Goal: Book appointment/travel/reservation

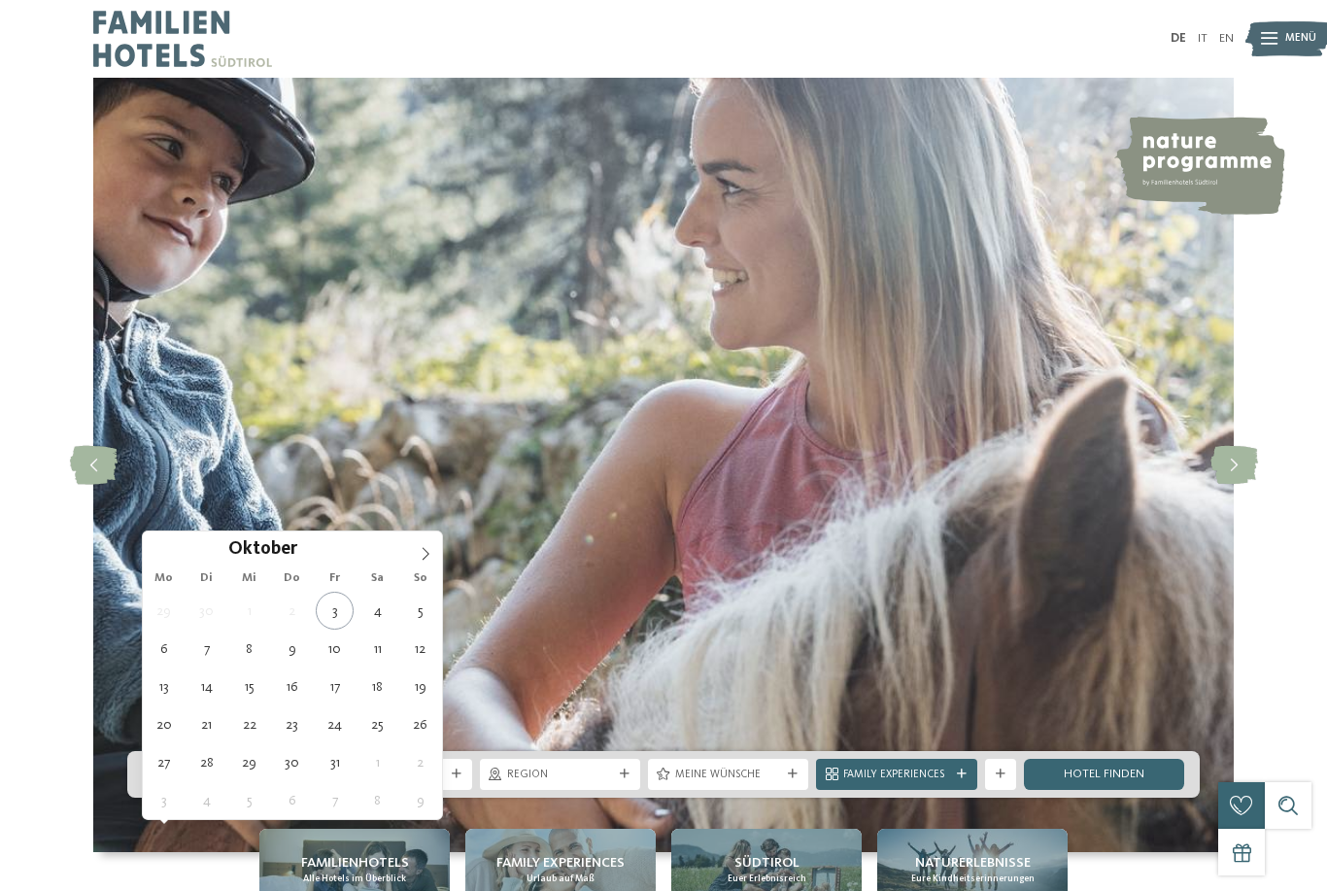
type div "11.10.2025"
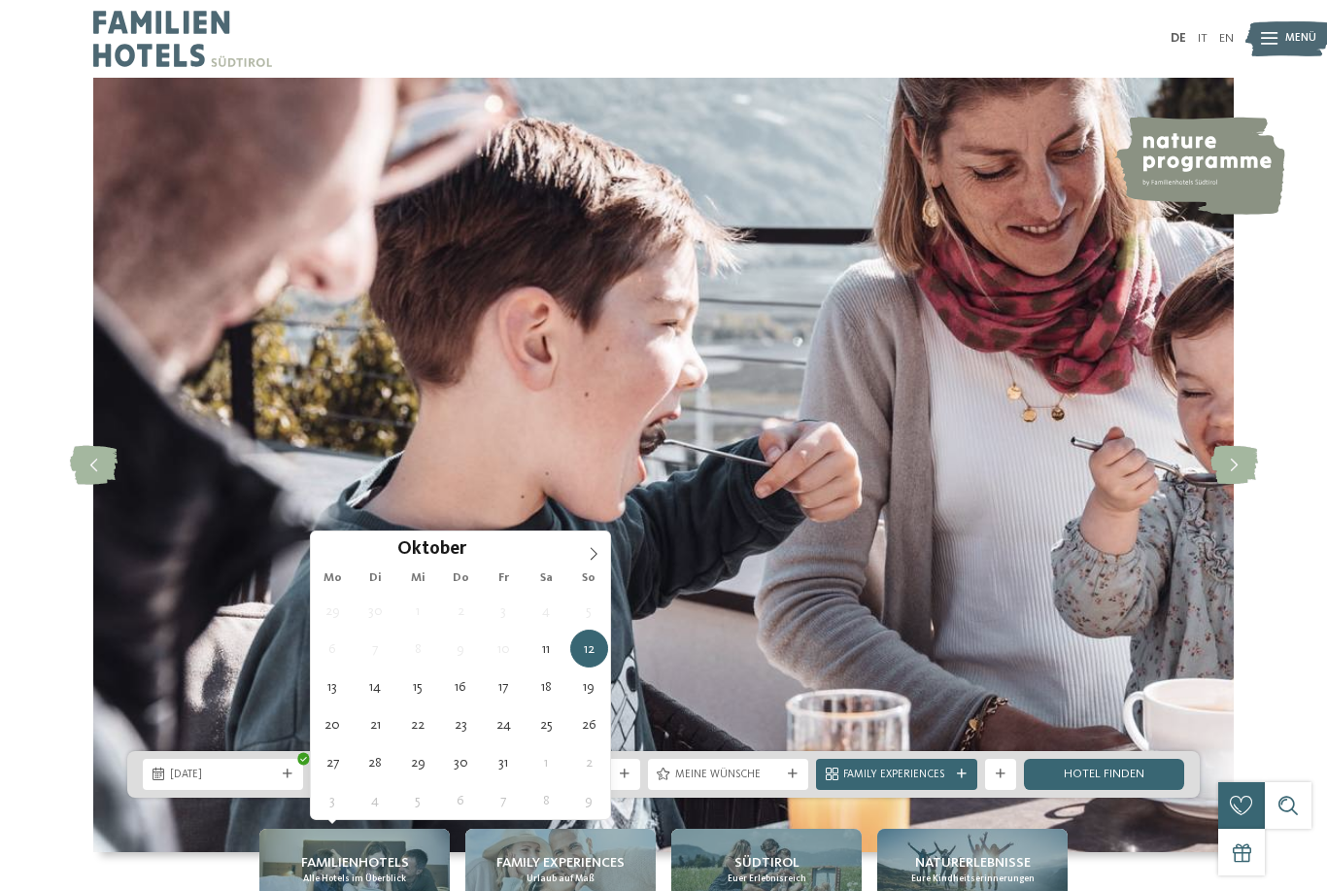
type div "18.10.2025"
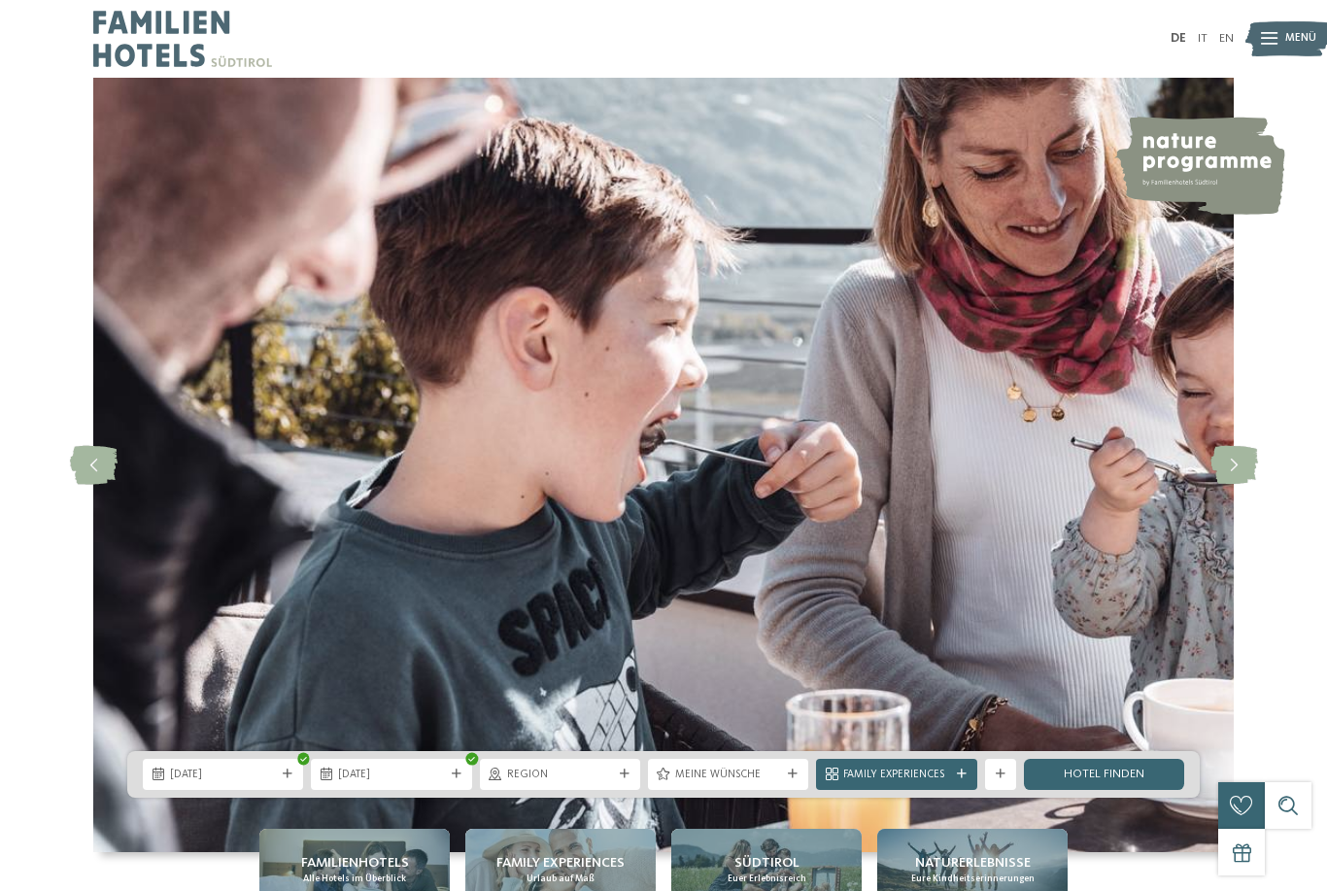
click at [1102, 790] on link "Hotel finden" at bounding box center [1104, 773] width 160 height 31
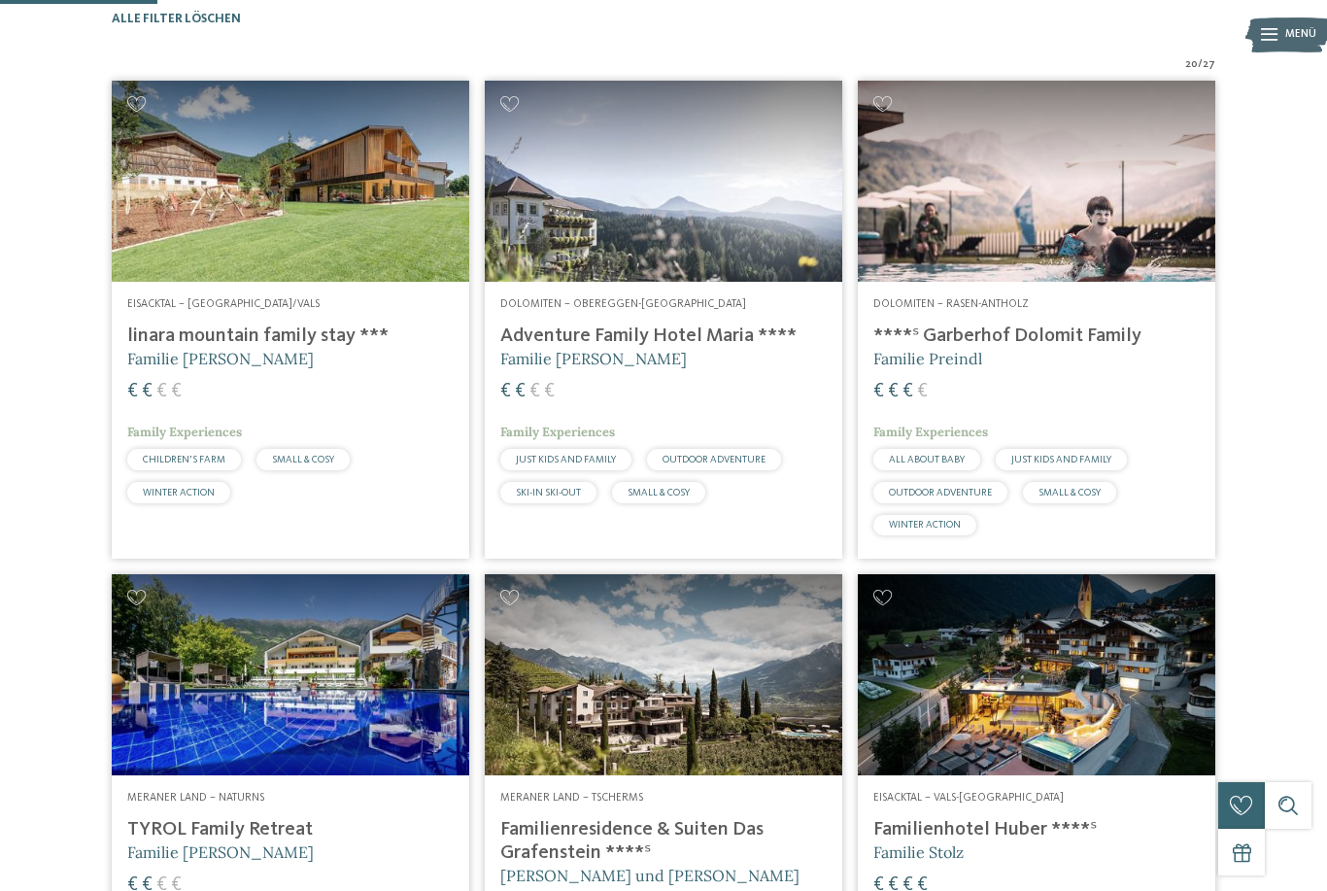
click at [270, 211] on img at bounding box center [290, 181] width 357 height 201
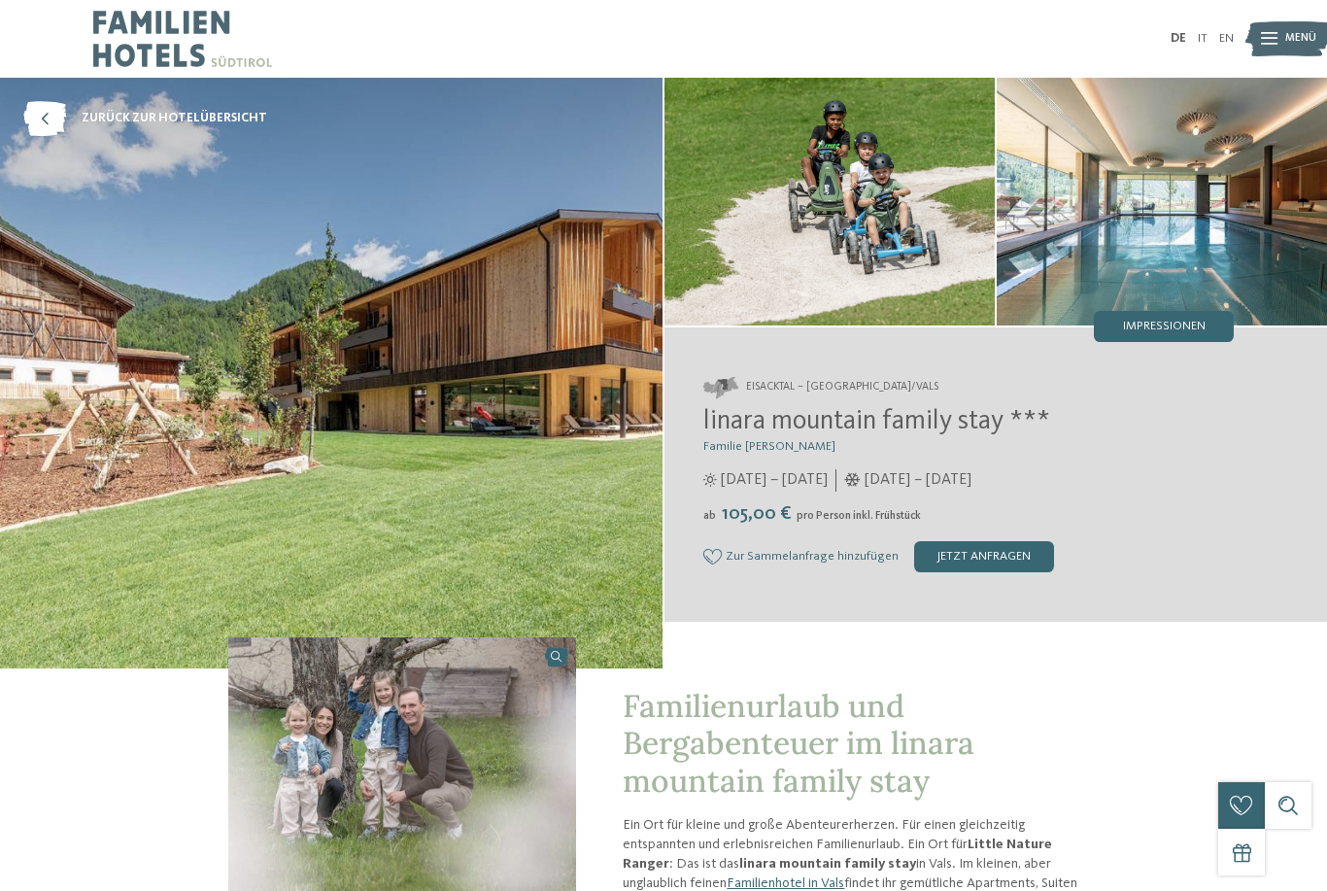
click at [181, 603] on img at bounding box center [331, 373] width 662 height 590
click at [269, 400] on img at bounding box center [331, 373] width 662 height 590
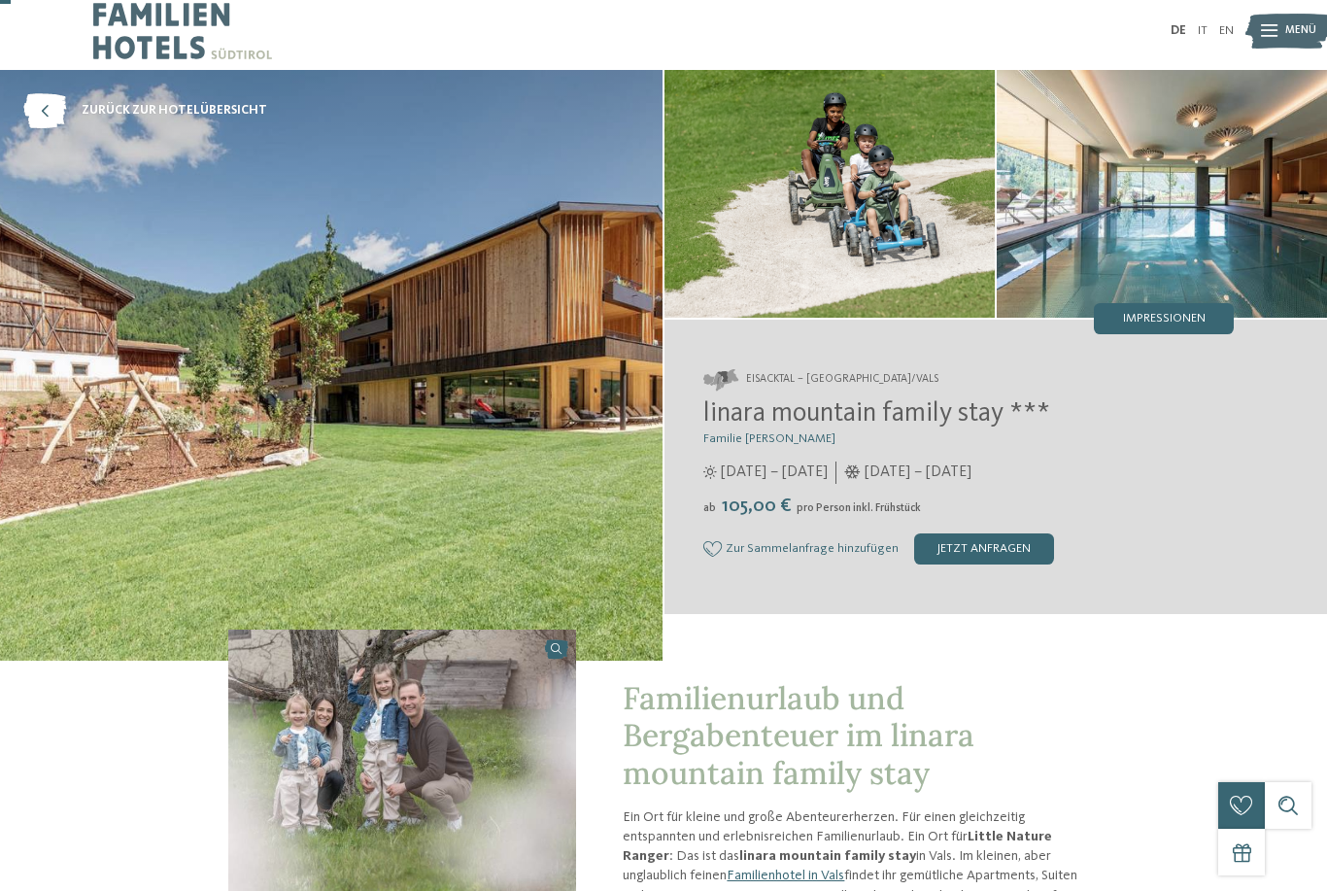
scroll to position [48, 0]
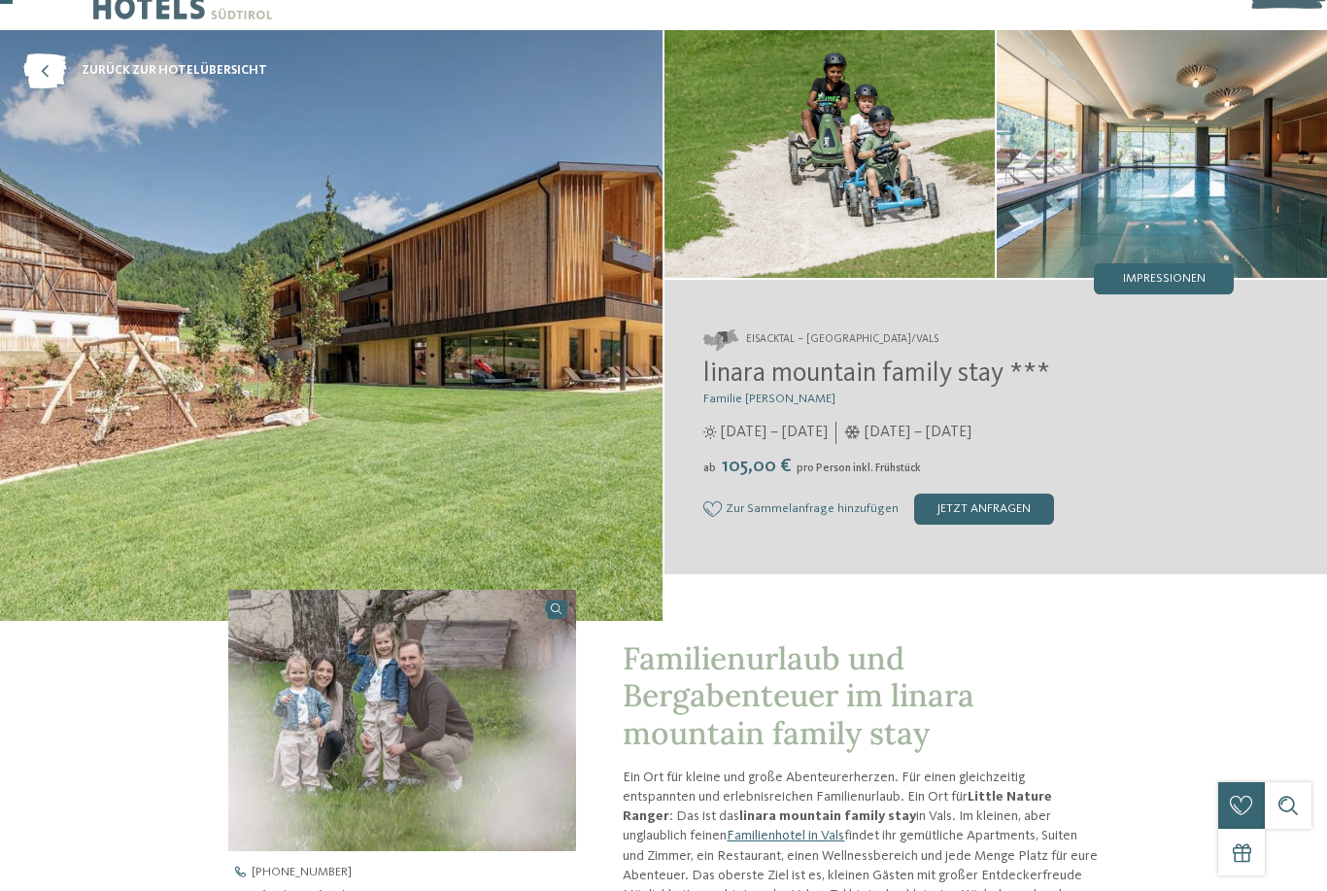
click at [1180, 276] on span "Impressionen" at bounding box center [1164, 279] width 83 height 13
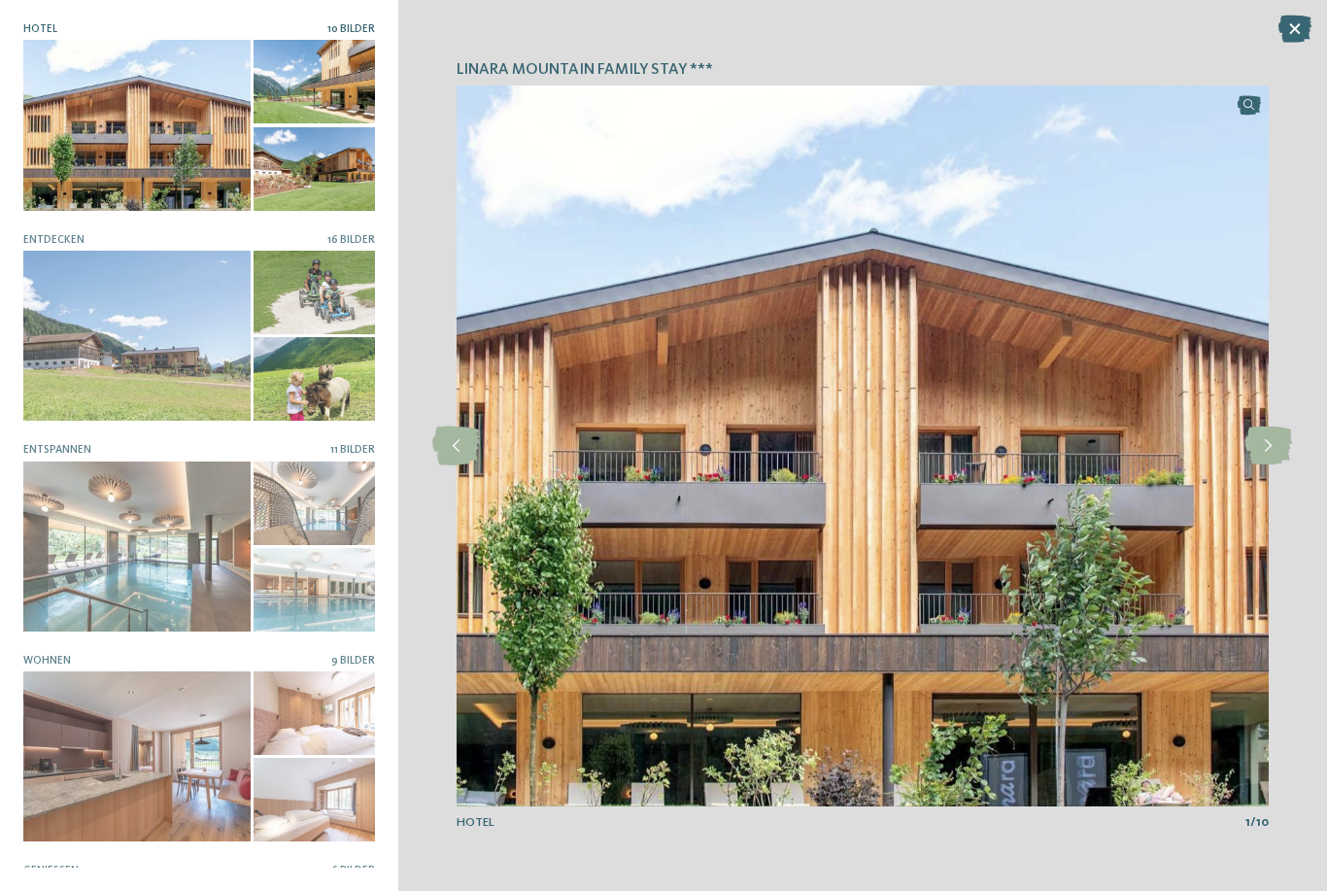
click at [1265, 441] on icon at bounding box center [1268, 445] width 48 height 39
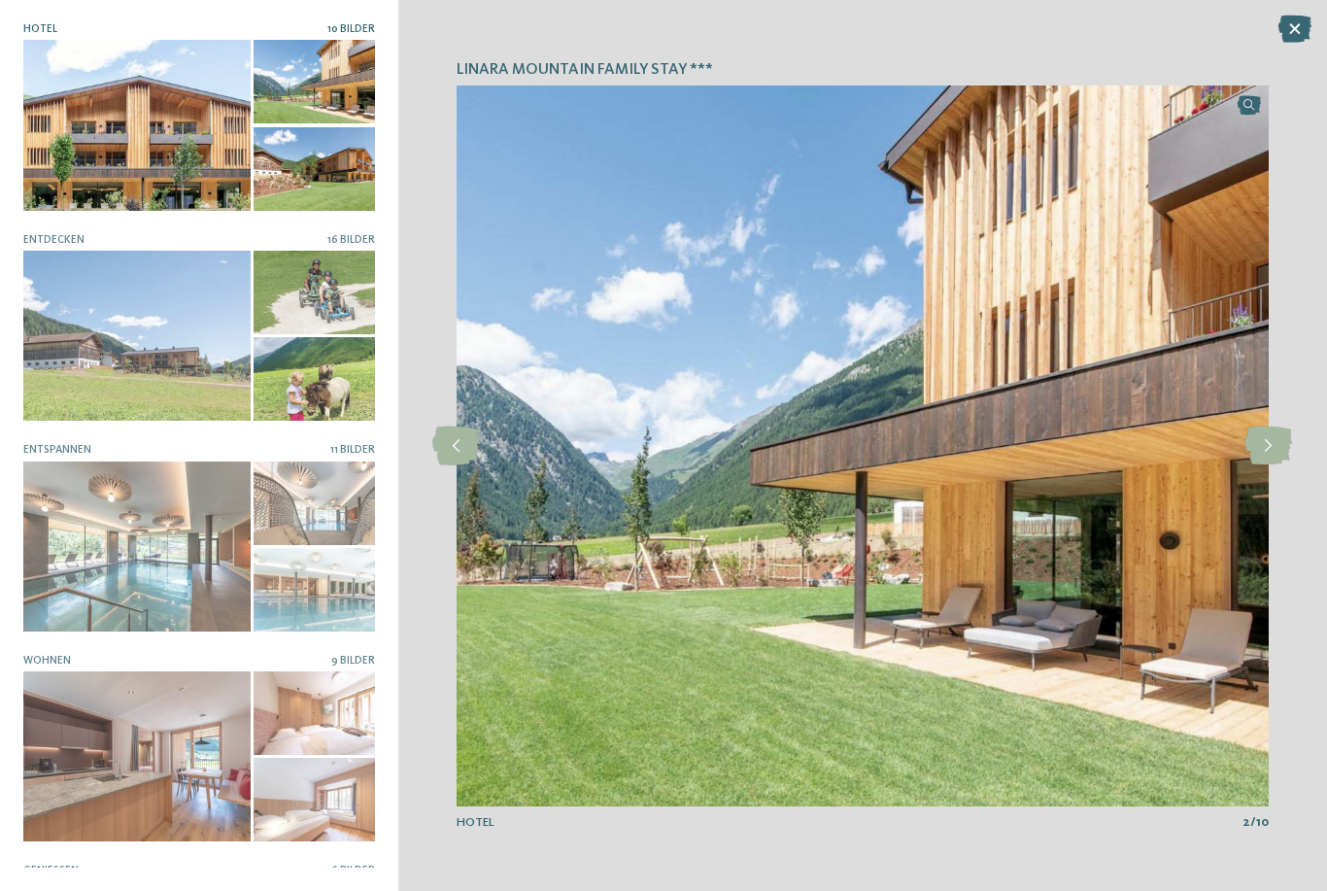
click at [1277, 434] on icon at bounding box center [1268, 445] width 48 height 39
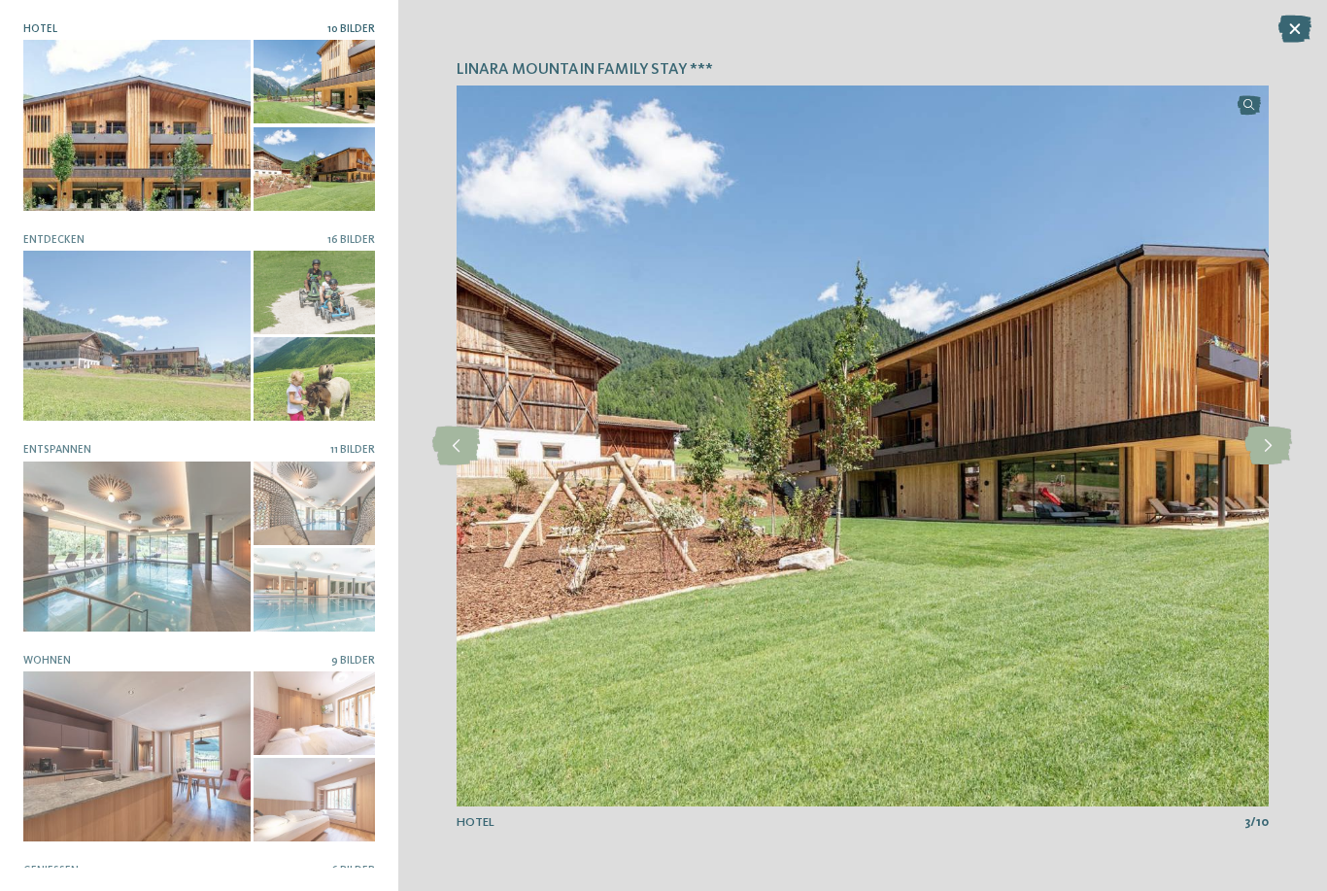
click at [1271, 431] on icon at bounding box center [1268, 445] width 48 height 39
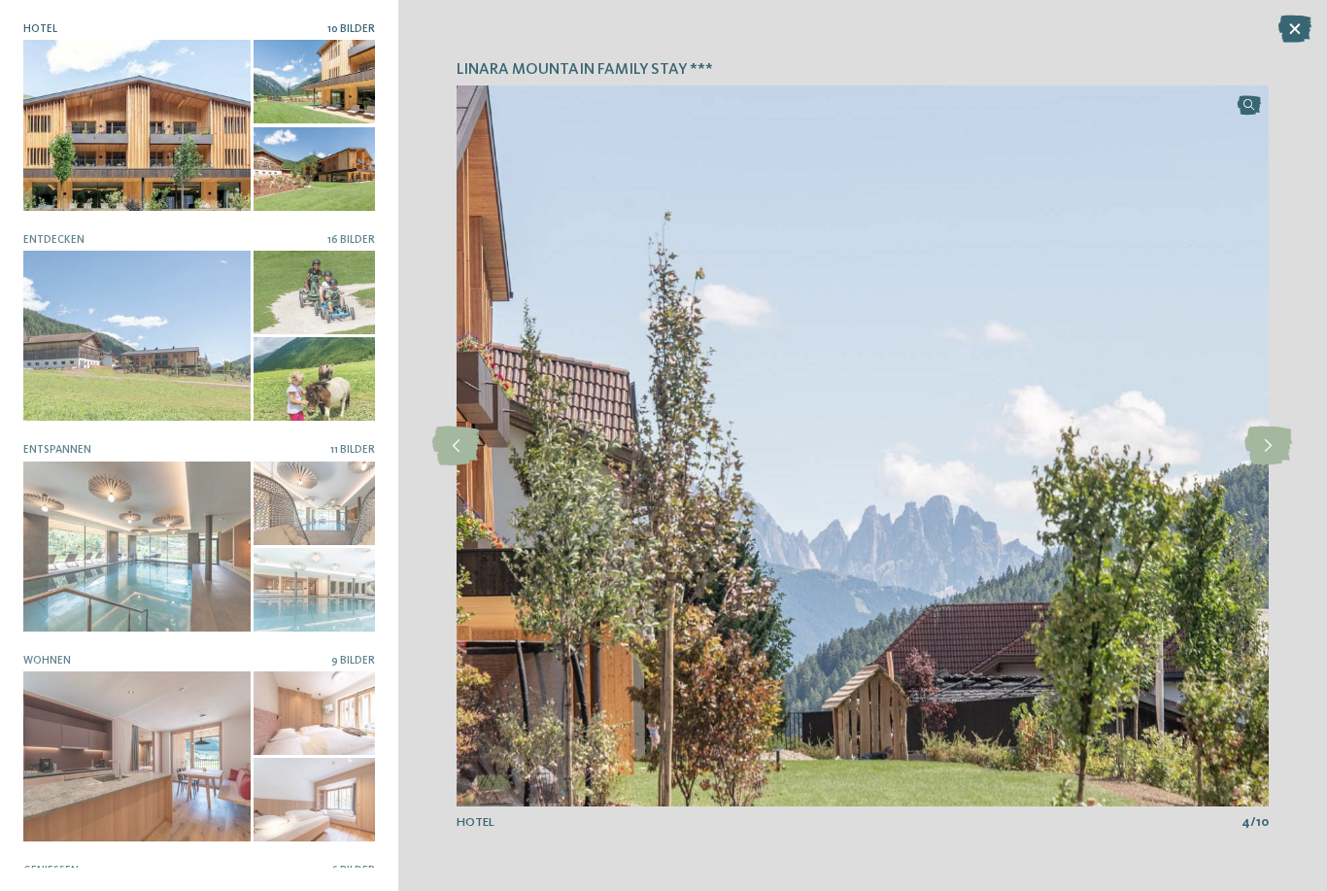
click at [1277, 442] on icon at bounding box center [1268, 445] width 48 height 39
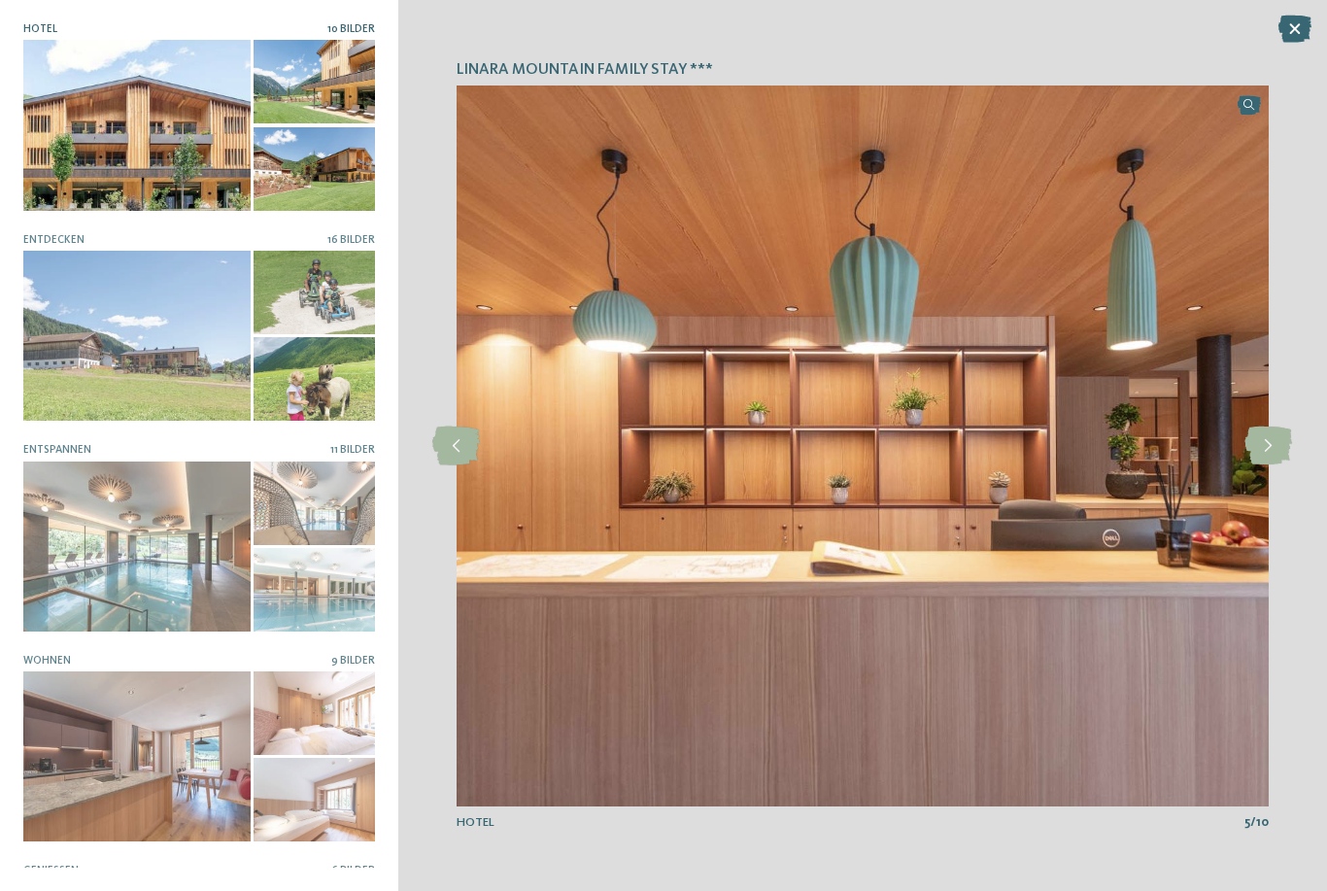
click at [1284, 437] on icon at bounding box center [1268, 445] width 48 height 39
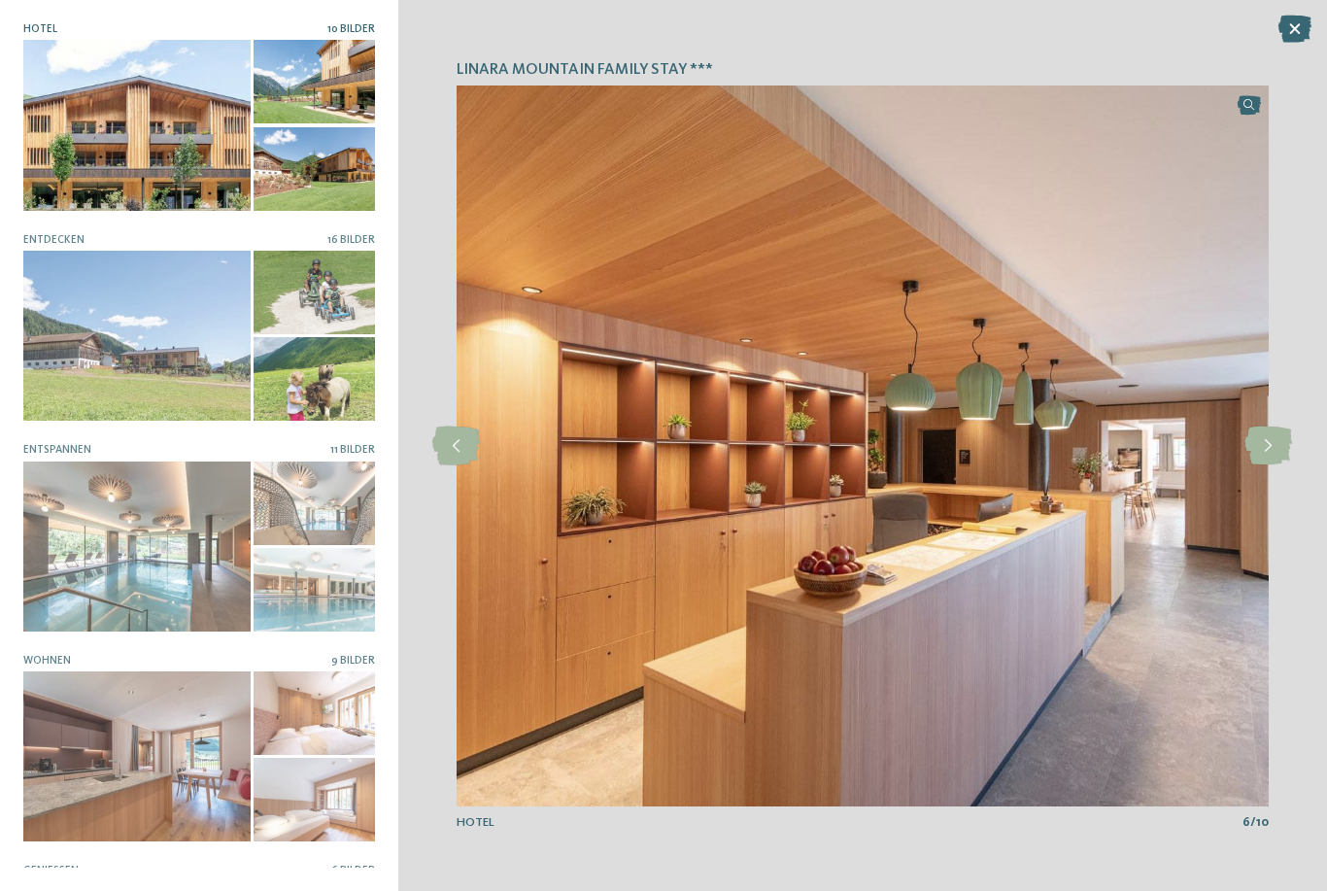
click at [1282, 426] on icon at bounding box center [1268, 445] width 48 height 39
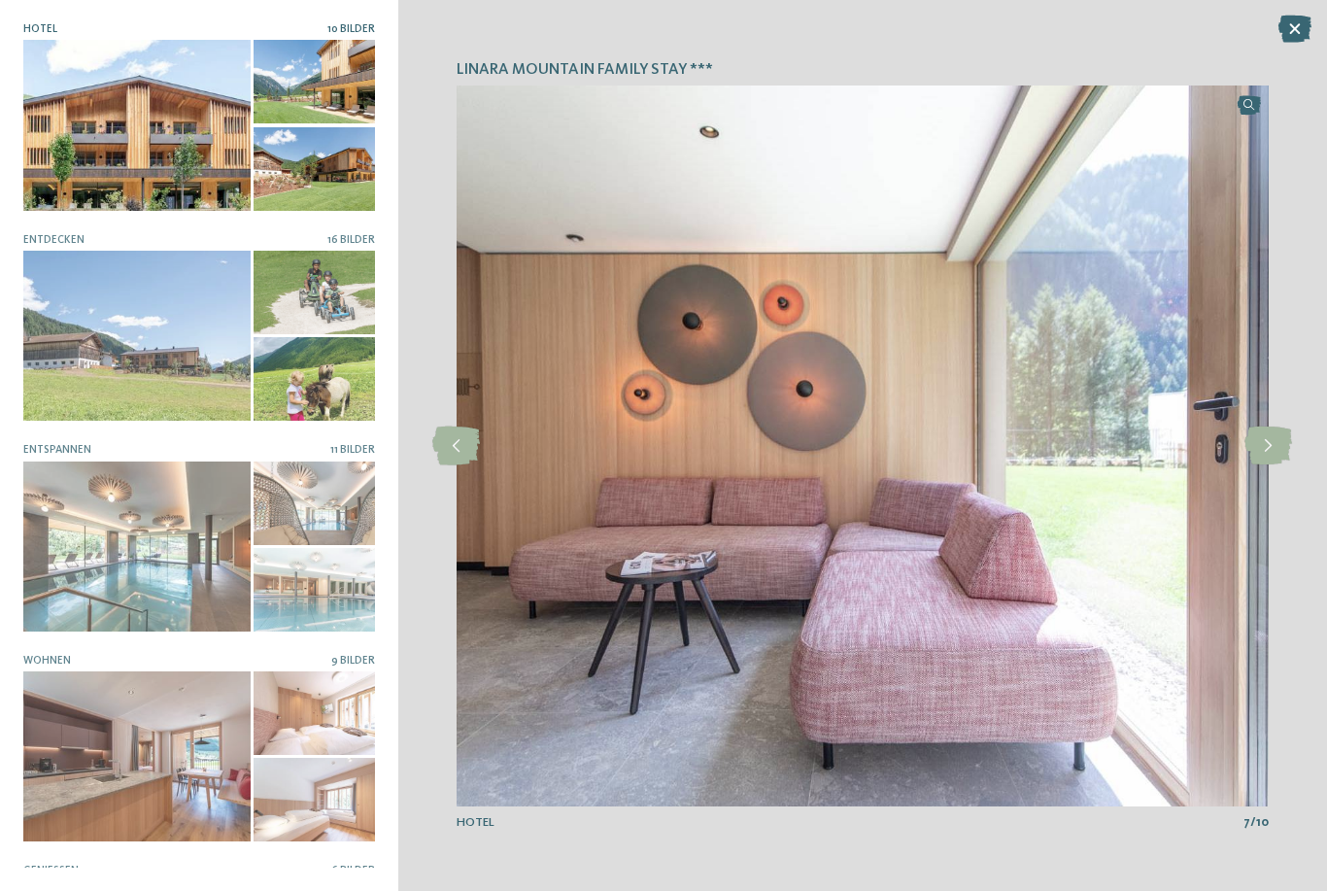
click at [1287, 426] on icon at bounding box center [1268, 445] width 48 height 39
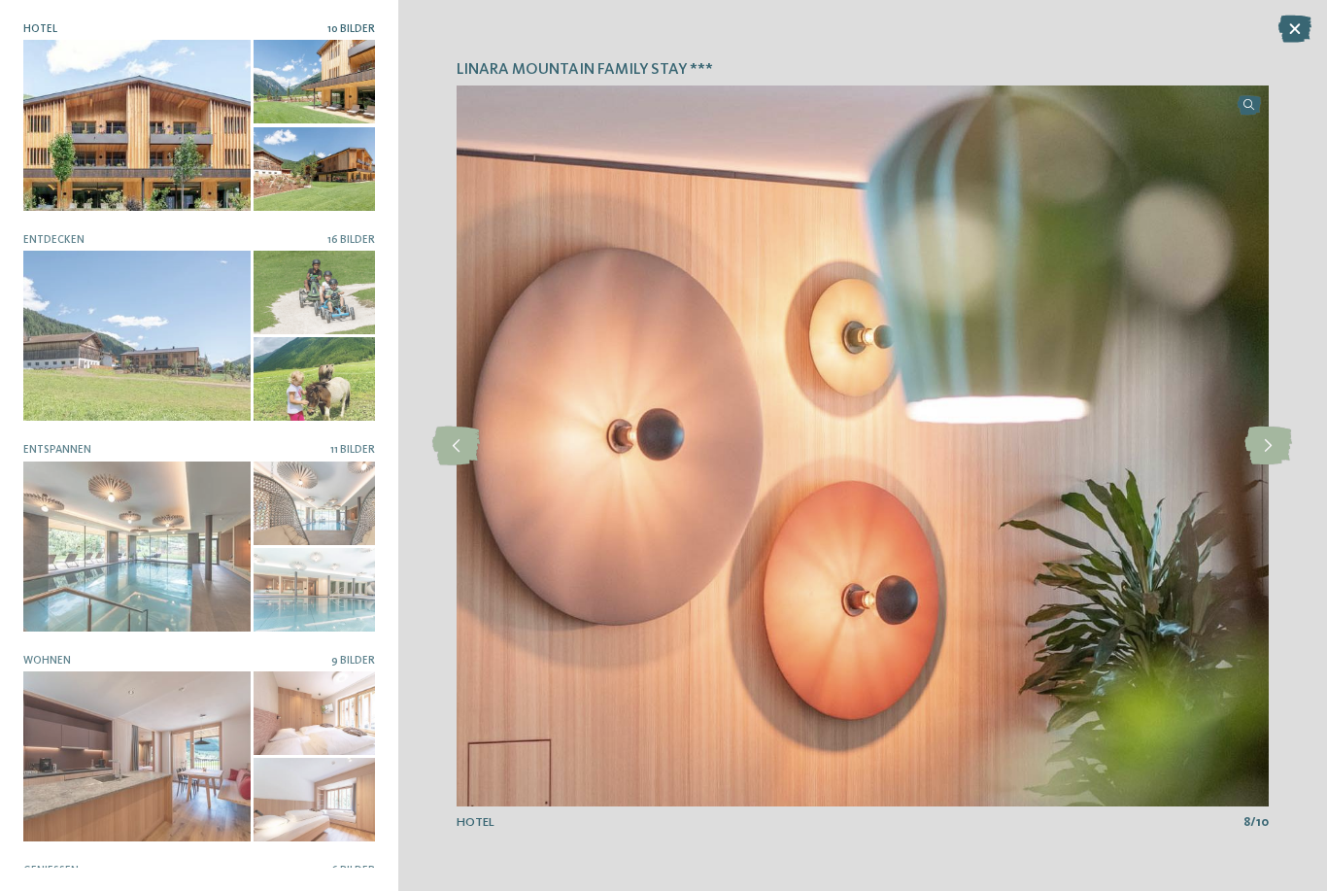
click at [1287, 426] on icon at bounding box center [1268, 445] width 48 height 39
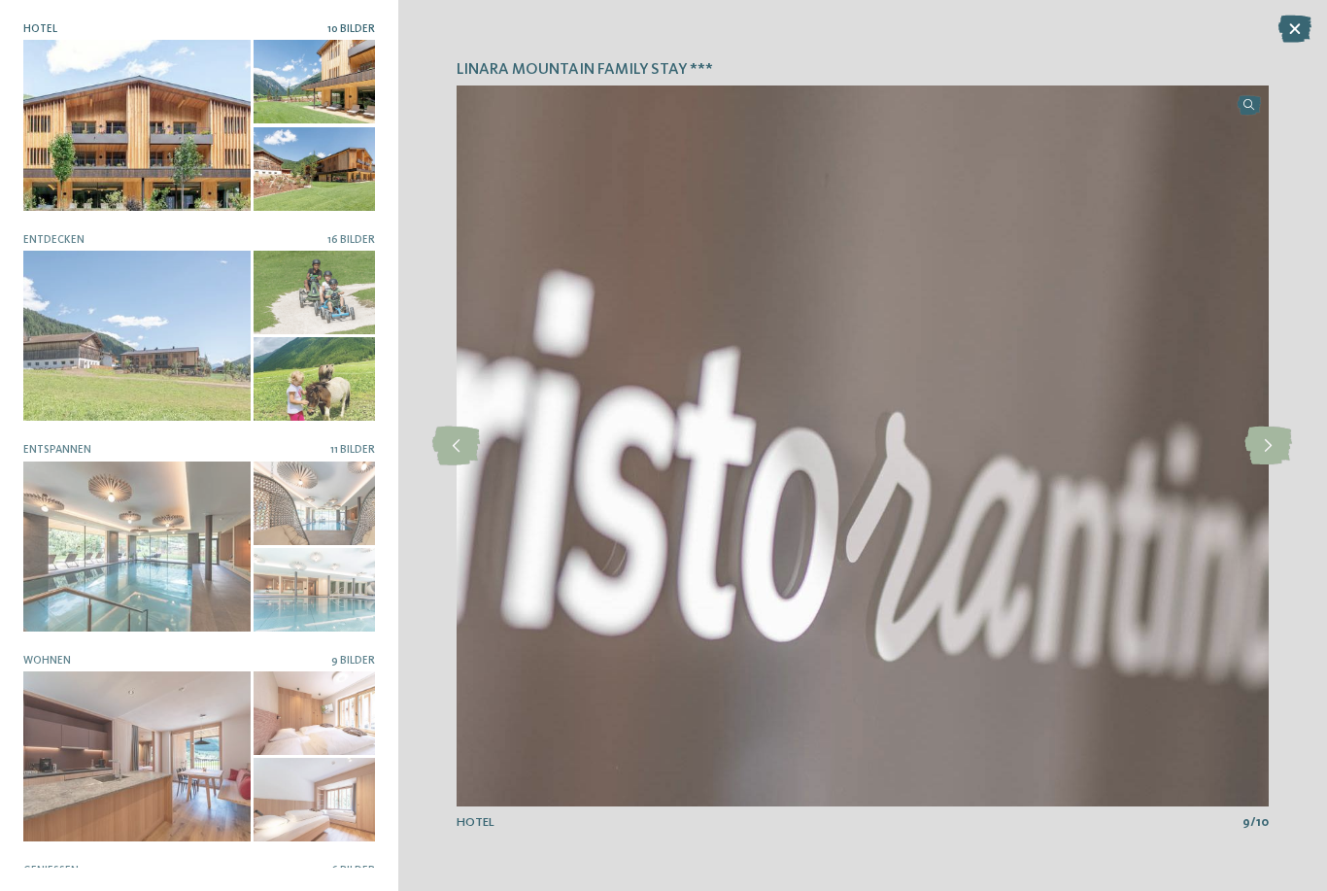
click at [1277, 438] on icon at bounding box center [1268, 445] width 48 height 39
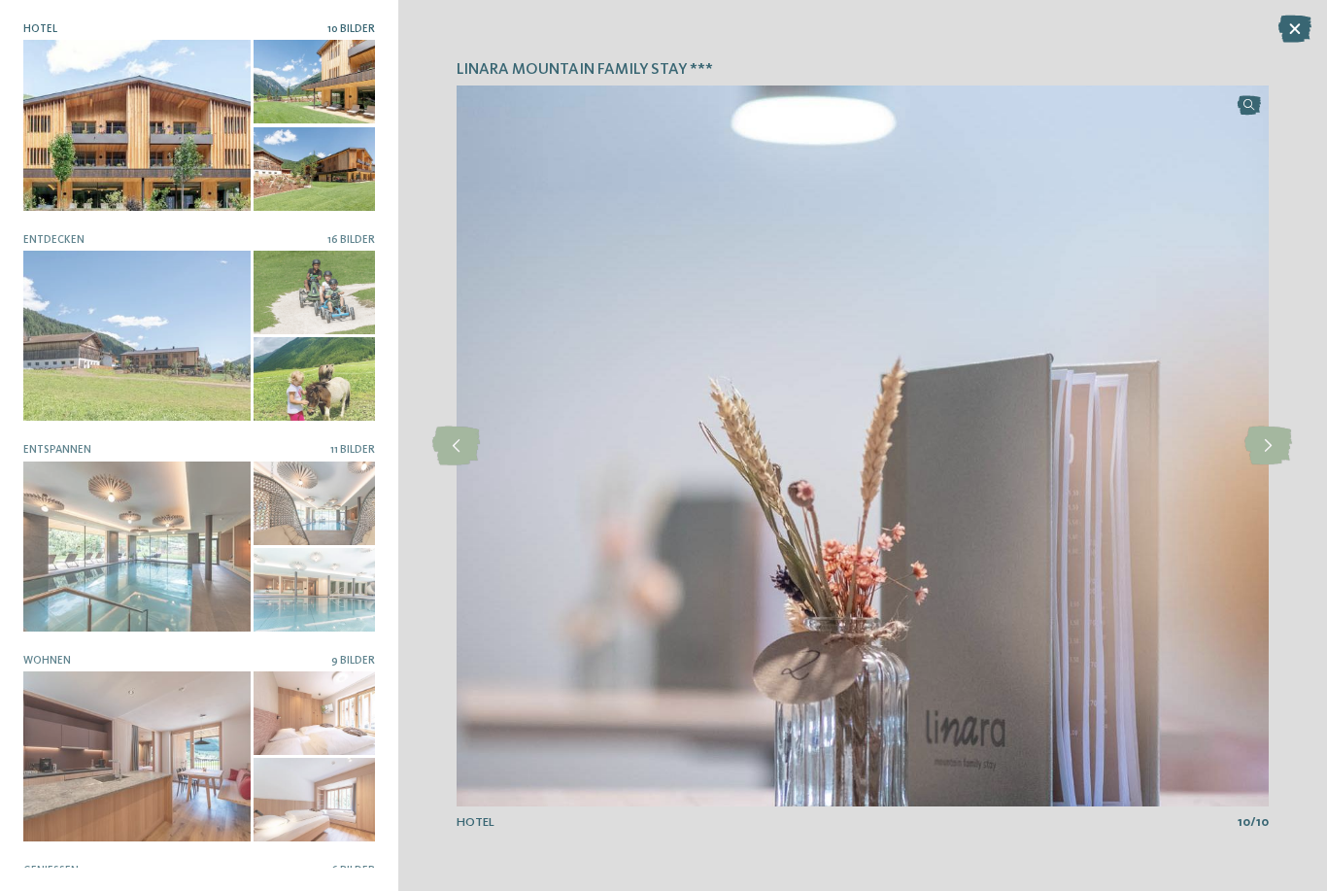
click at [1276, 439] on icon at bounding box center [1268, 445] width 48 height 39
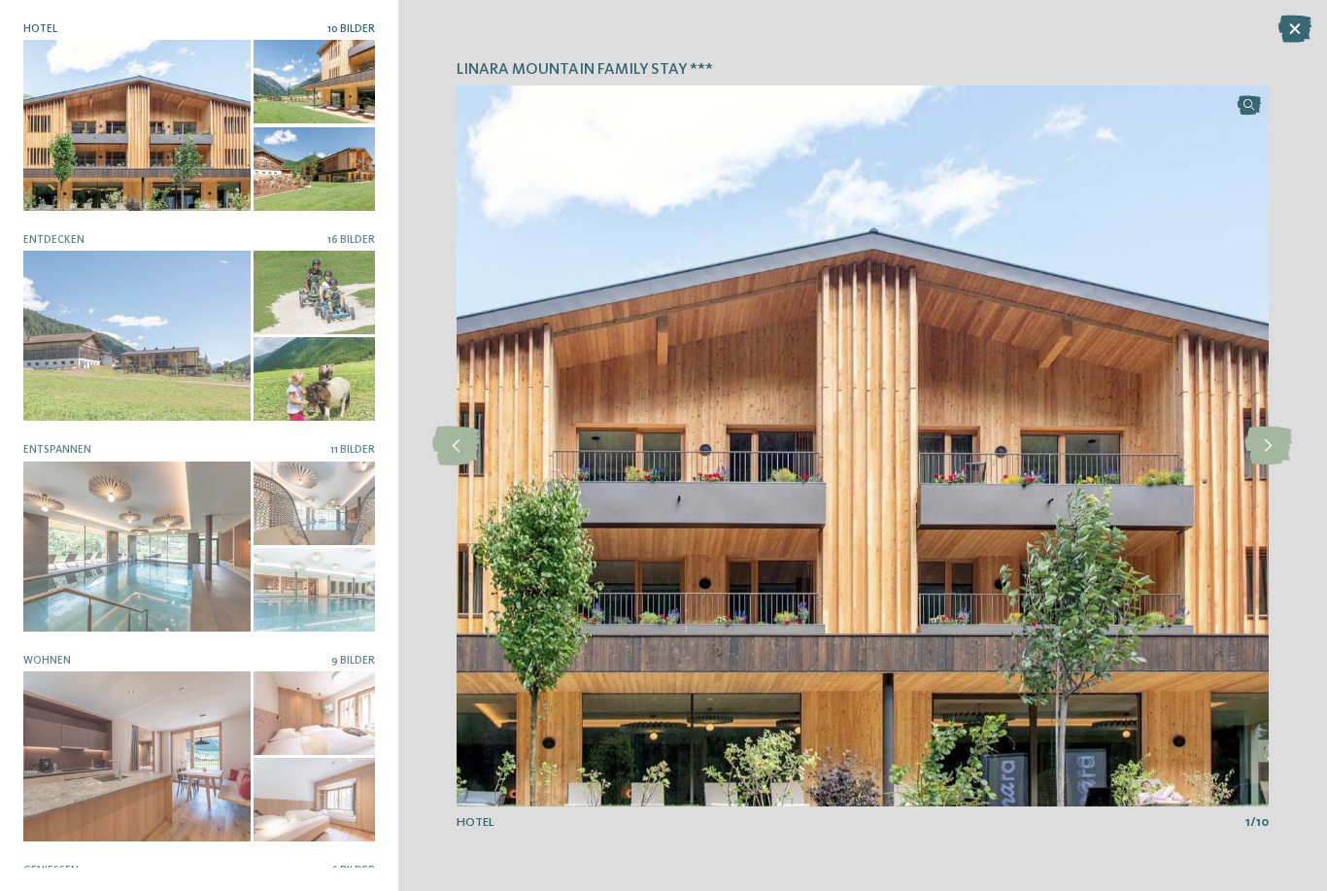
click at [1277, 441] on icon at bounding box center [1268, 445] width 48 height 39
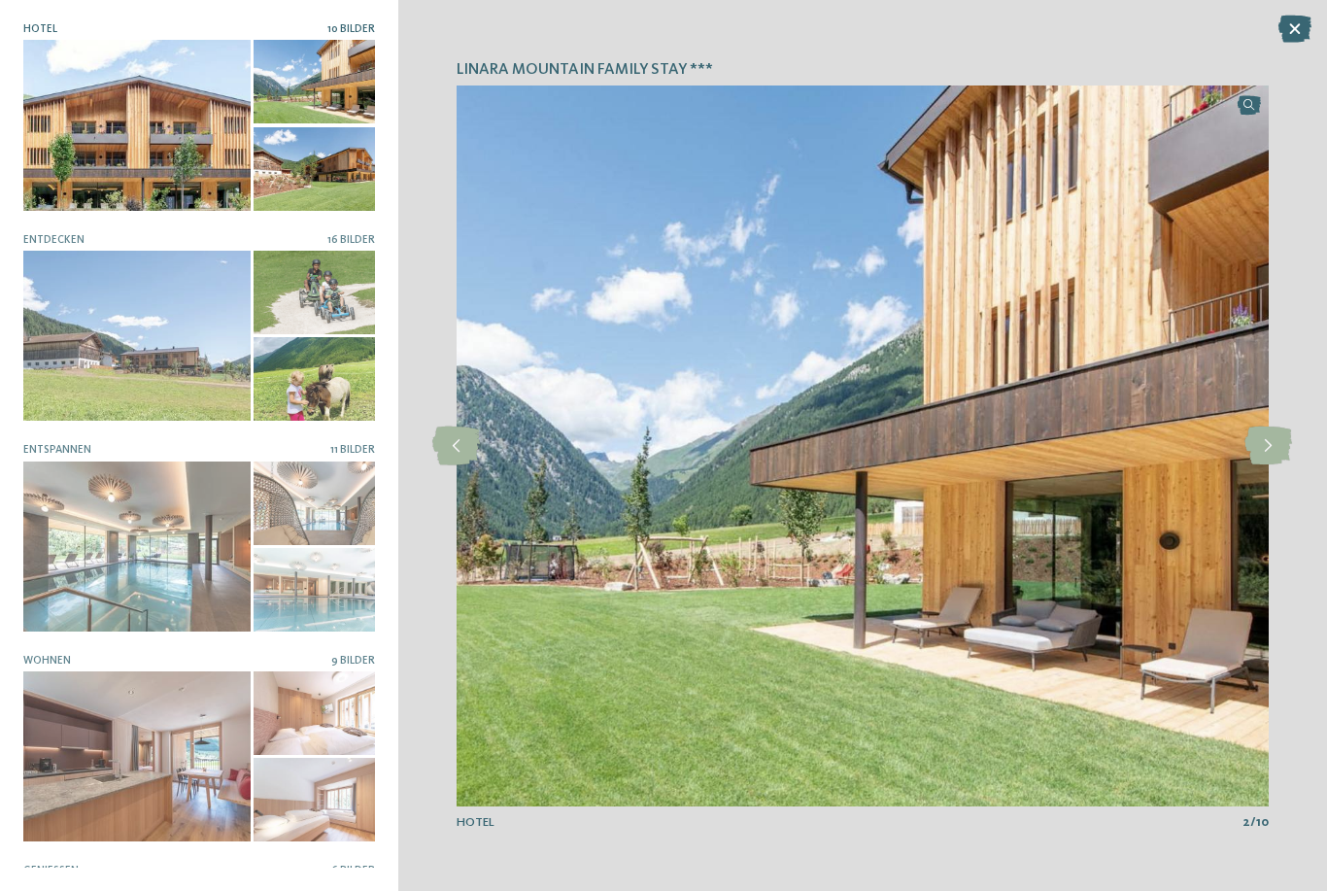
click at [1281, 440] on icon at bounding box center [1268, 445] width 48 height 39
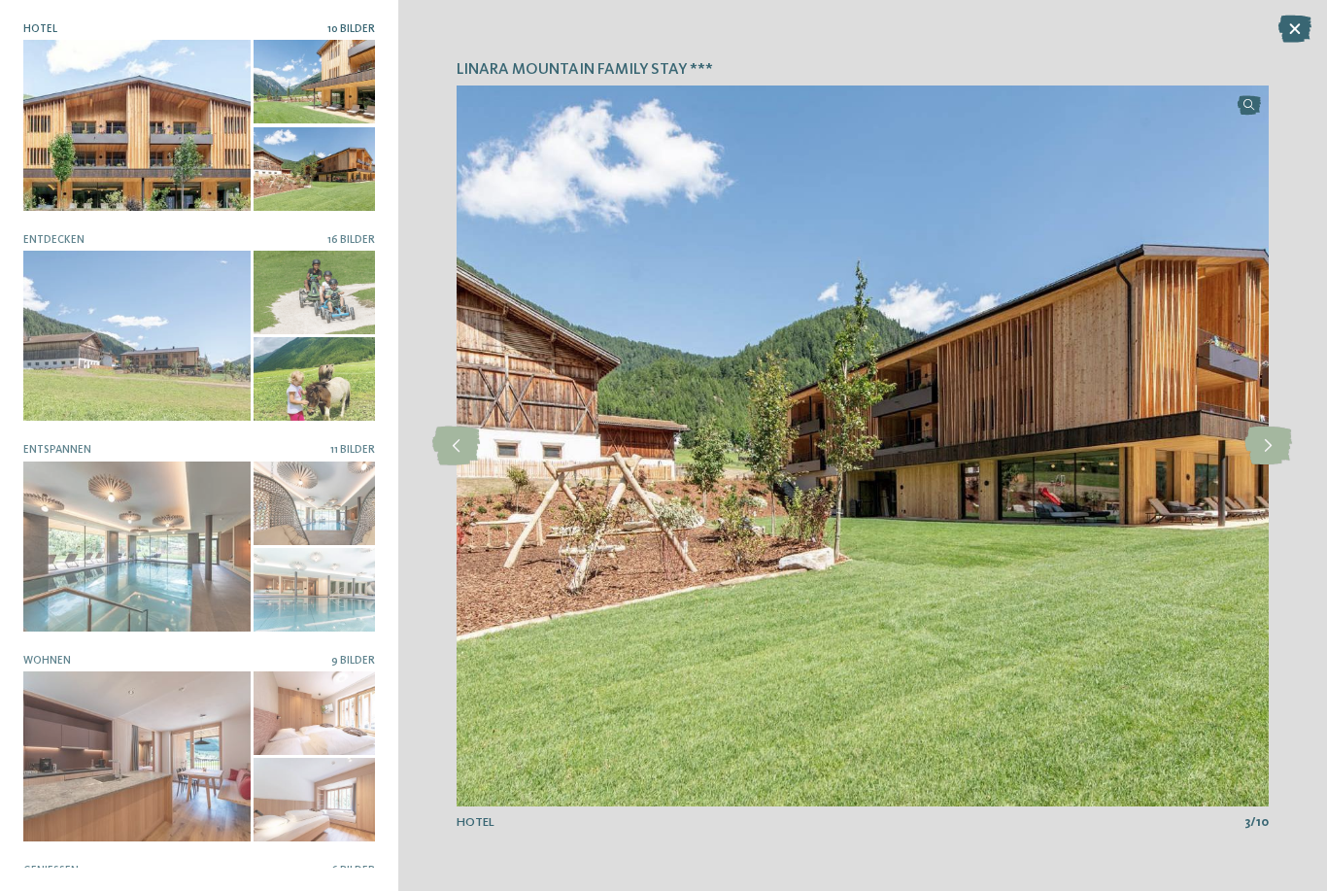
click at [1280, 431] on icon at bounding box center [1268, 445] width 48 height 39
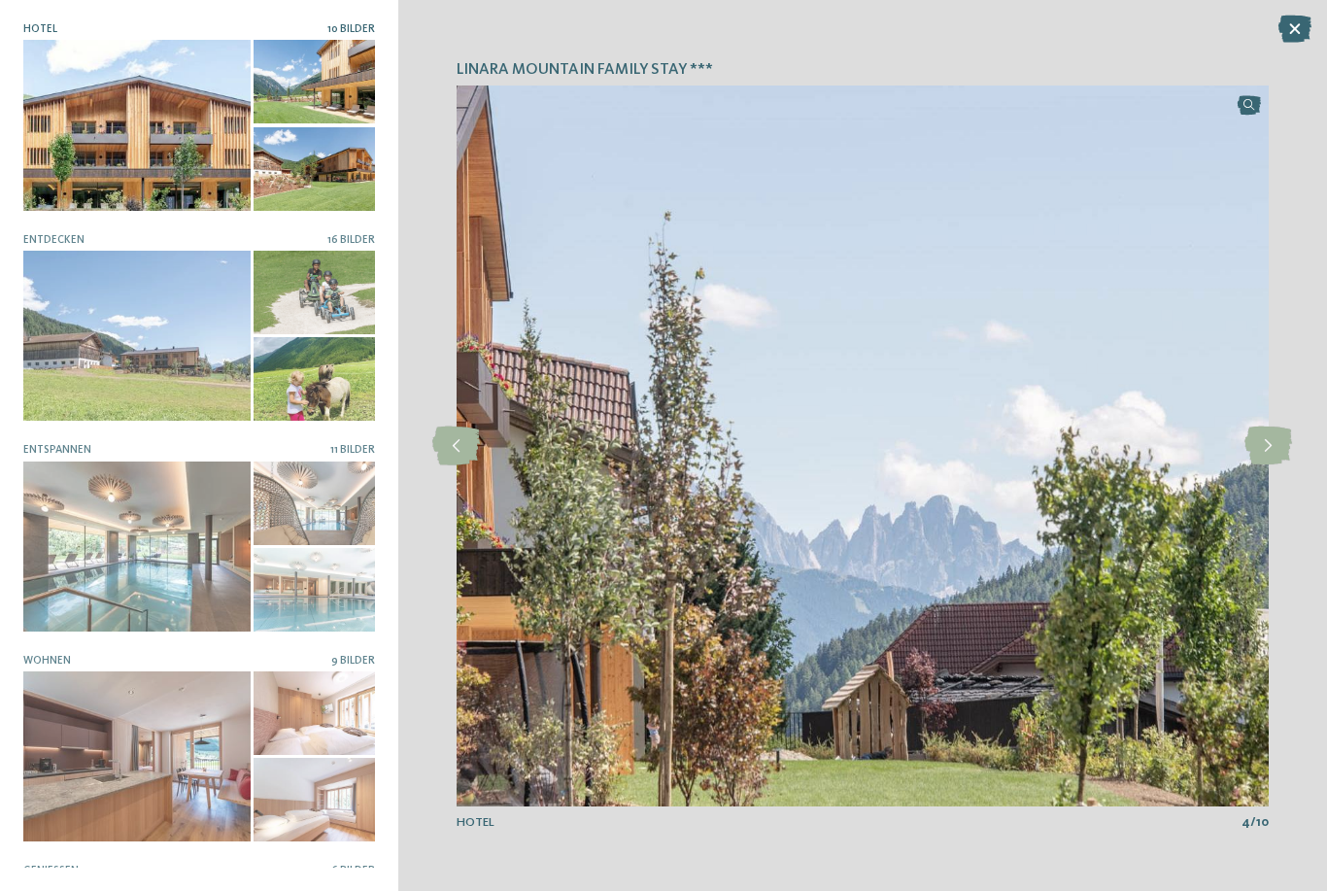
click at [1279, 430] on icon at bounding box center [1268, 445] width 48 height 39
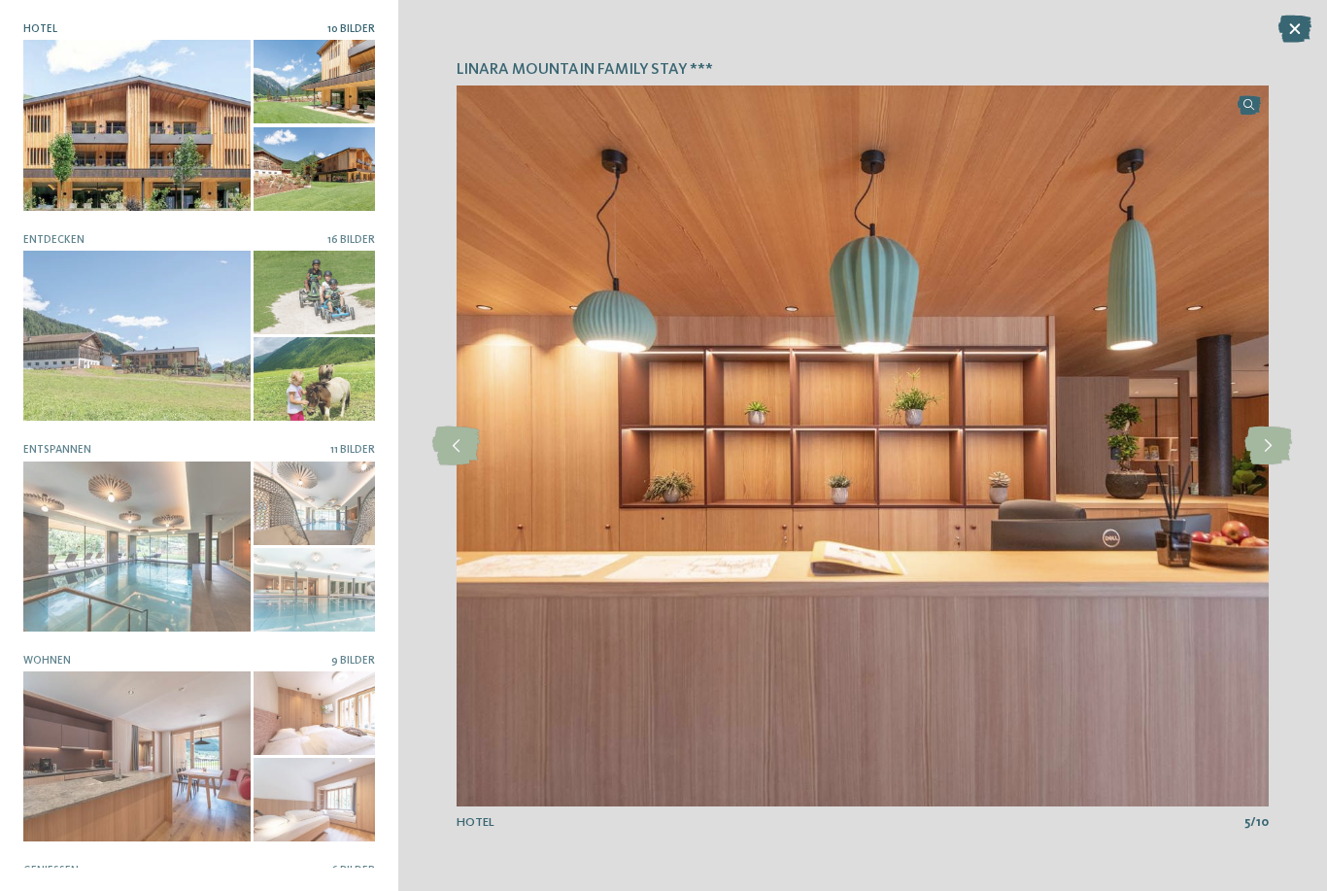
click at [1276, 438] on icon at bounding box center [1268, 445] width 48 height 39
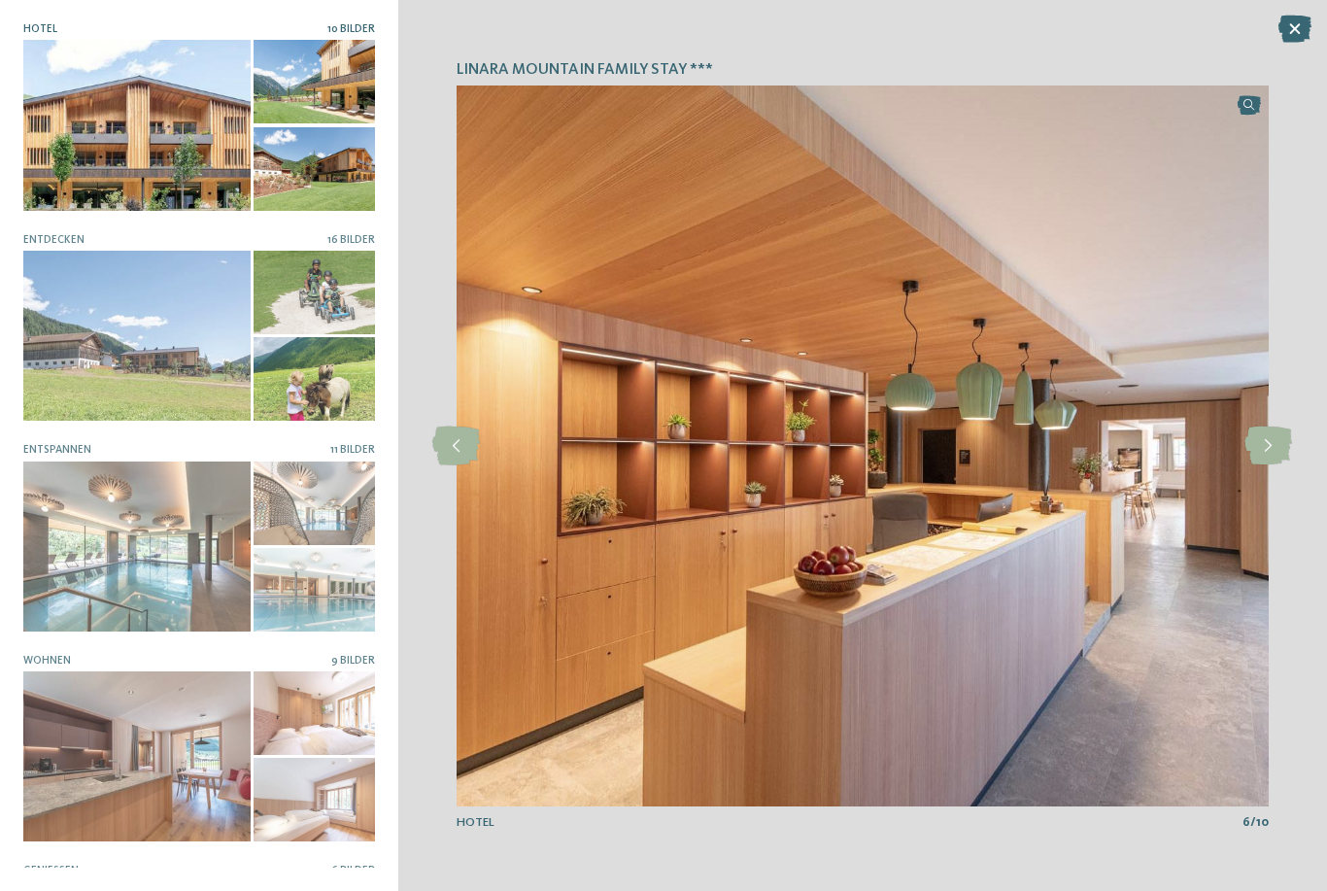
click at [1277, 430] on icon at bounding box center [1268, 445] width 48 height 39
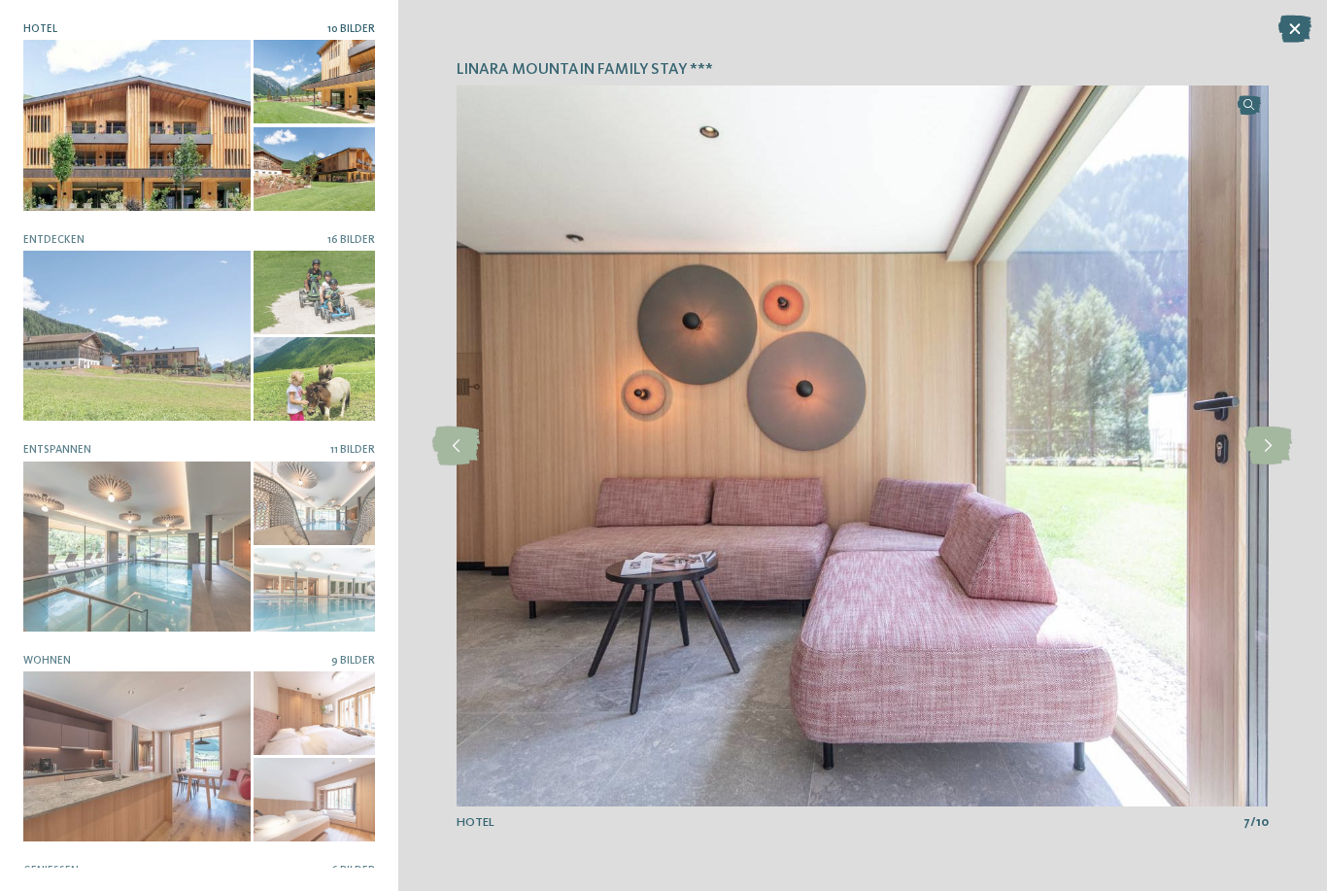
click at [105, 499] on div at bounding box center [136, 546] width 227 height 170
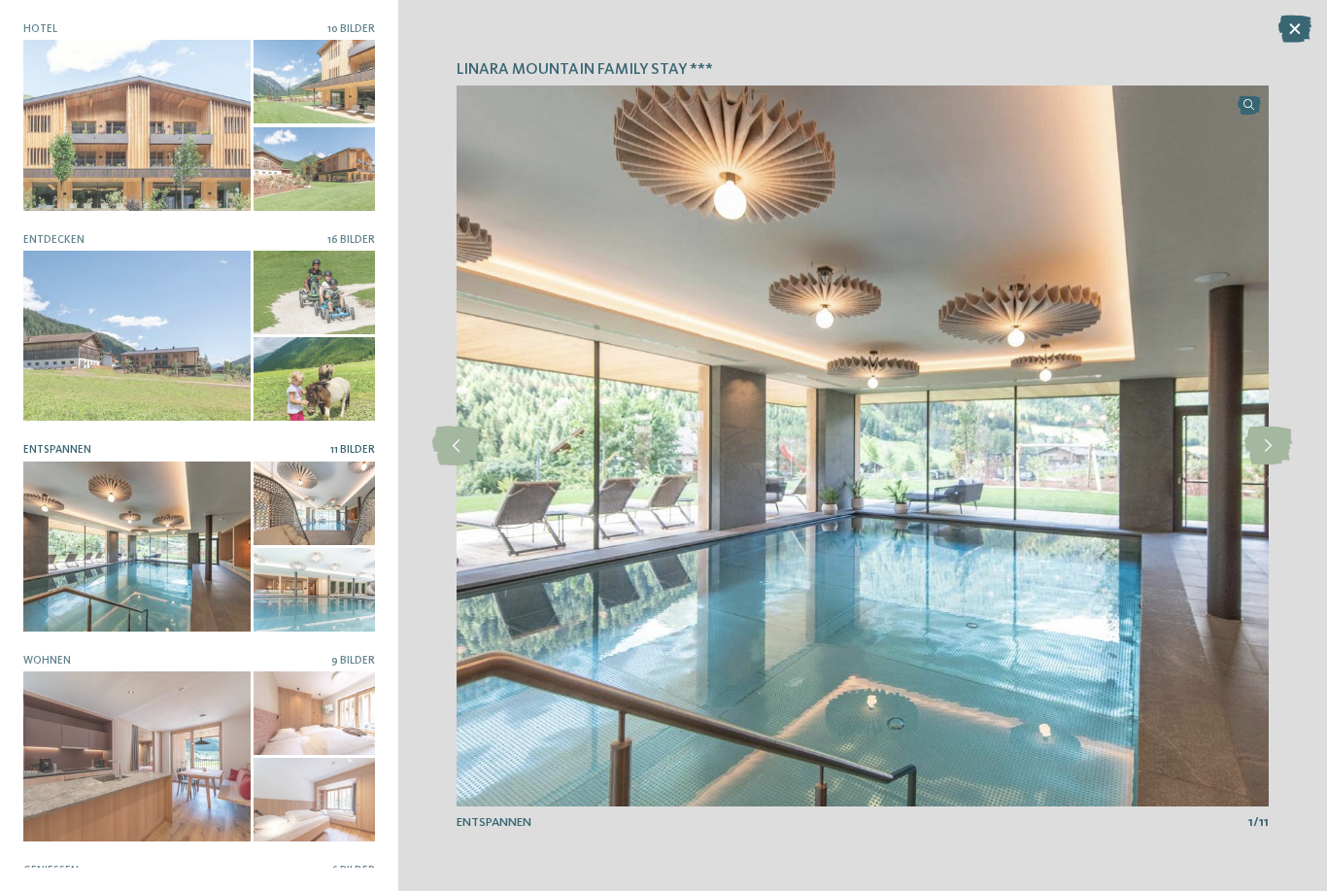
click at [1270, 446] on icon at bounding box center [1268, 445] width 48 height 39
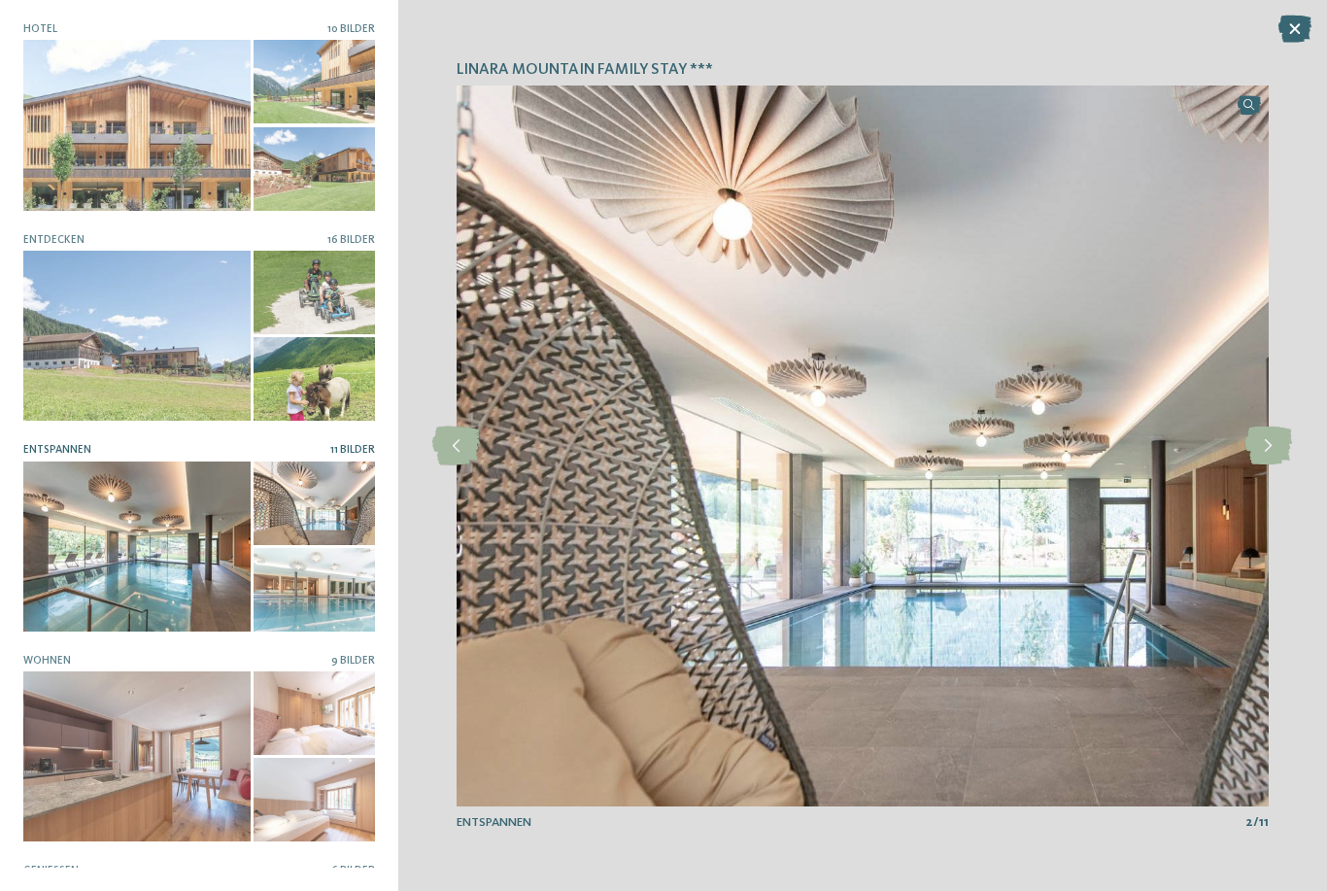
click at [1270, 450] on icon at bounding box center [1268, 445] width 48 height 39
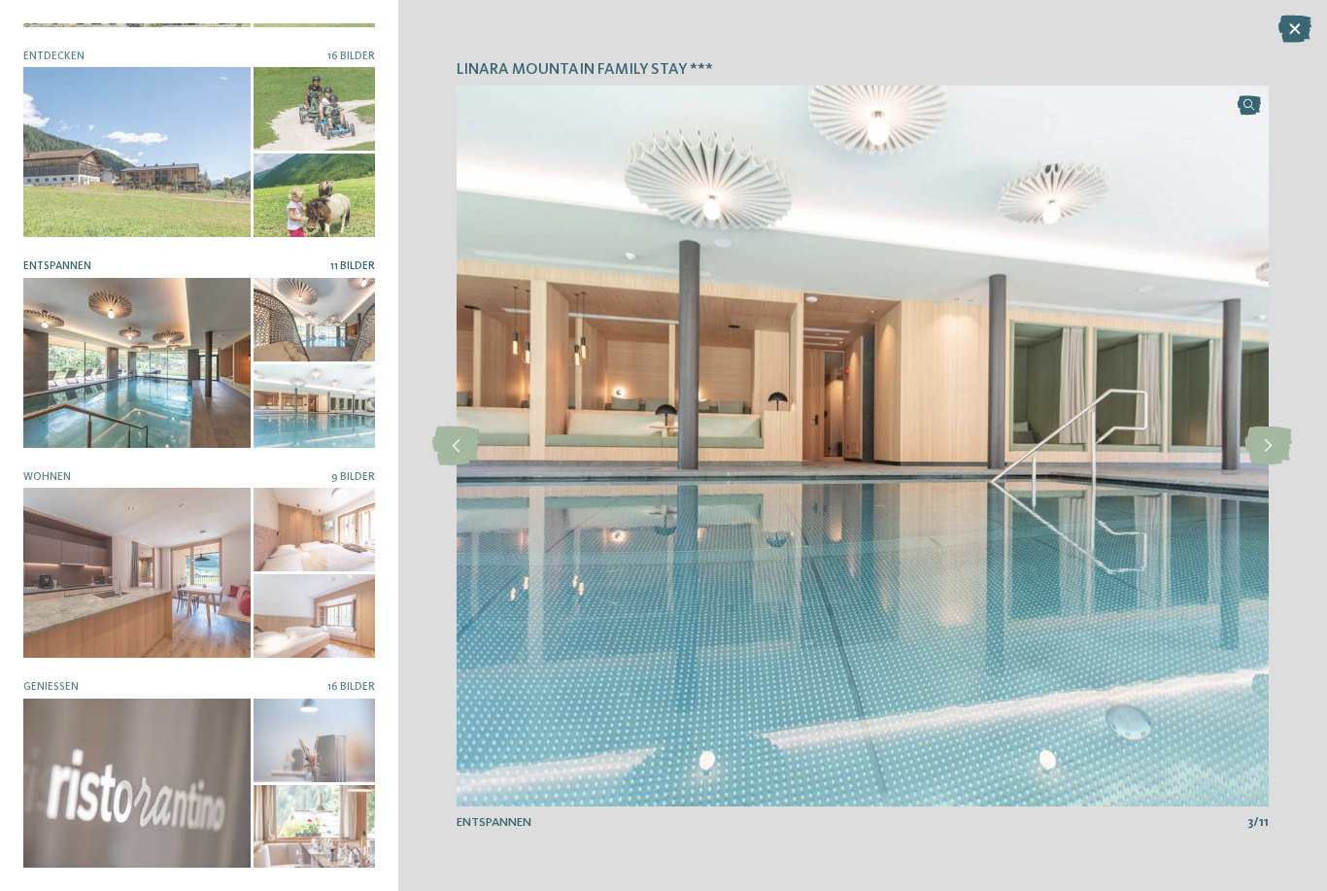
scroll to position [183, 0]
click at [125, 799] on div at bounding box center [136, 784] width 227 height 170
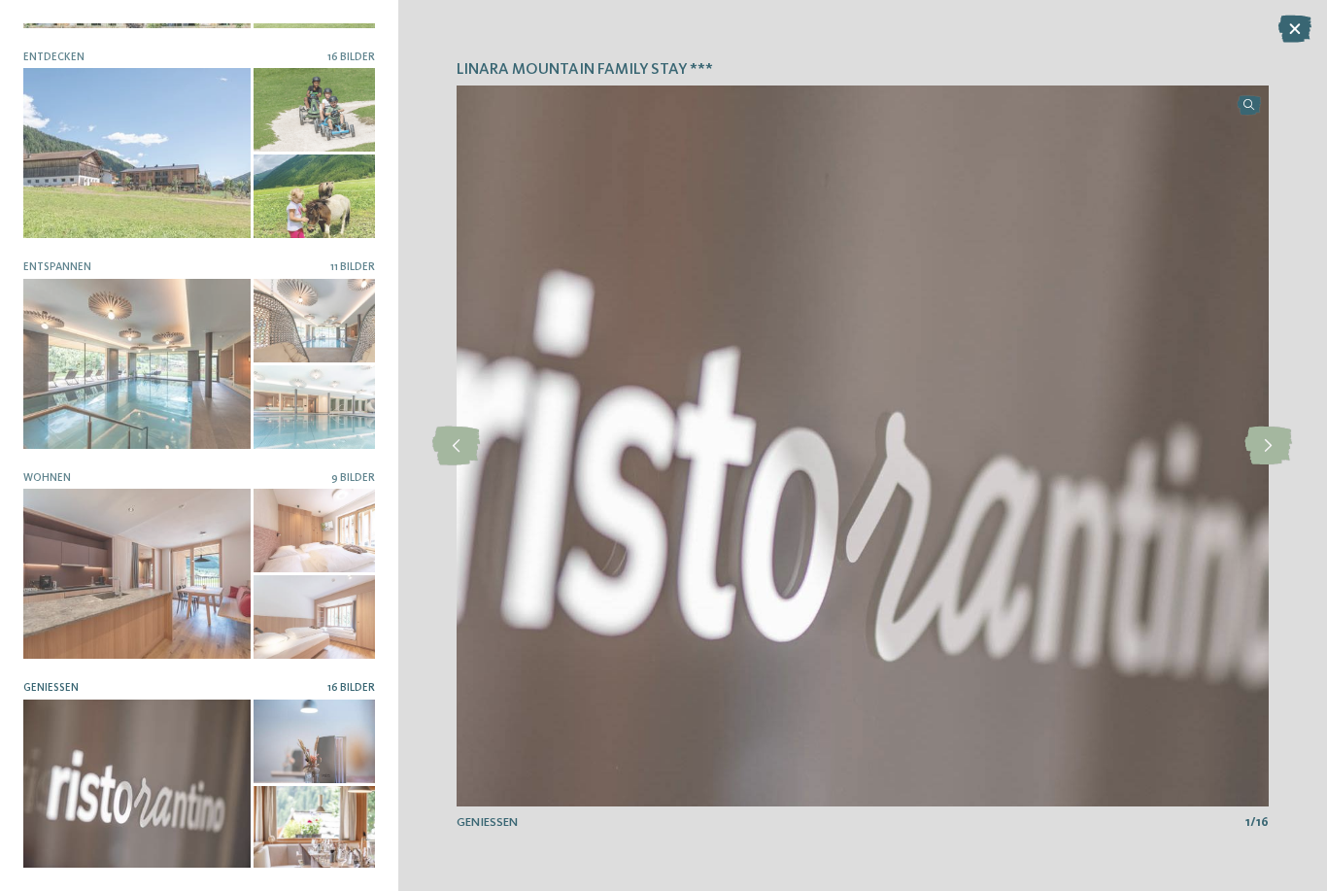
click at [308, 795] on div at bounding box center [313, 828] width 121 height 84
click at [1300, 28] on icon at bounding box center [1294, 29] width 33 height 27
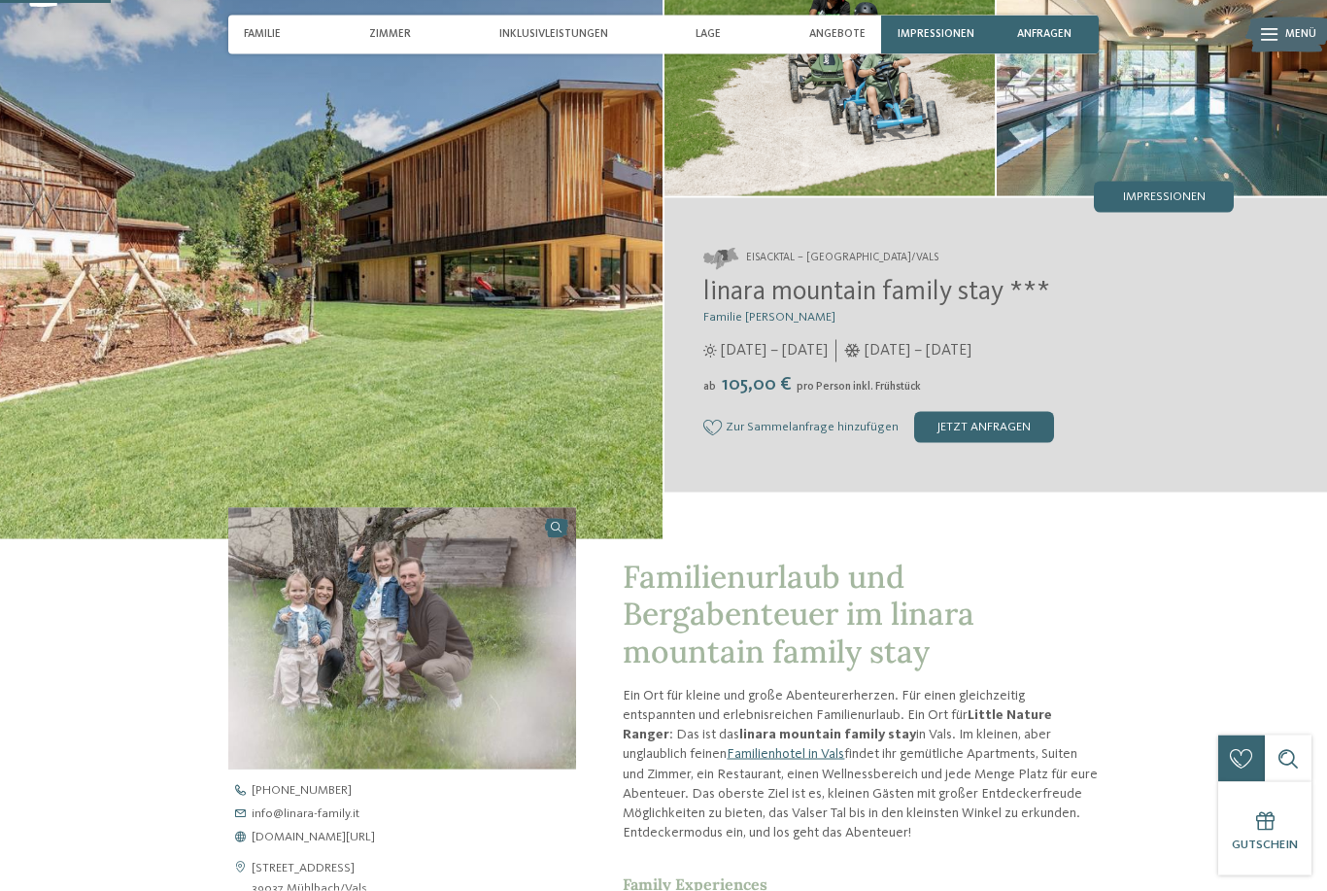
scroll to position [0, 0]
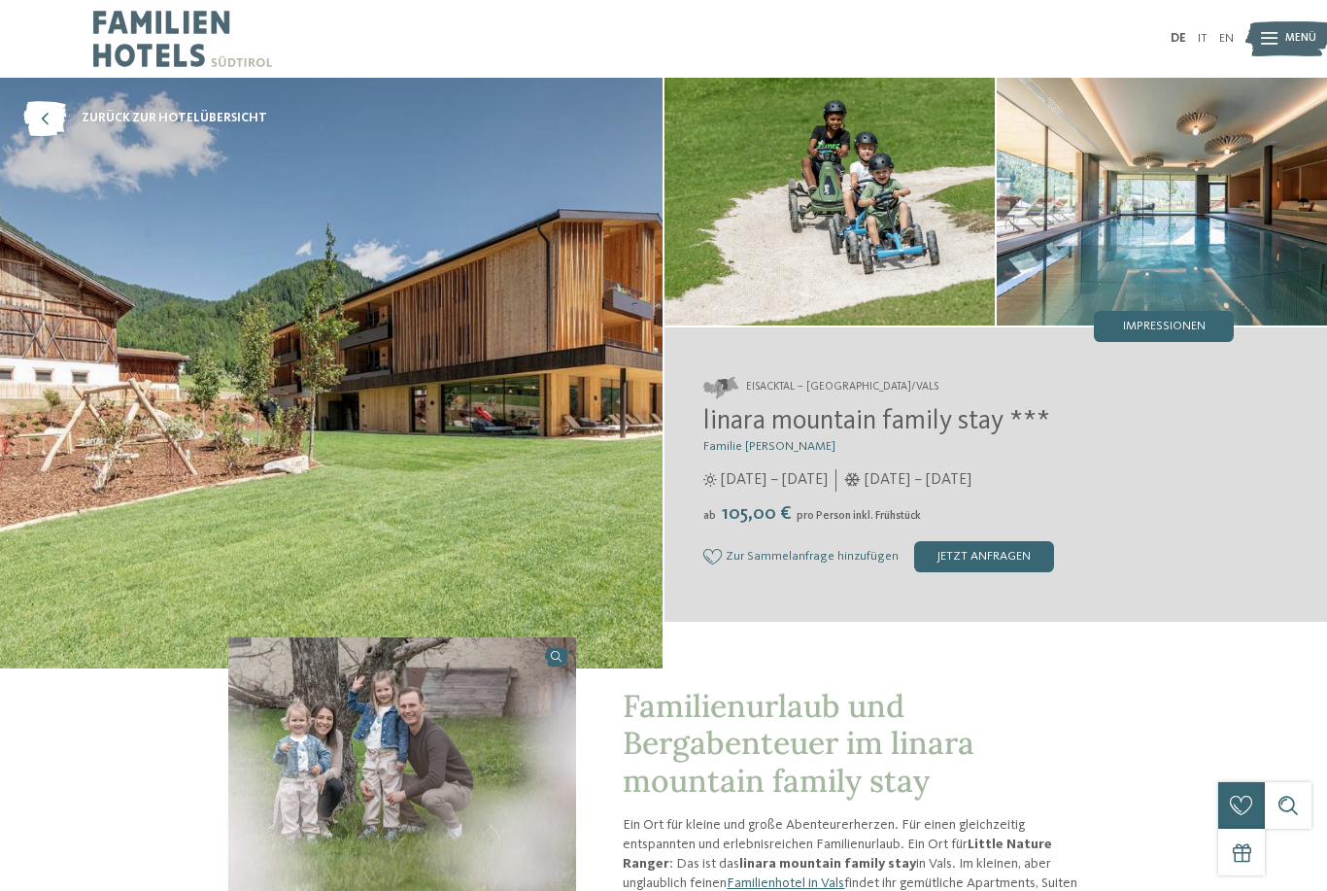
click at [68, 117] on link "zurück zur Hotelübersicht" at bounding box center [145, 118] width 244 height 35
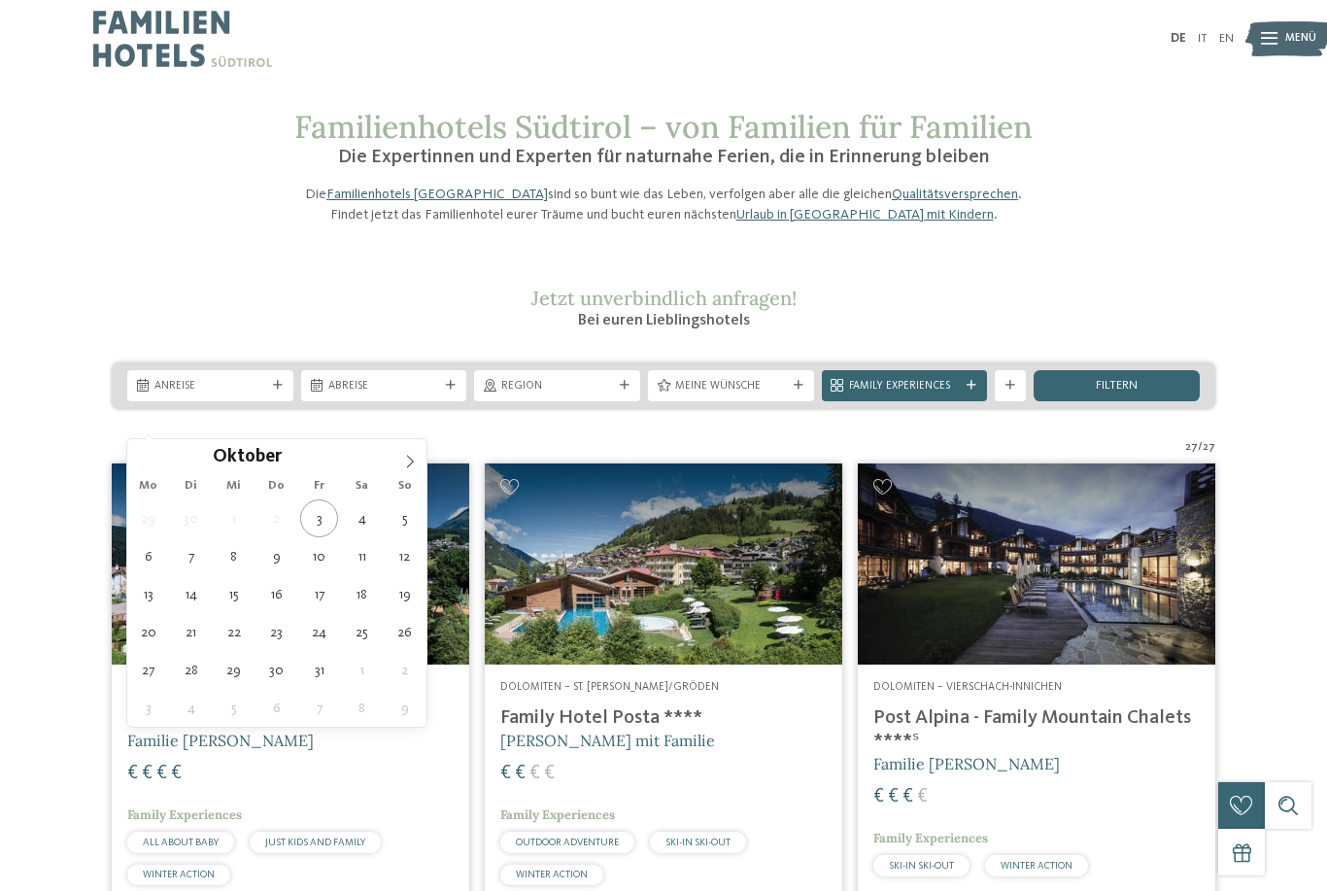
type div "11.10.2025"
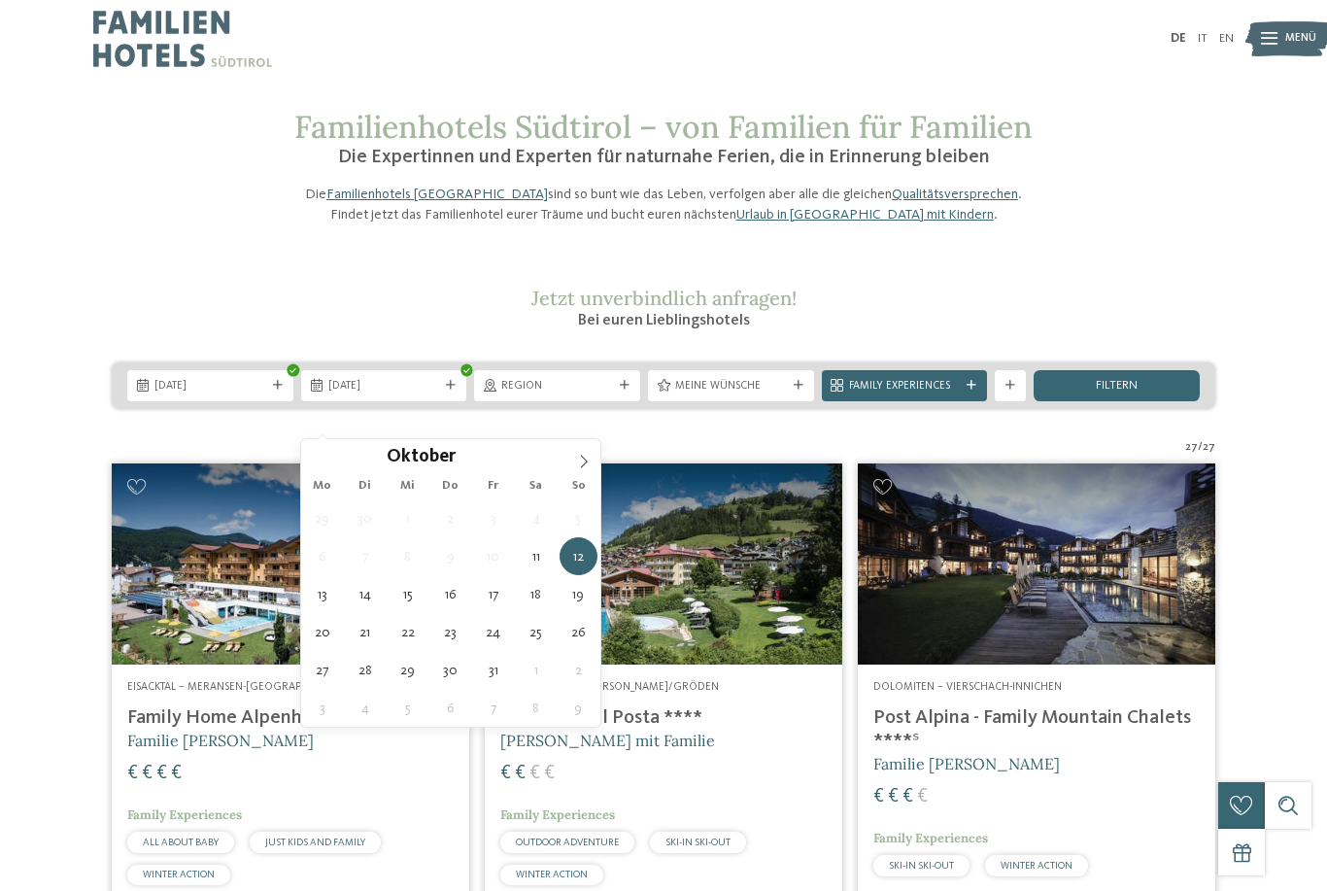
type div "18.10.2025"
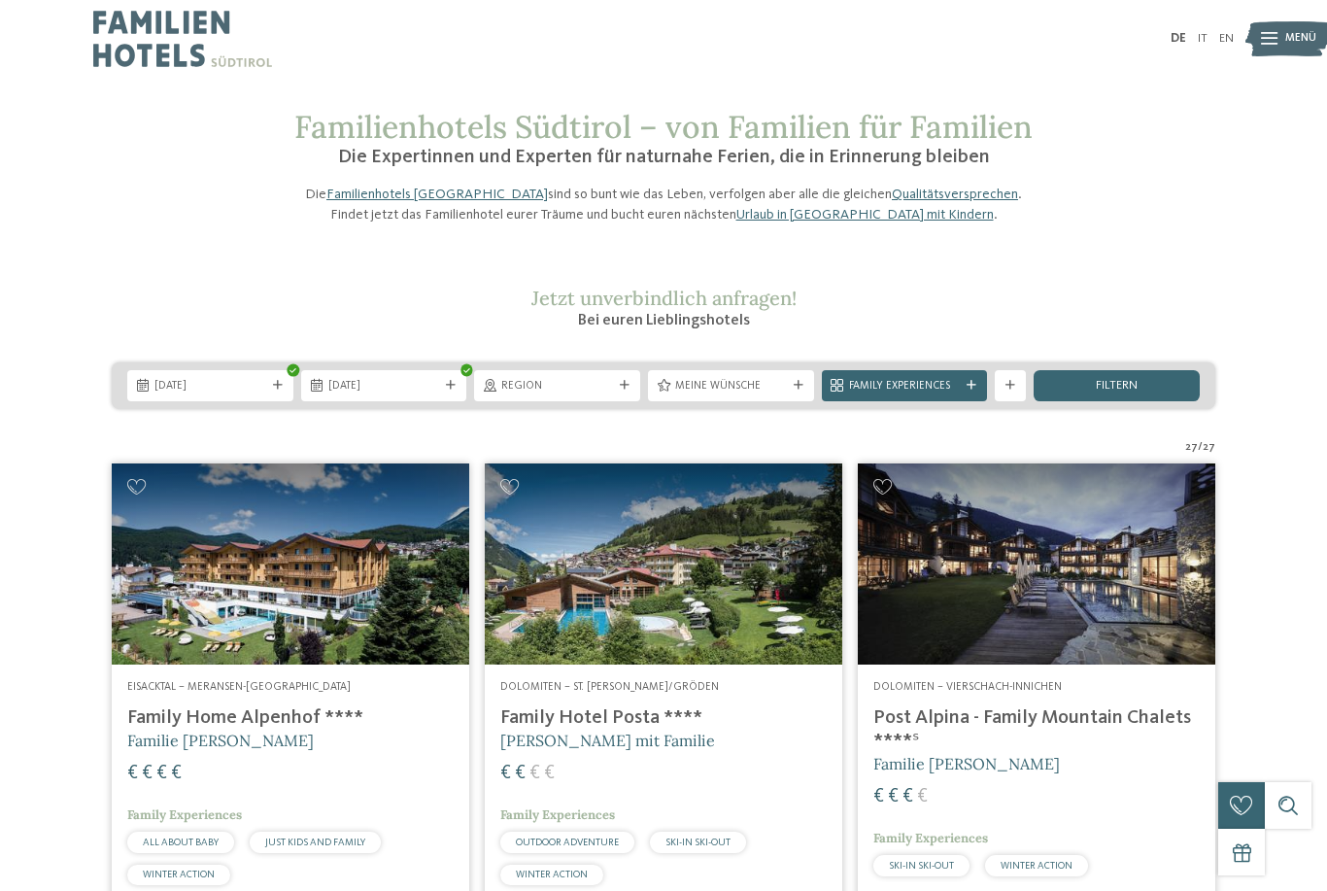
click at [1107, 392] on span "filtern" at bounding box center [1116, 386] width 42 height 13
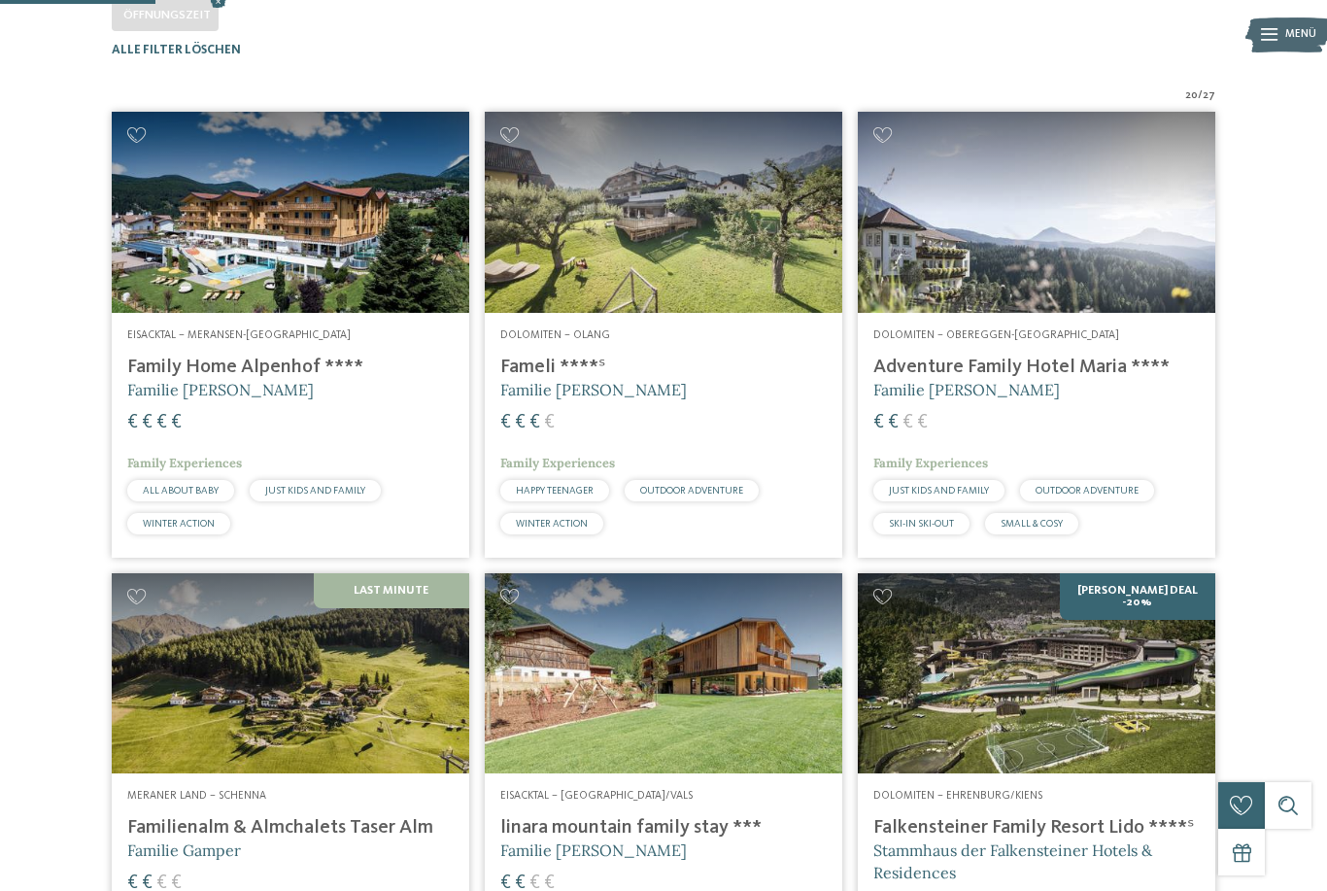
scroll to position [477, 0]
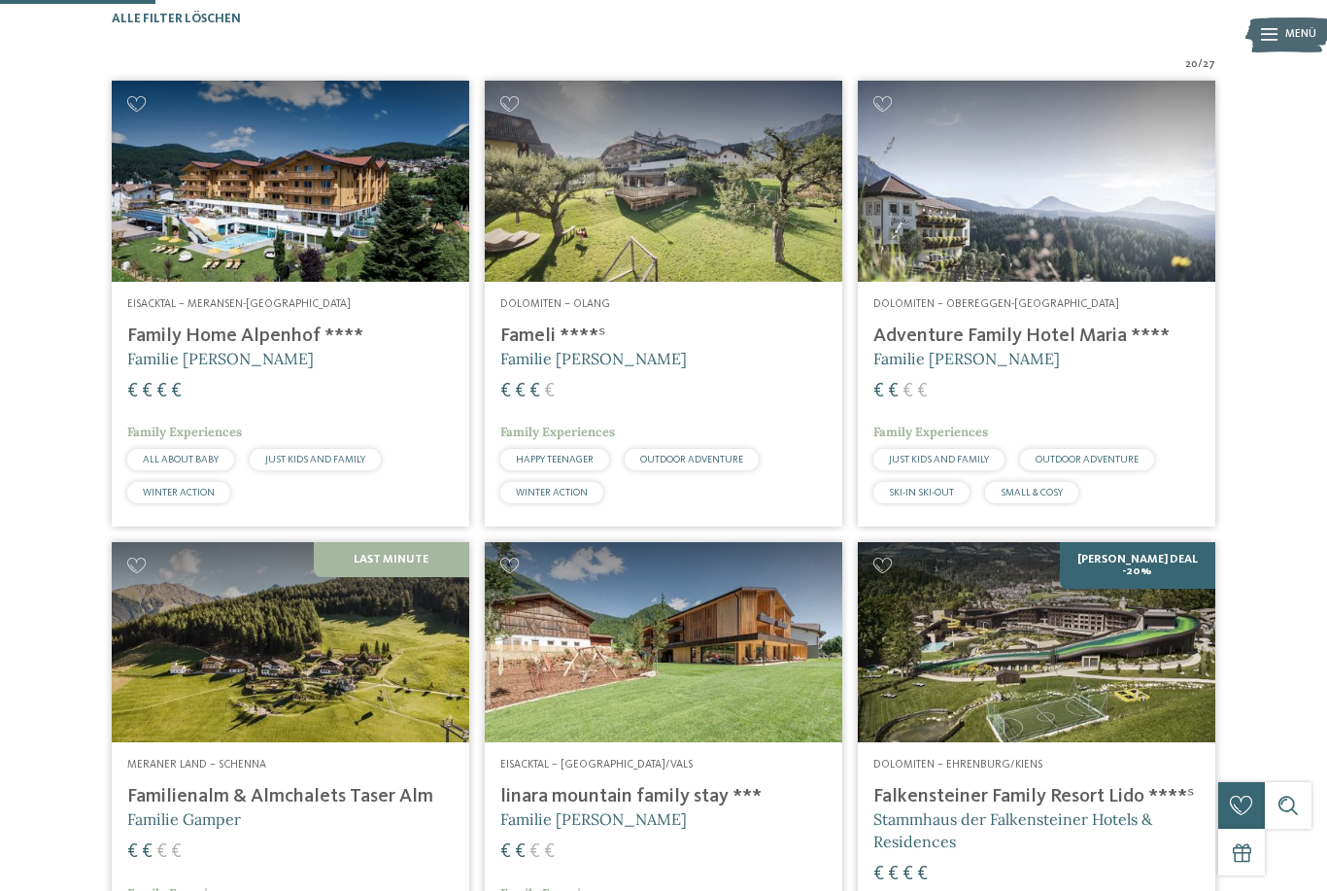
click at [519, 573] on icon at bounding box center [509, 565] width 18 height 16
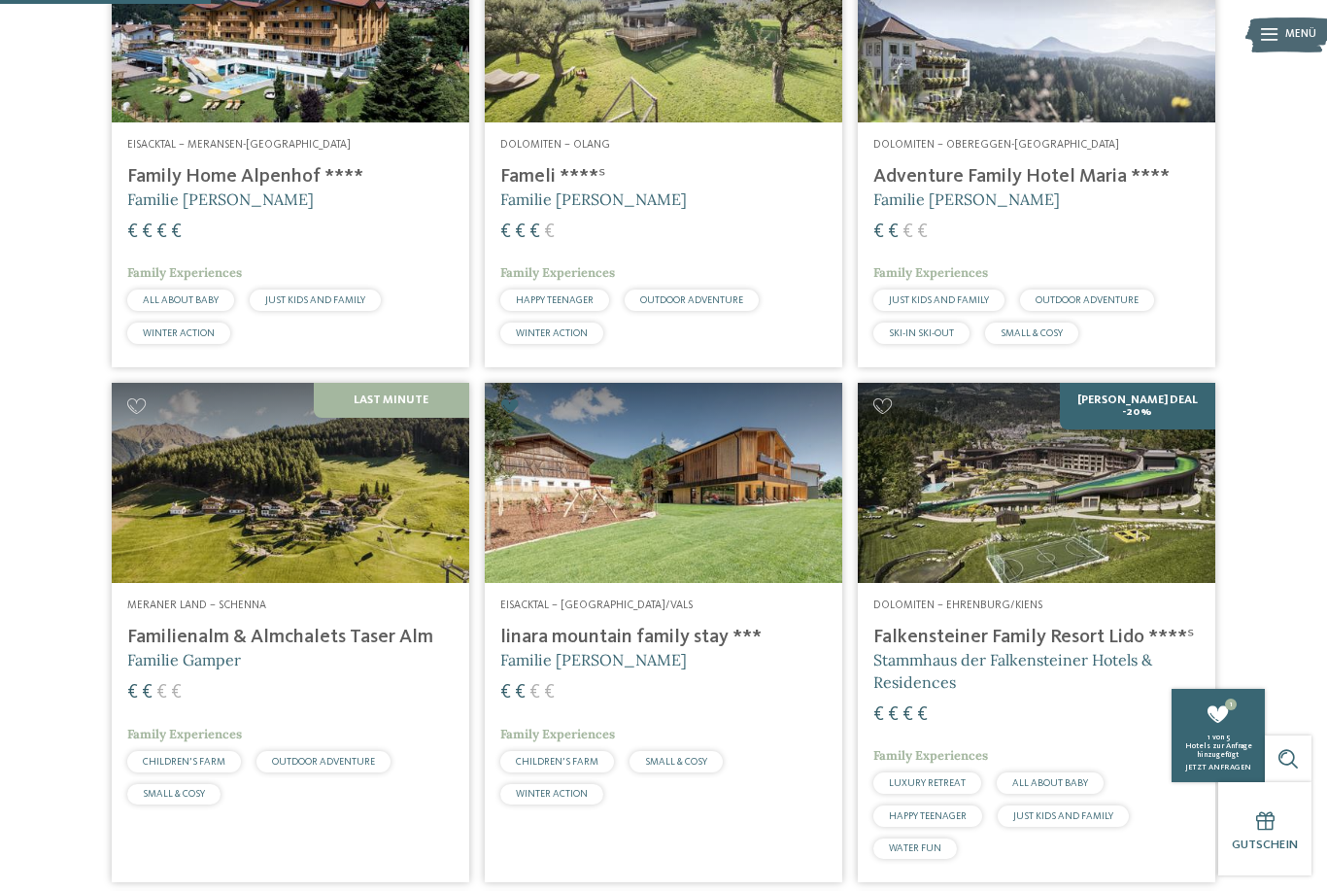
scroll to position [636, 0]
click at [239, 530] on img at bounding box center [290, 483] width 357 height 201
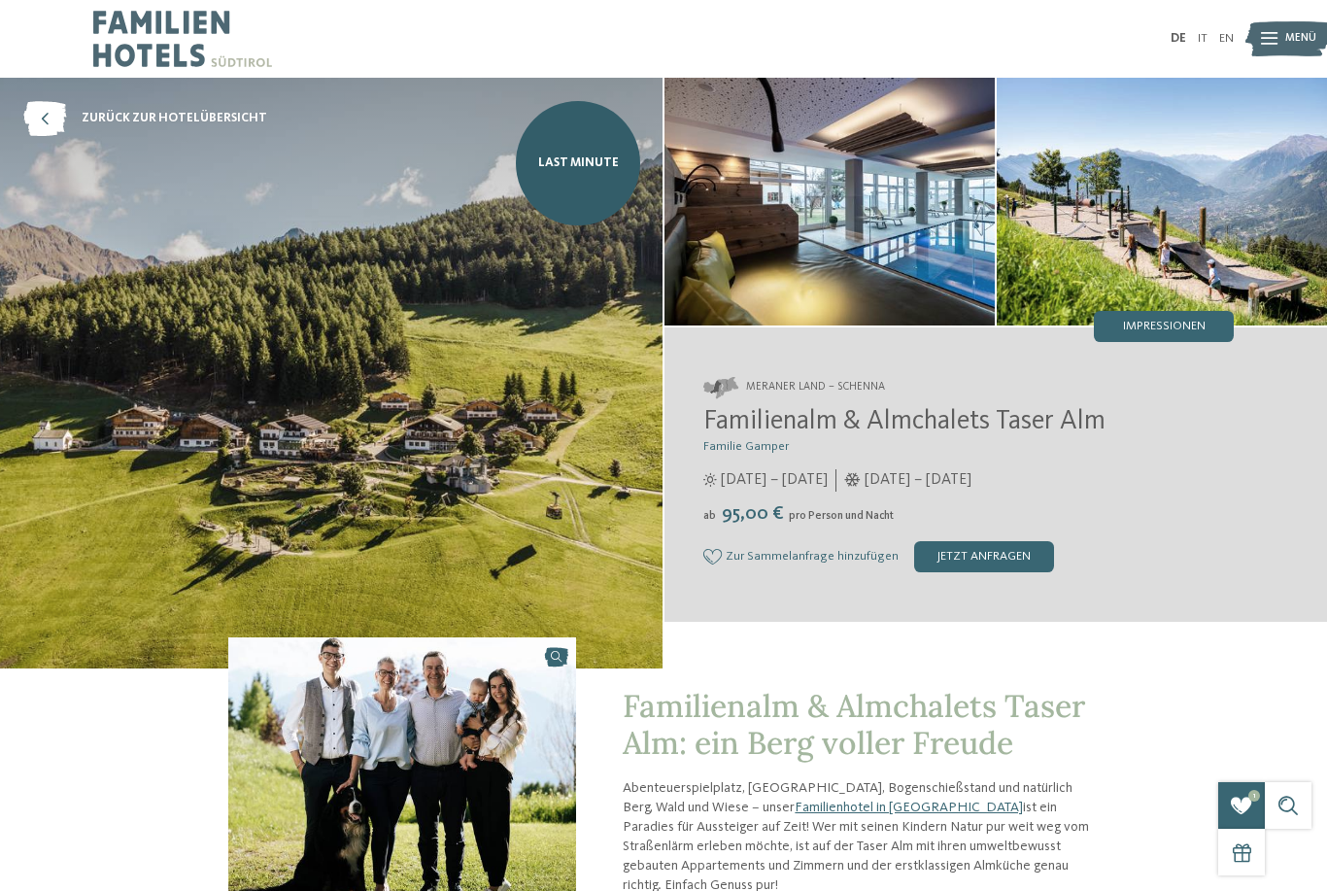
click at [1192, 321] on span "Impressionen" at bounding box center [1164, 326] width 83 height 13
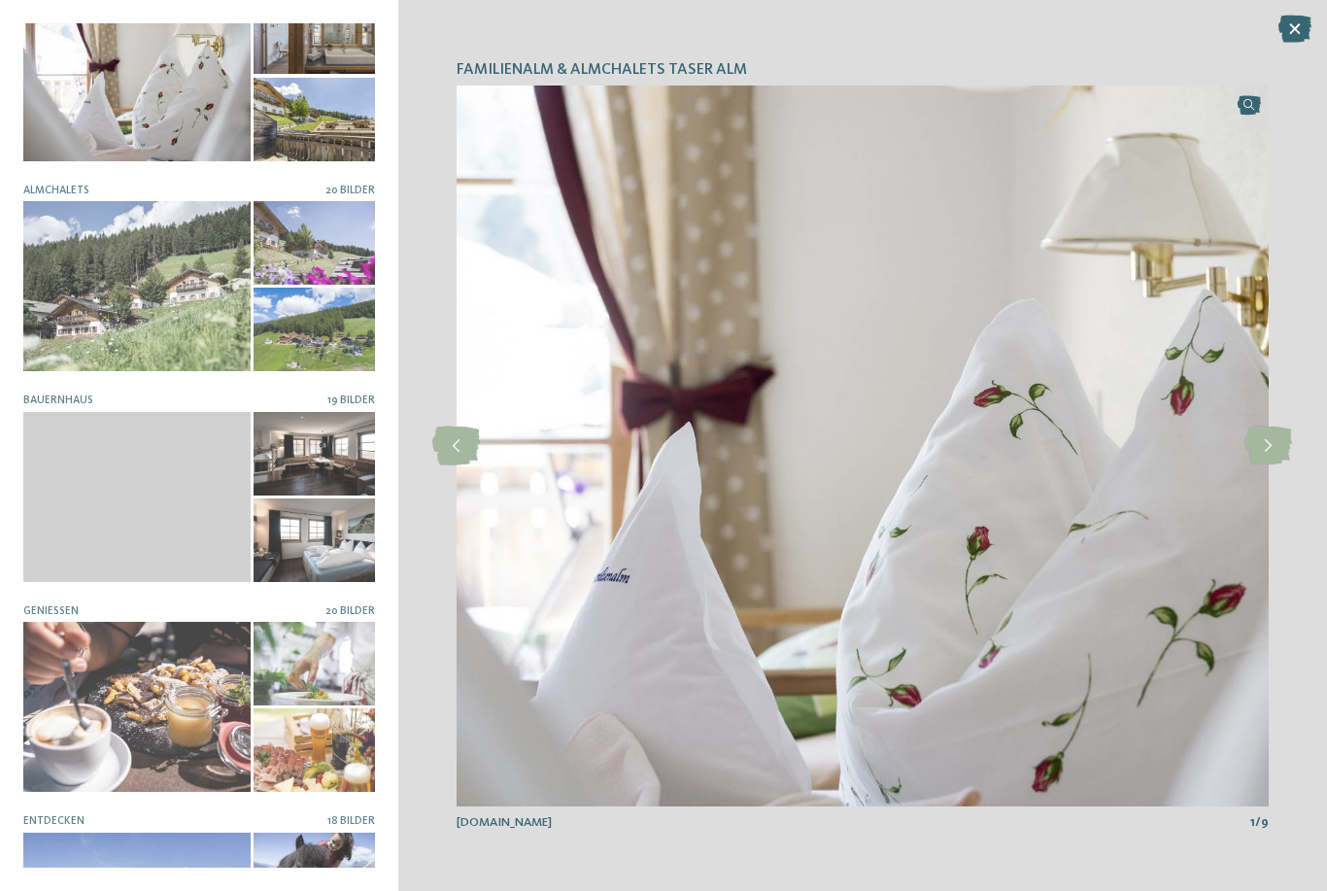
scroll to position [52, 0]
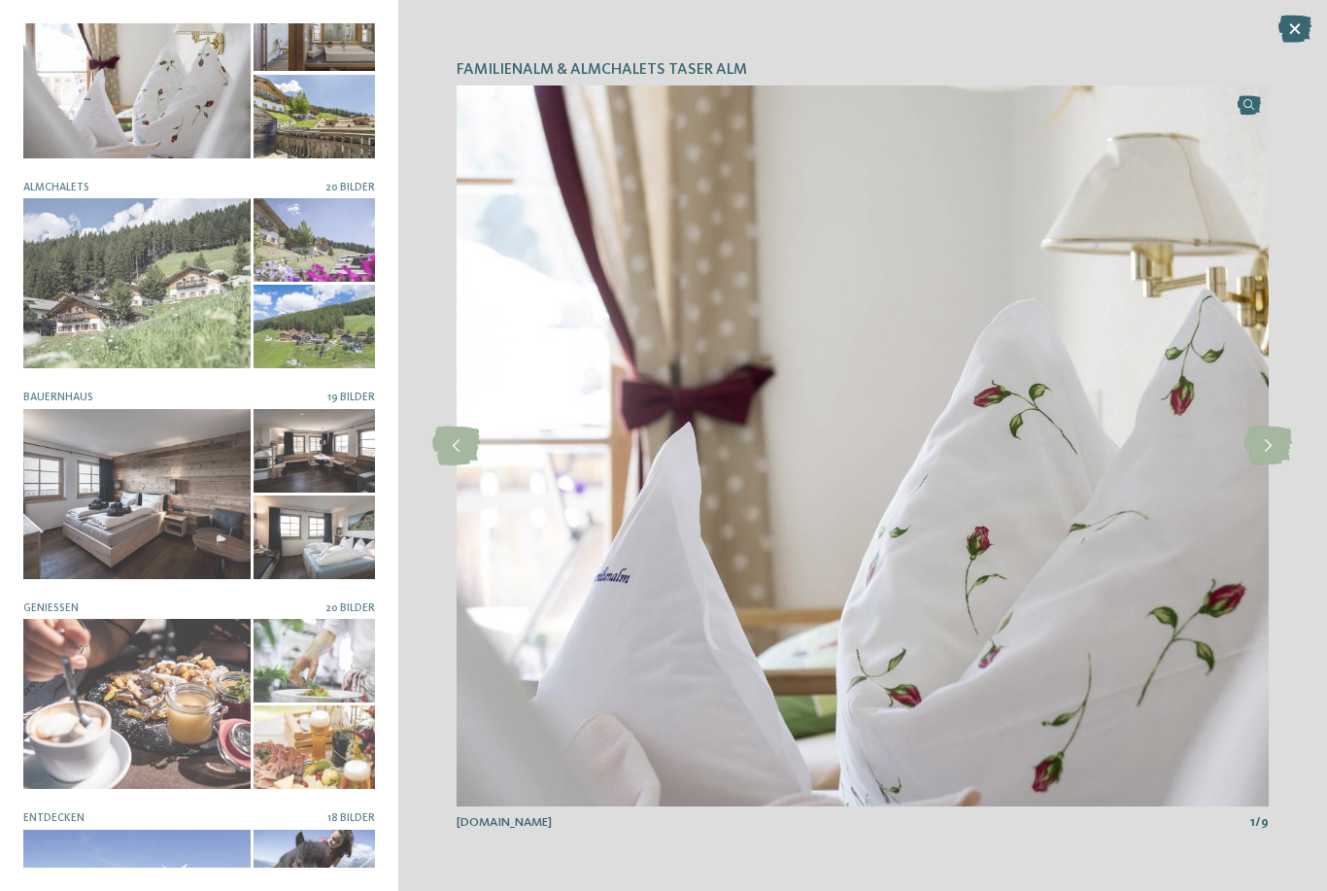
click at [131, 457] on div at bounding box center [136, 494] width 227 height 170
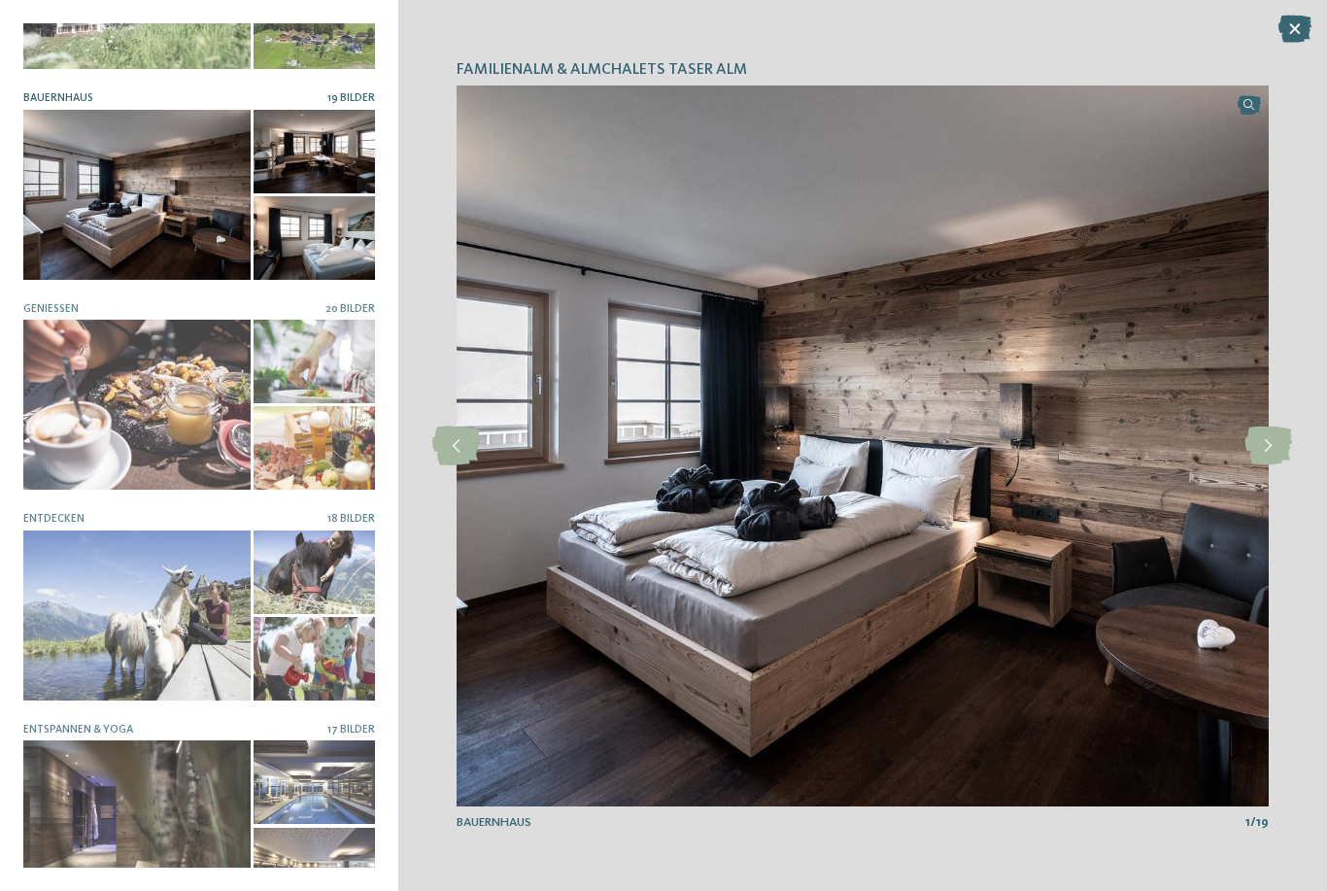
scroll to position [392, 0]
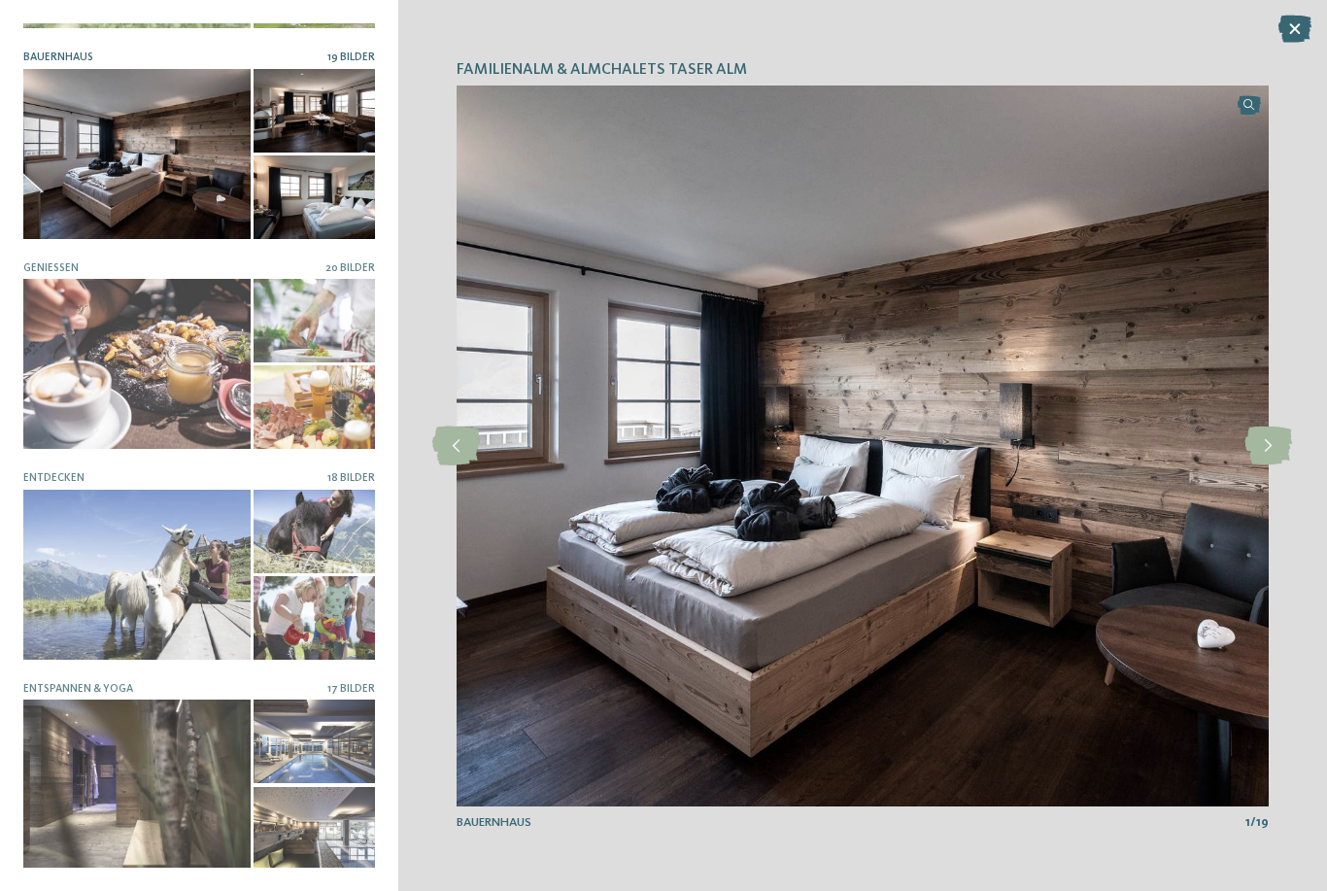
click at [116, 774] on div at bounding box center [136, 784] width 227 height 170
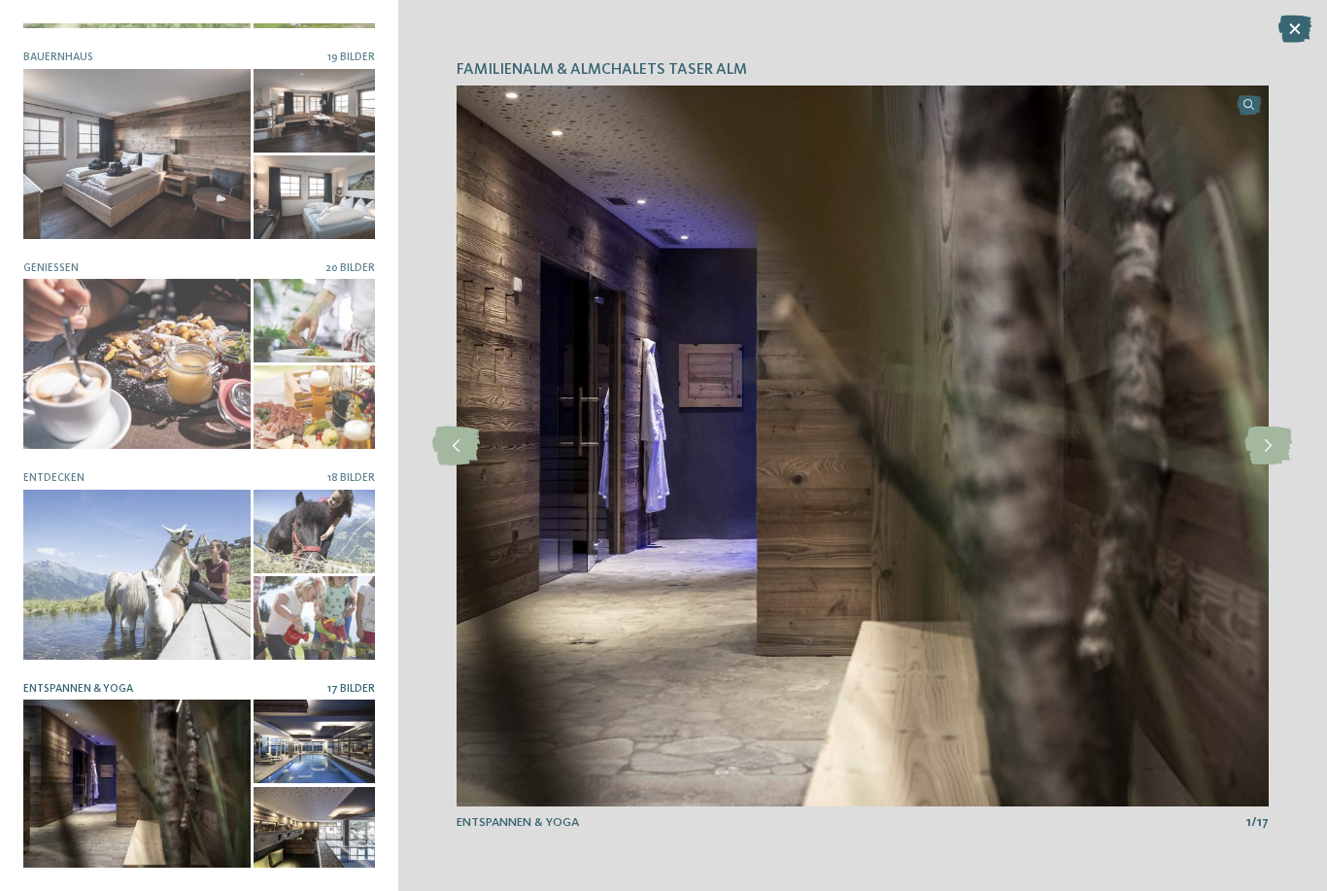
click at [297, 735] on div at bounding box center [313, 741] width 121 height 84
click at [333, 763] on div at bounding box center [313, 741] width 121 height 84
click at [322, 847] on div at bounding box center [313, 829] width 121 height 84
click at [1282, 439] on icon at bounding box center [1268, 445] width 48 height 39
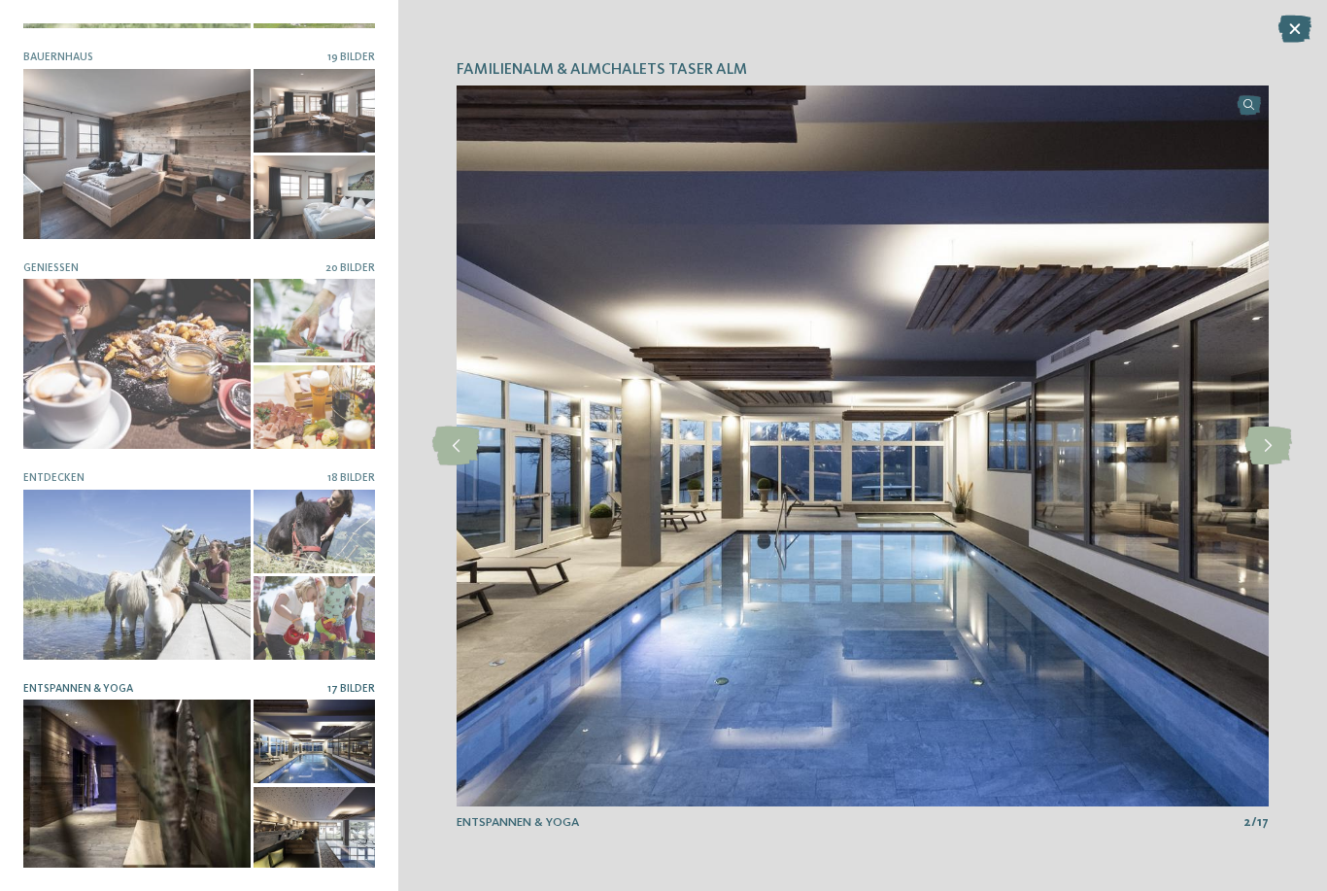
click at [1277, 454] on icon at bounding box center [1268, 445] width 48 height 39
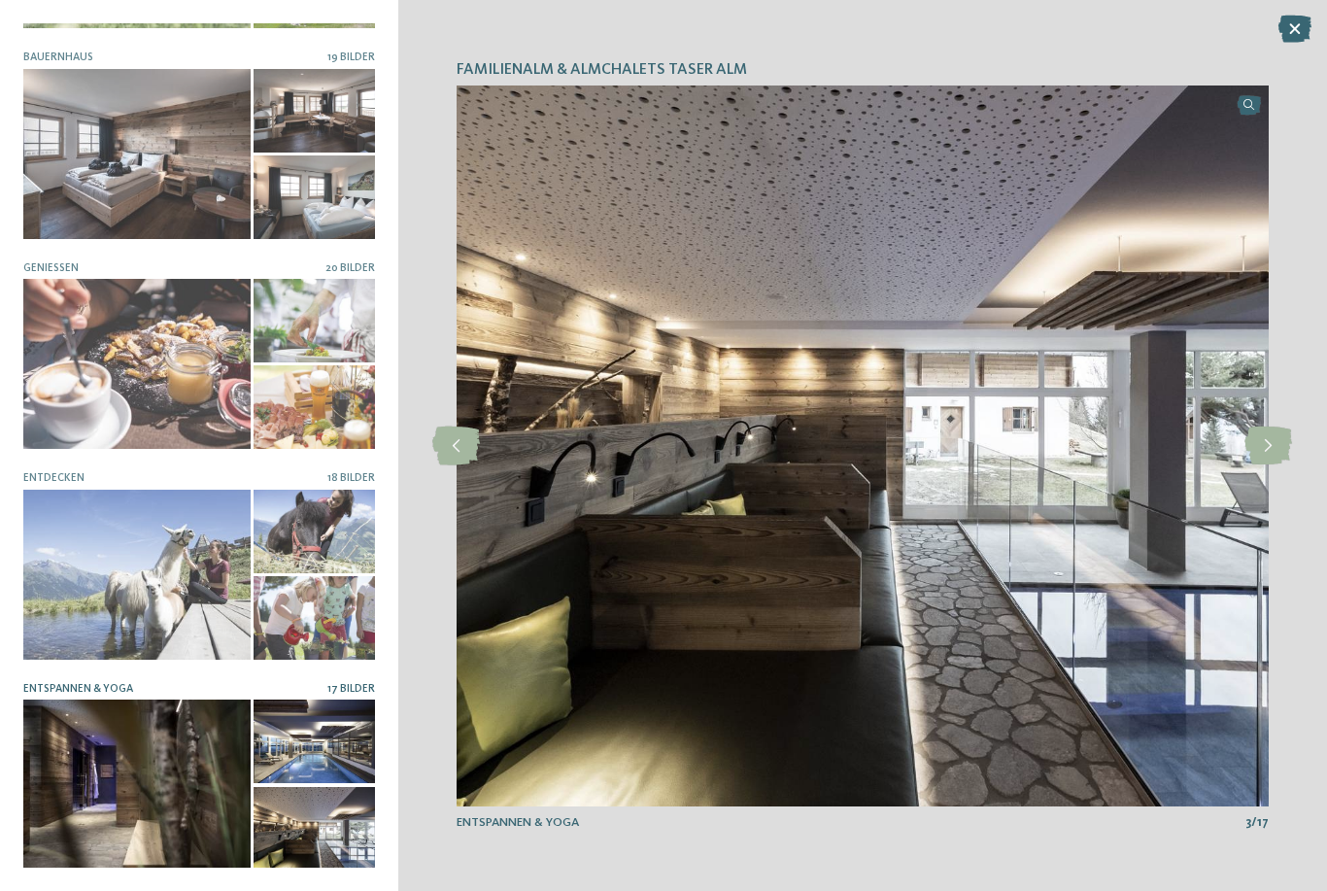
click at [1280, 450] on icon at bounding box center [1268, 445] width 48 height 39
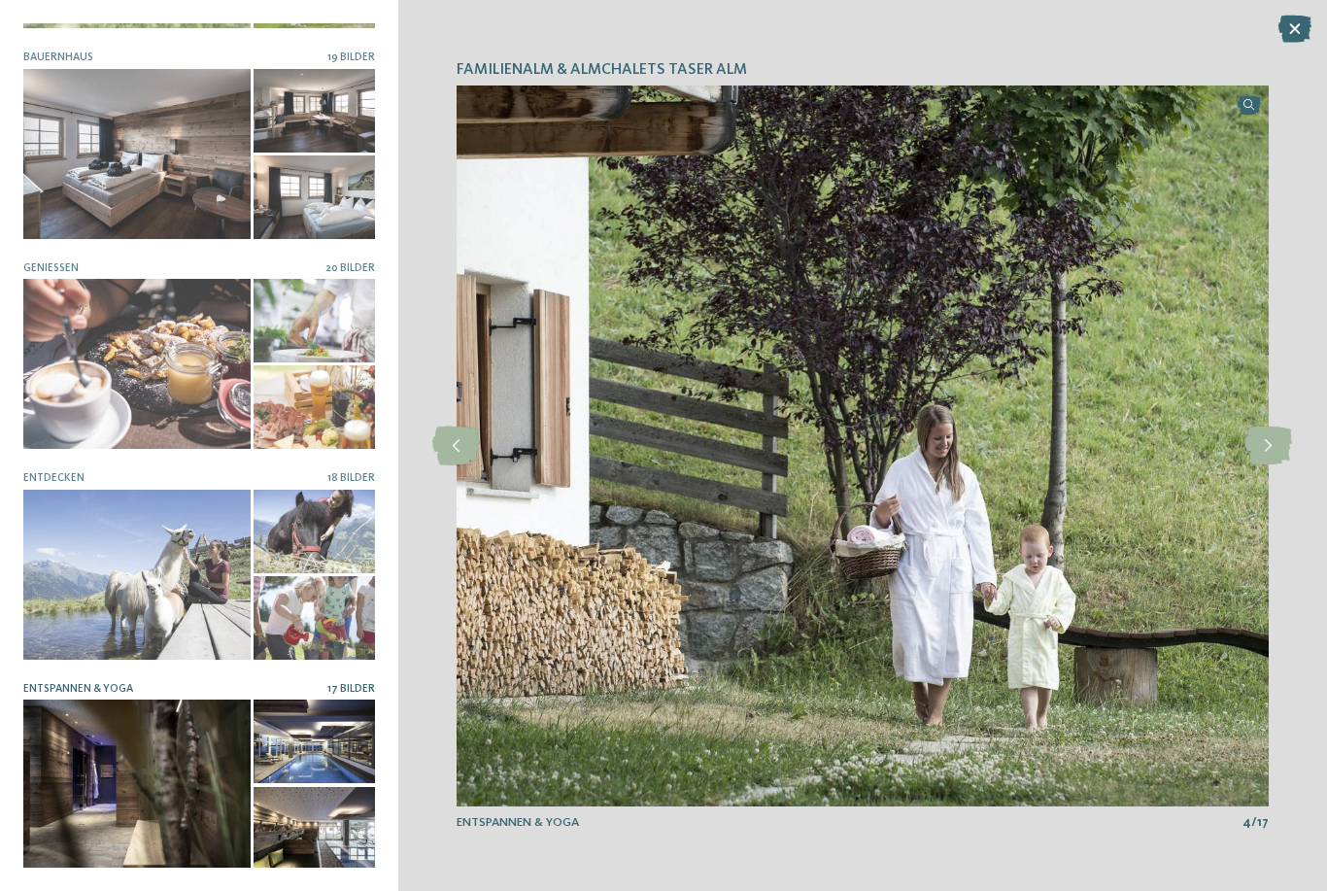
click at [1279, 442] on icon at bounding box center [1268, 445] width 48 height 39
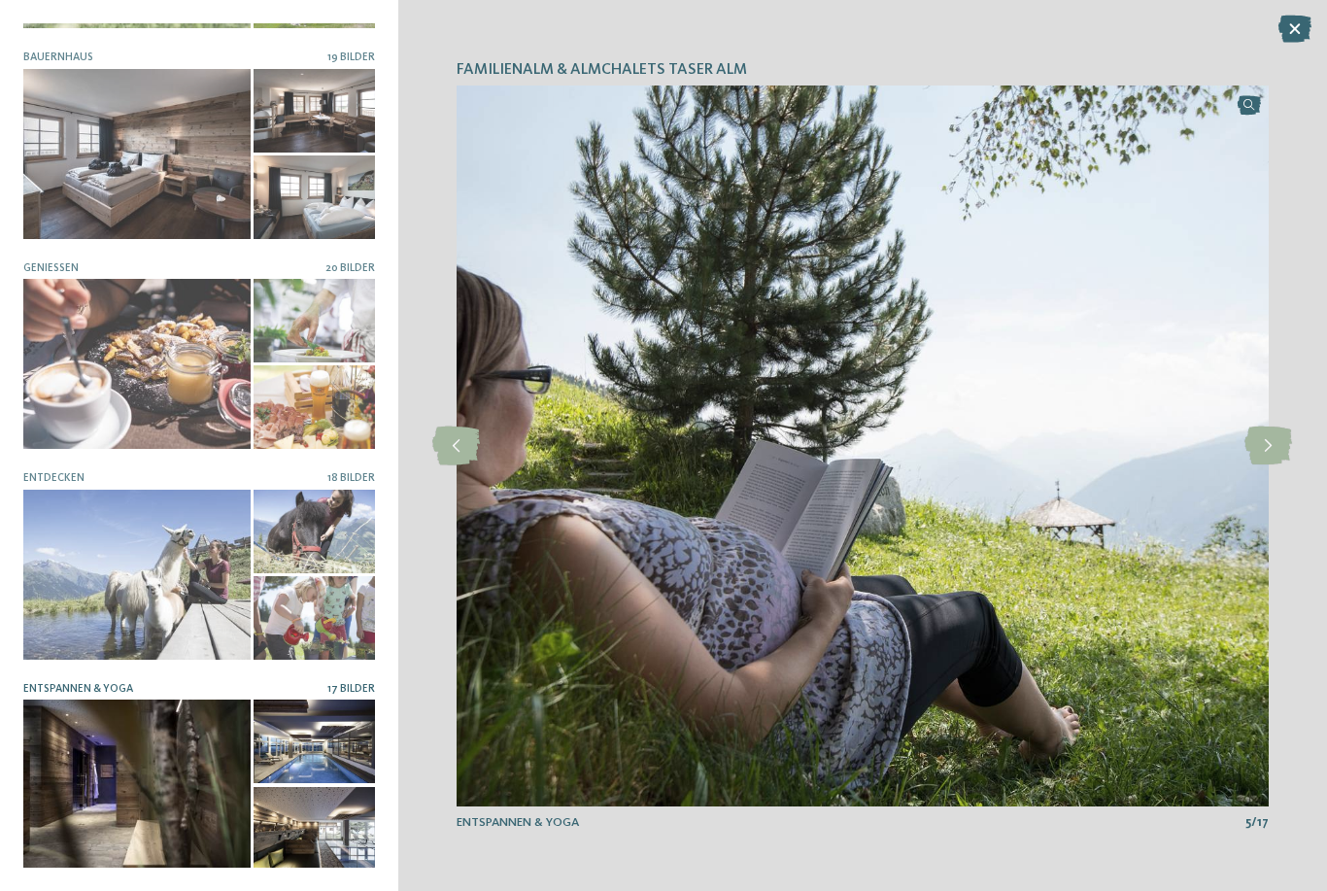
click at [1276, 449] on icon at bounding box center [1268, 445] width 48 height 39
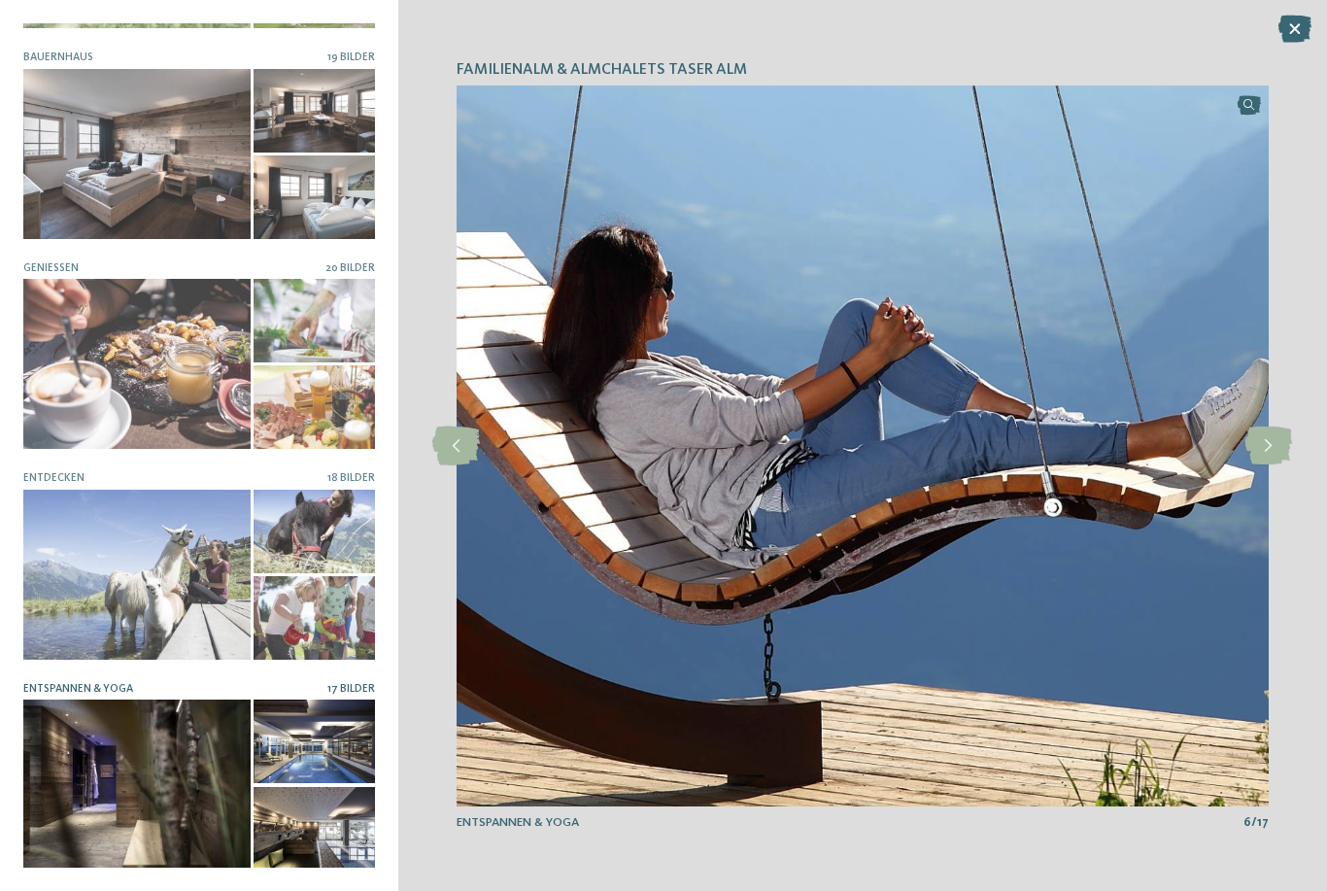
click at [1280, 442] on icon at bounding box center [1268, 445] width 48 height 39
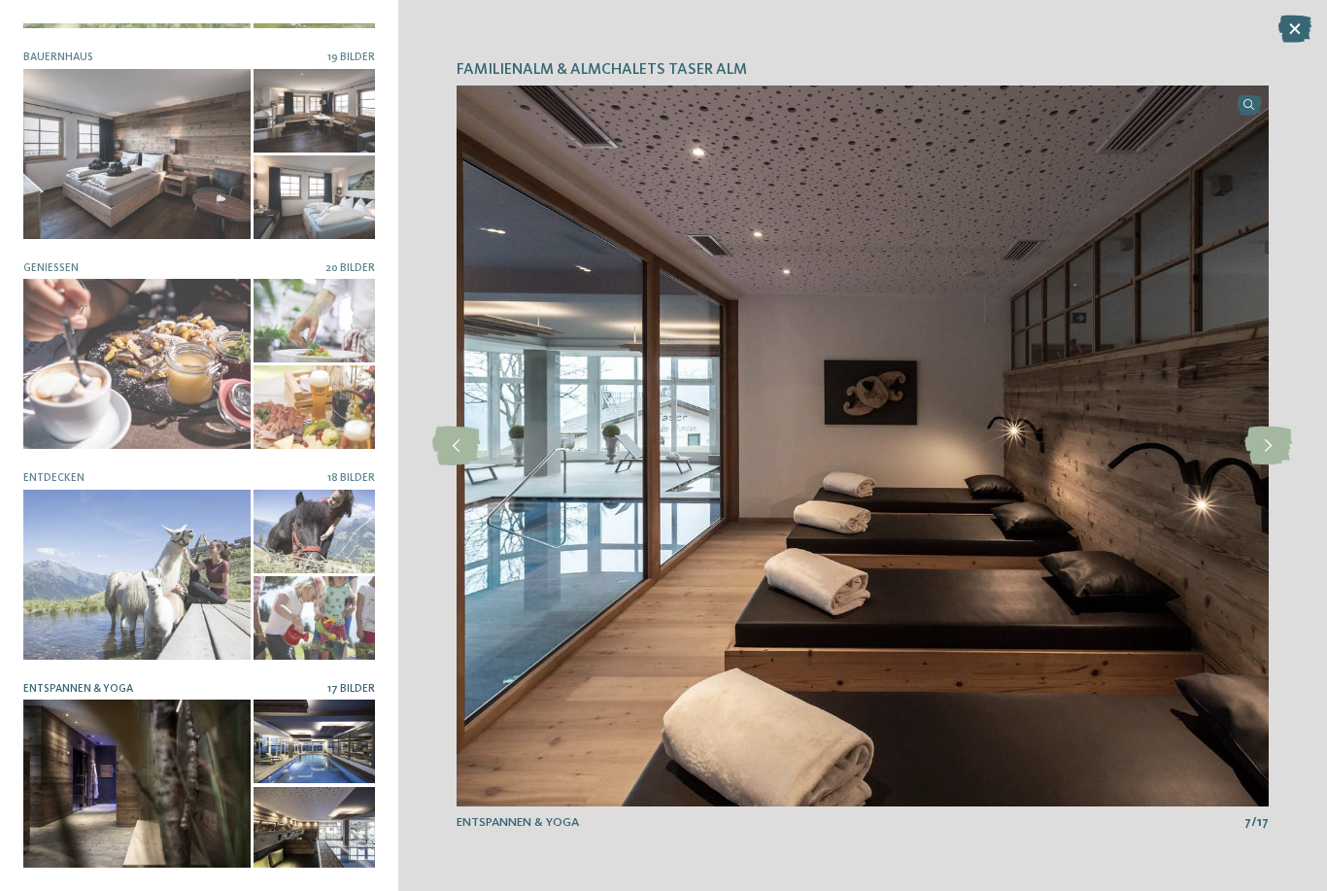
click at [1284, 441] on icon at bounding box center [1268, 445] width 48 height 39
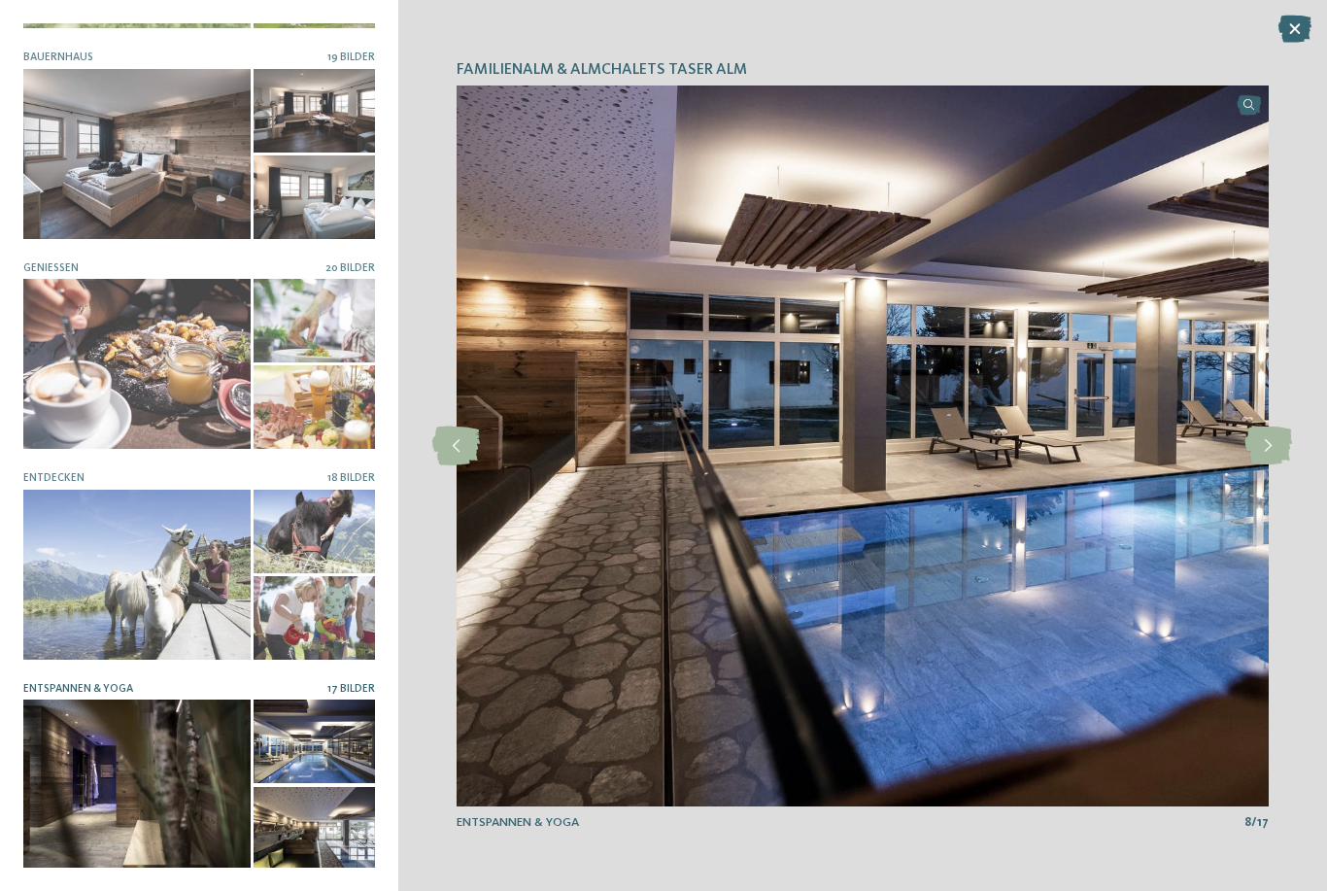
click at [1288, 445] on icon at bounding box center [1268, 445] width 48 height 39
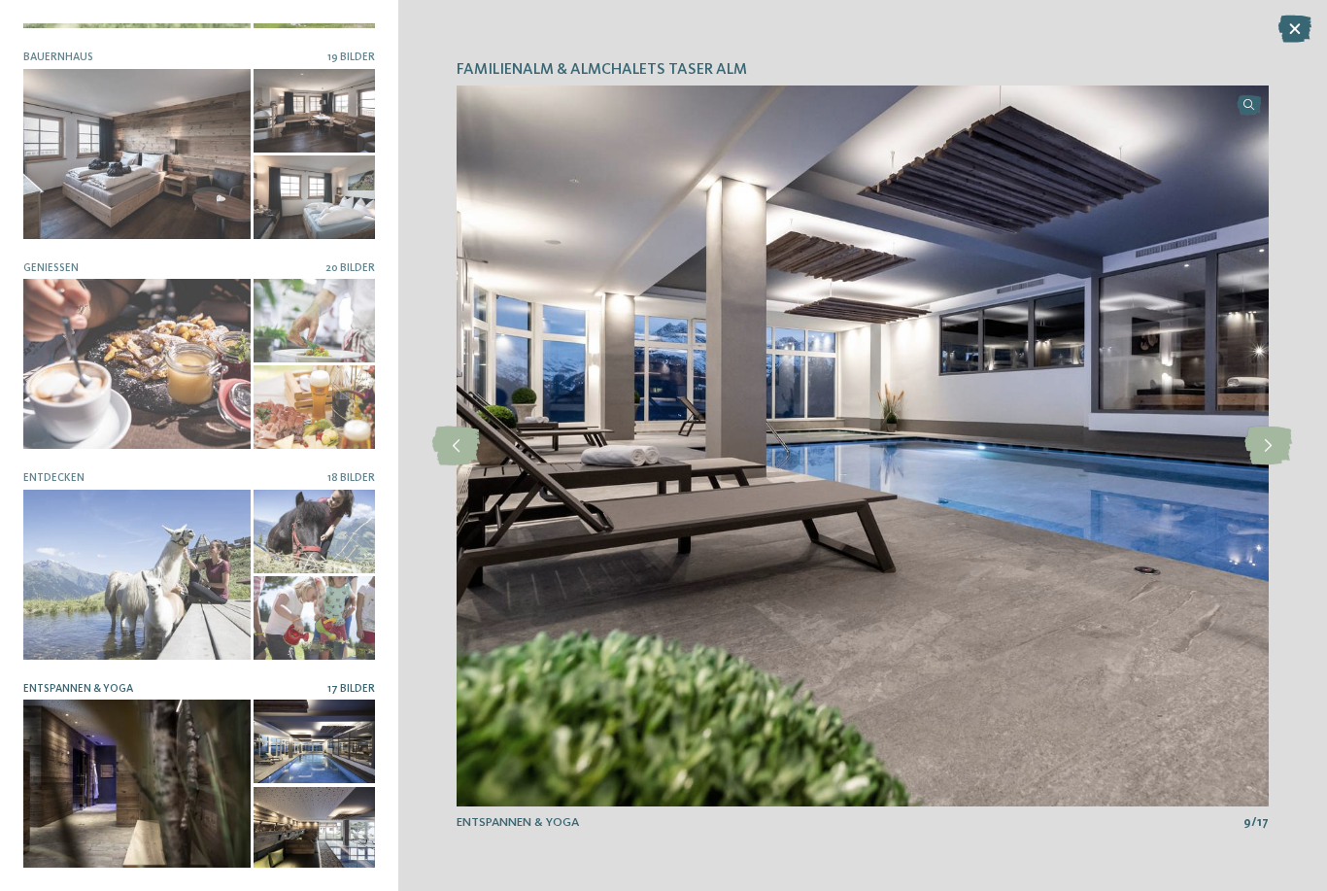
click at [1284, 435] on icon at bounding box center [1268, 445] width 48 height 39
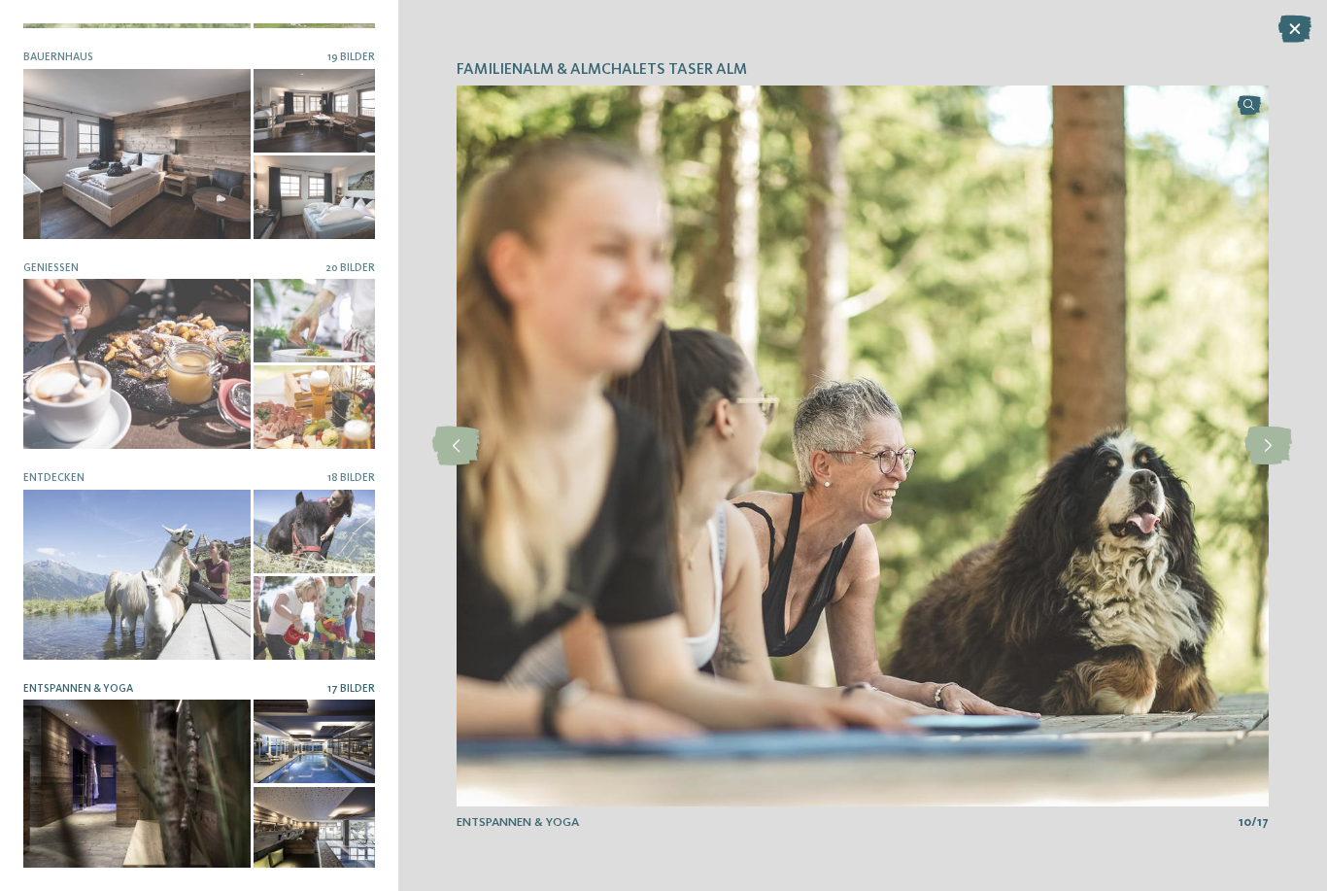
click at [1278, 439] on icon at bounding box center [1268, 445] width 48 height 39
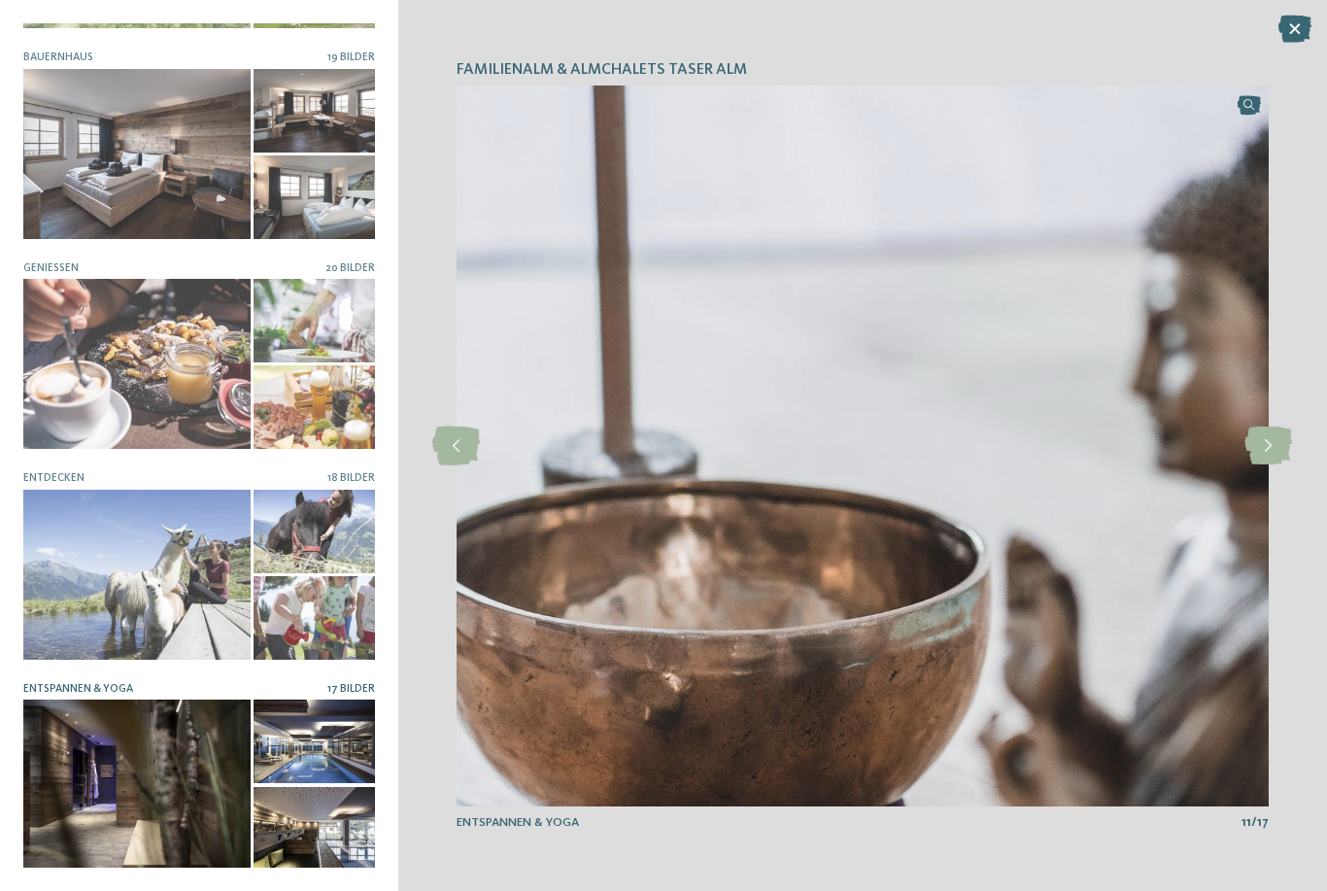
click at [1275, 438] on icon at bounding box center [1268, 445] width 48 height 39
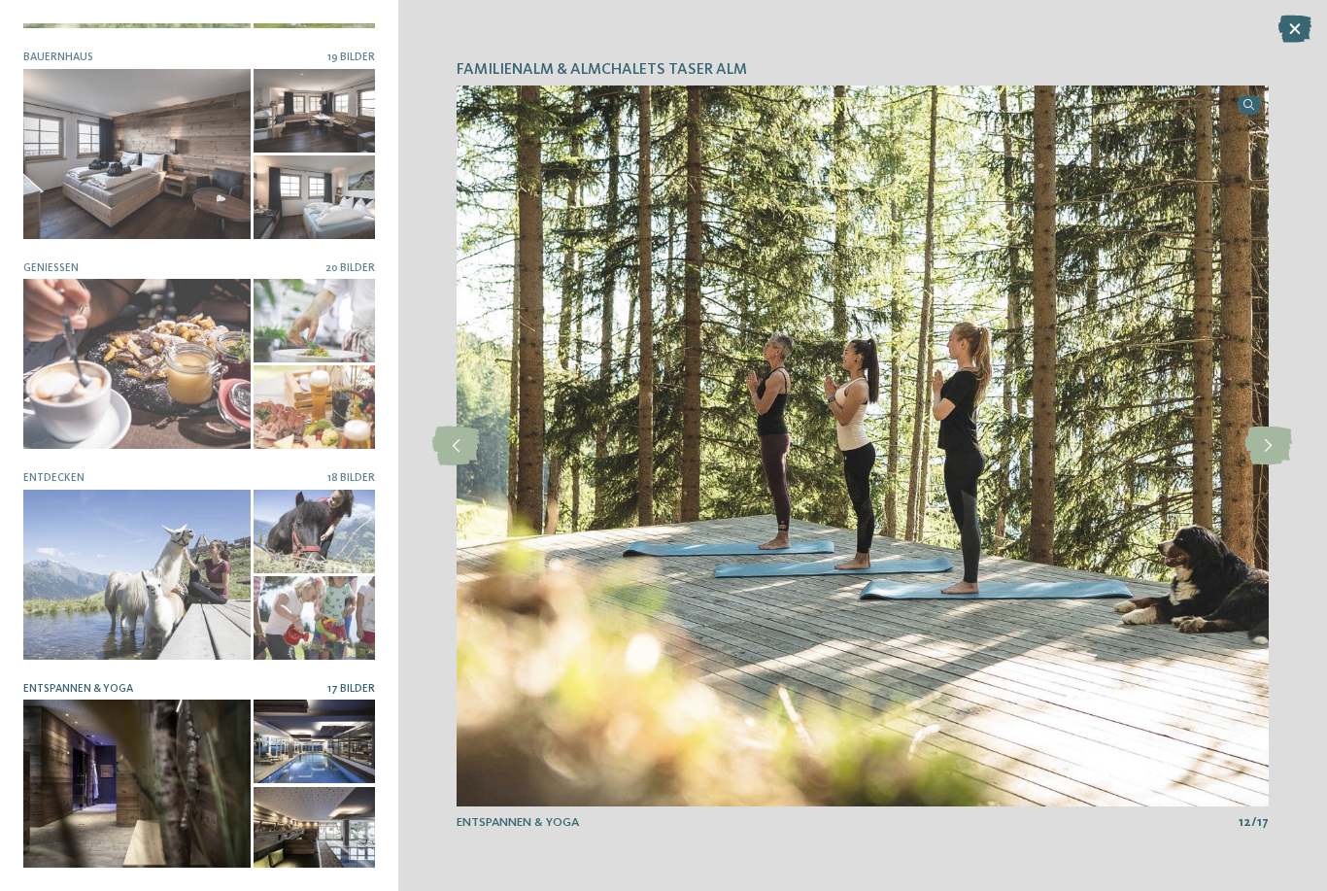
click at [1273, 452] on icon at bounding box center [1268, 445] width 48 height 39
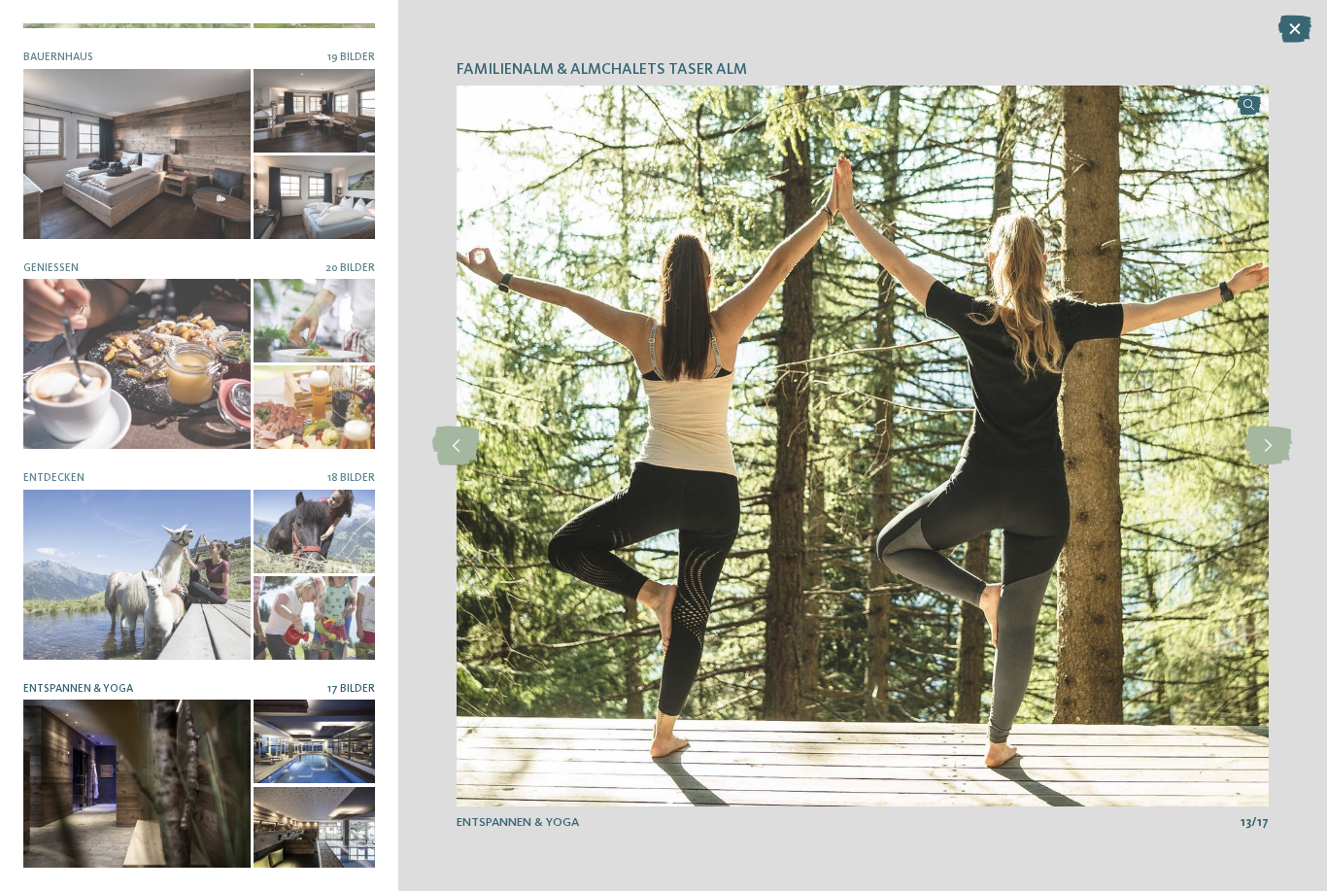
click at [1275, 449] on icon at bounding box center [1268, 445] width 48 height 39
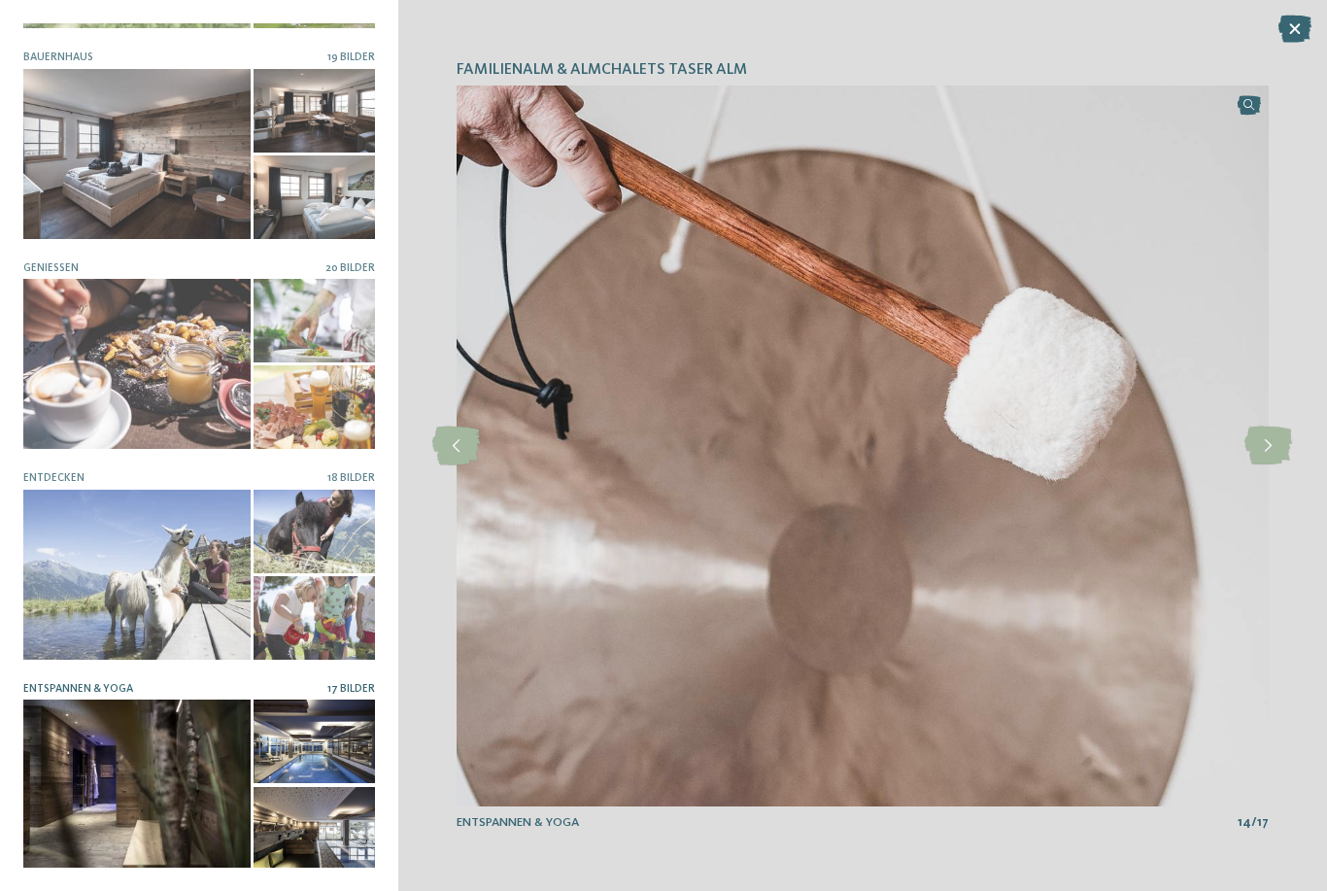
click at [1278, 449] on icon at bounding box center [1268, 445] width 48 height 39
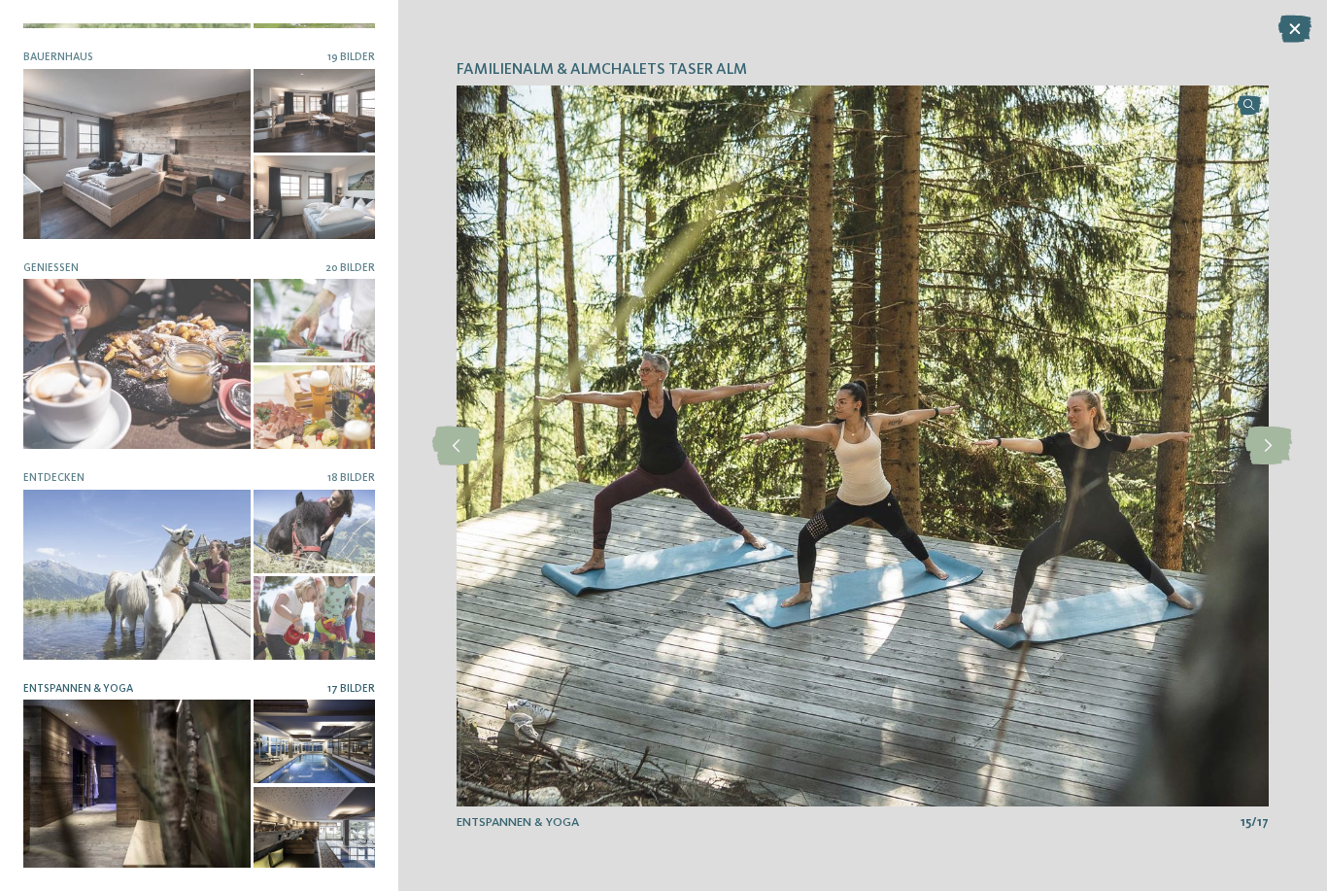
click at [1279, 449] on icon at bounding box center [1268, 445] width 48 height 39
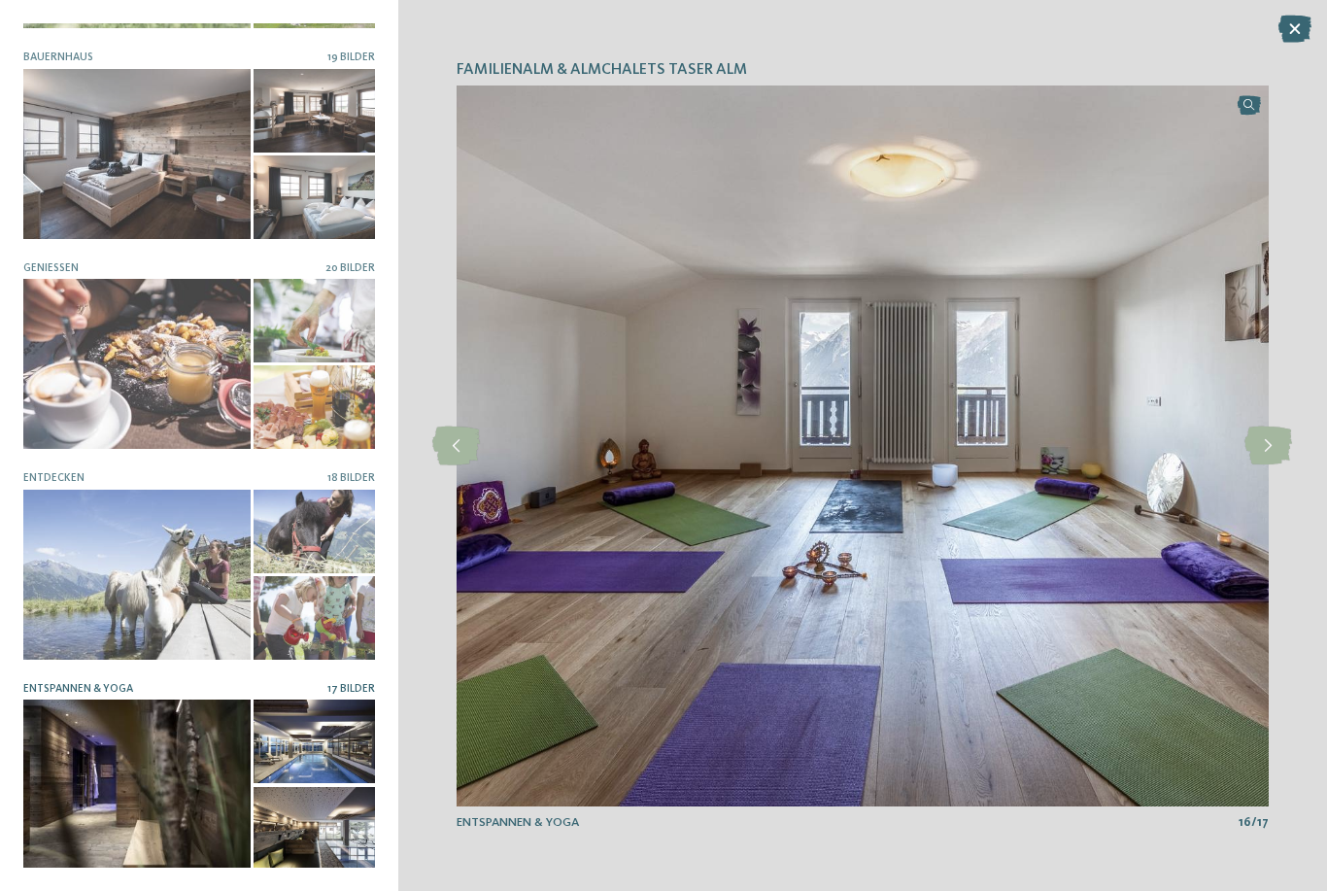
click at [1280, 450] on icon at bounding box center [1268, 445] width 48 height 39
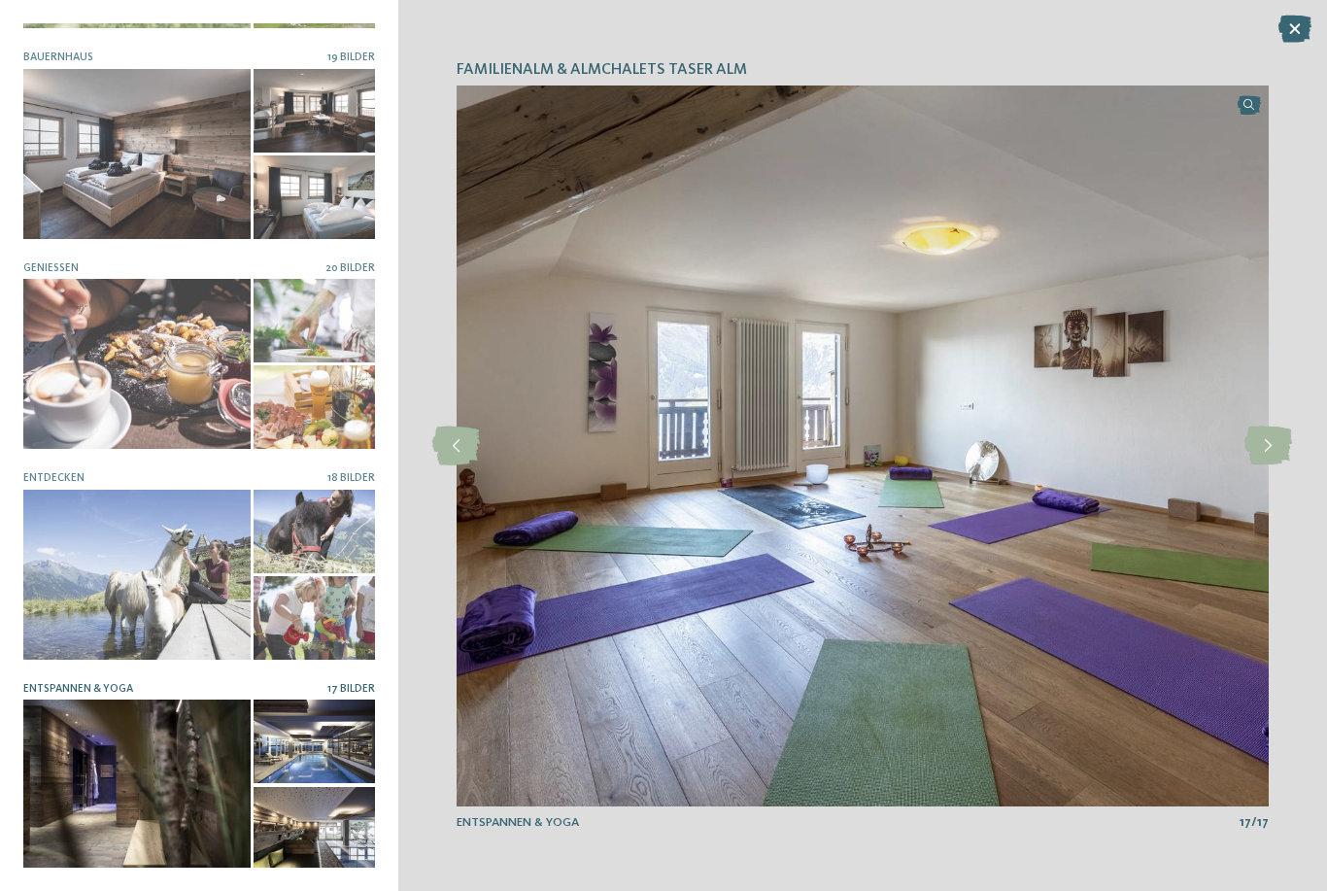
click at [1281, 449] on icon at bounding box center [1268, 445] width 48 height 39
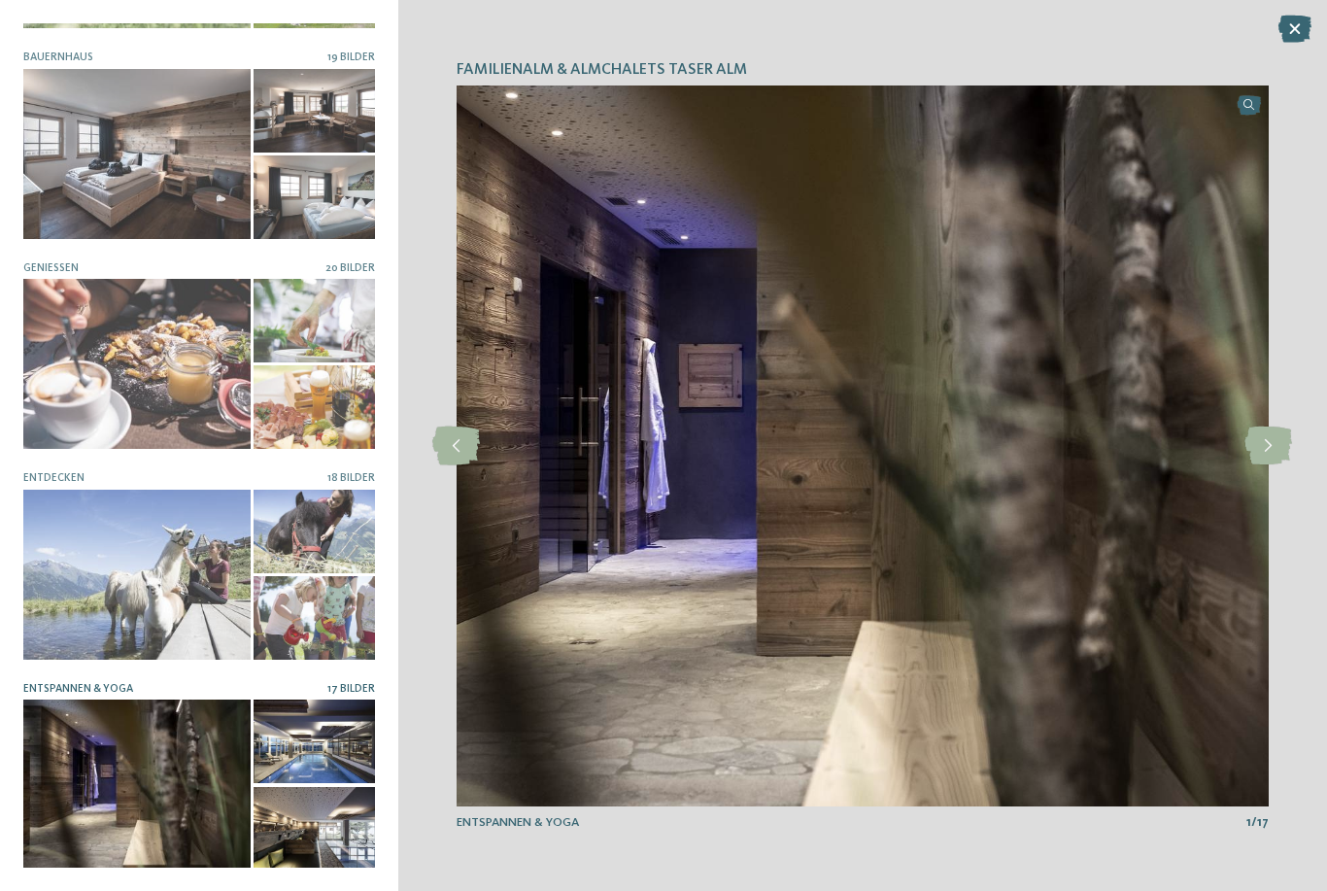
click at [1280, 449] on icon at bounding box center [1268, 445] width 48 height 39
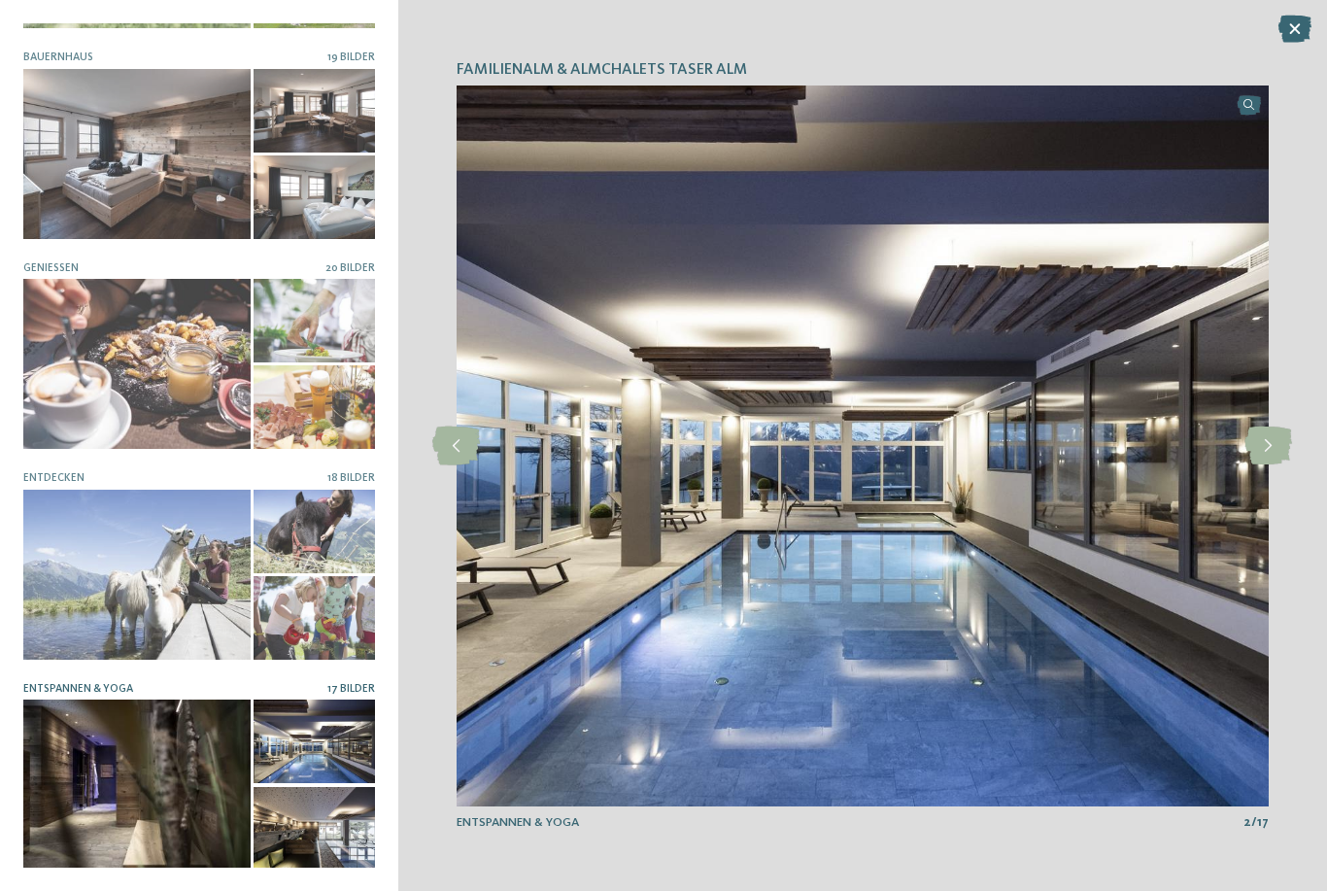
click at [1281, 453] on icon at bounding box center [1268, 445] width 48 height 39
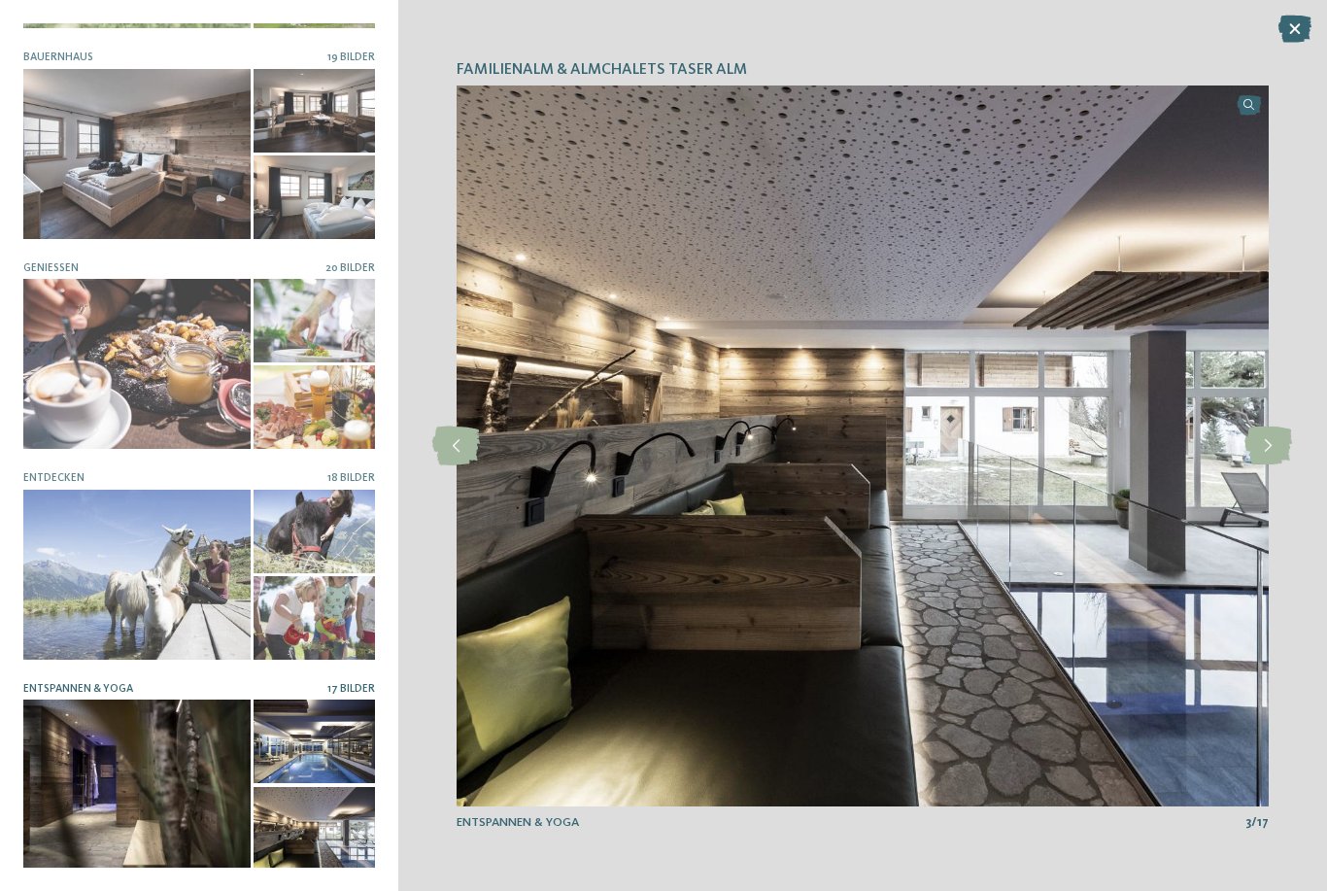
click at [1281, 461] on icon at bounding box center [1268, 445] width 48 height 39
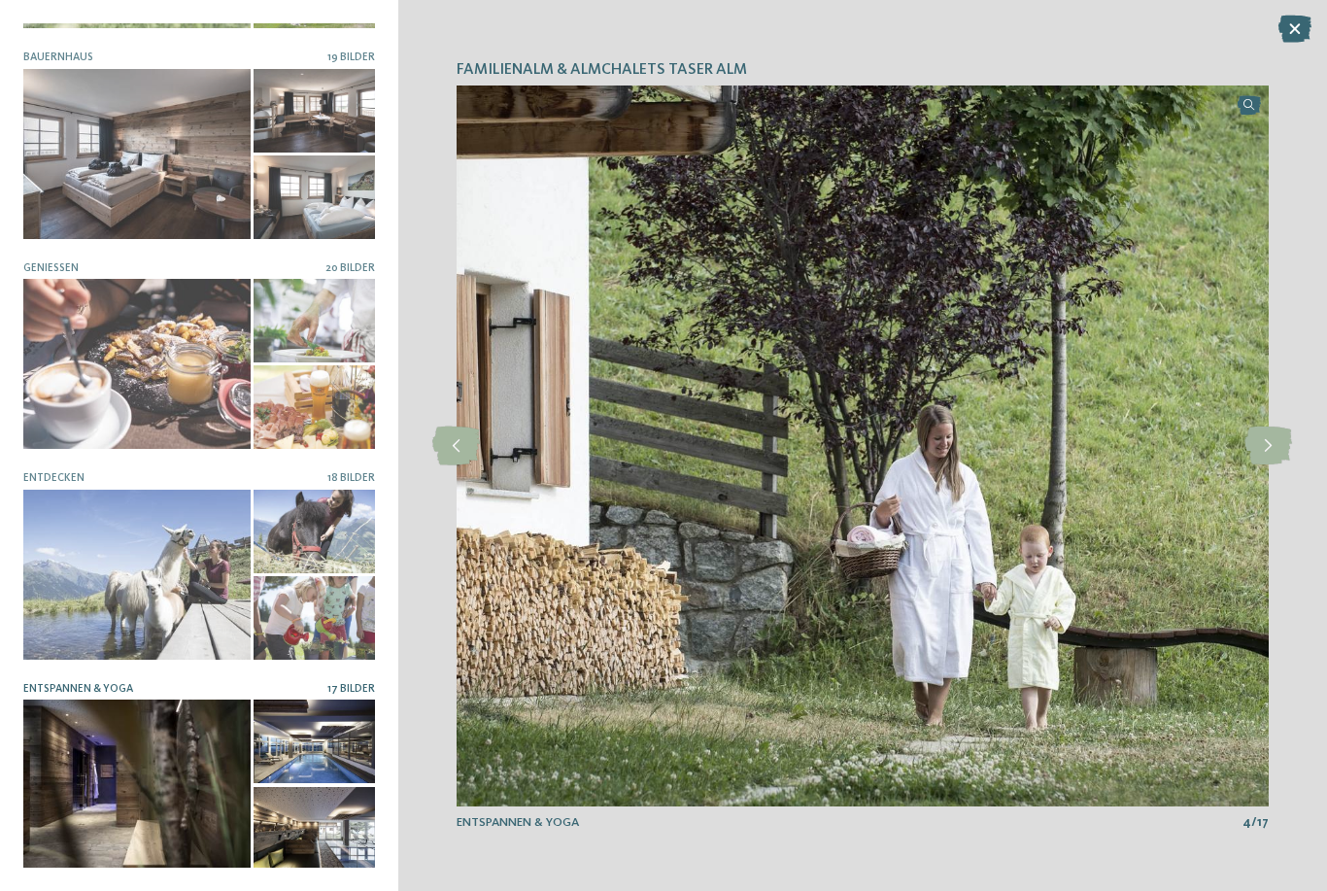
click at [1277, 451] on icon at bounding box center [1268, 445] width 48 height 39
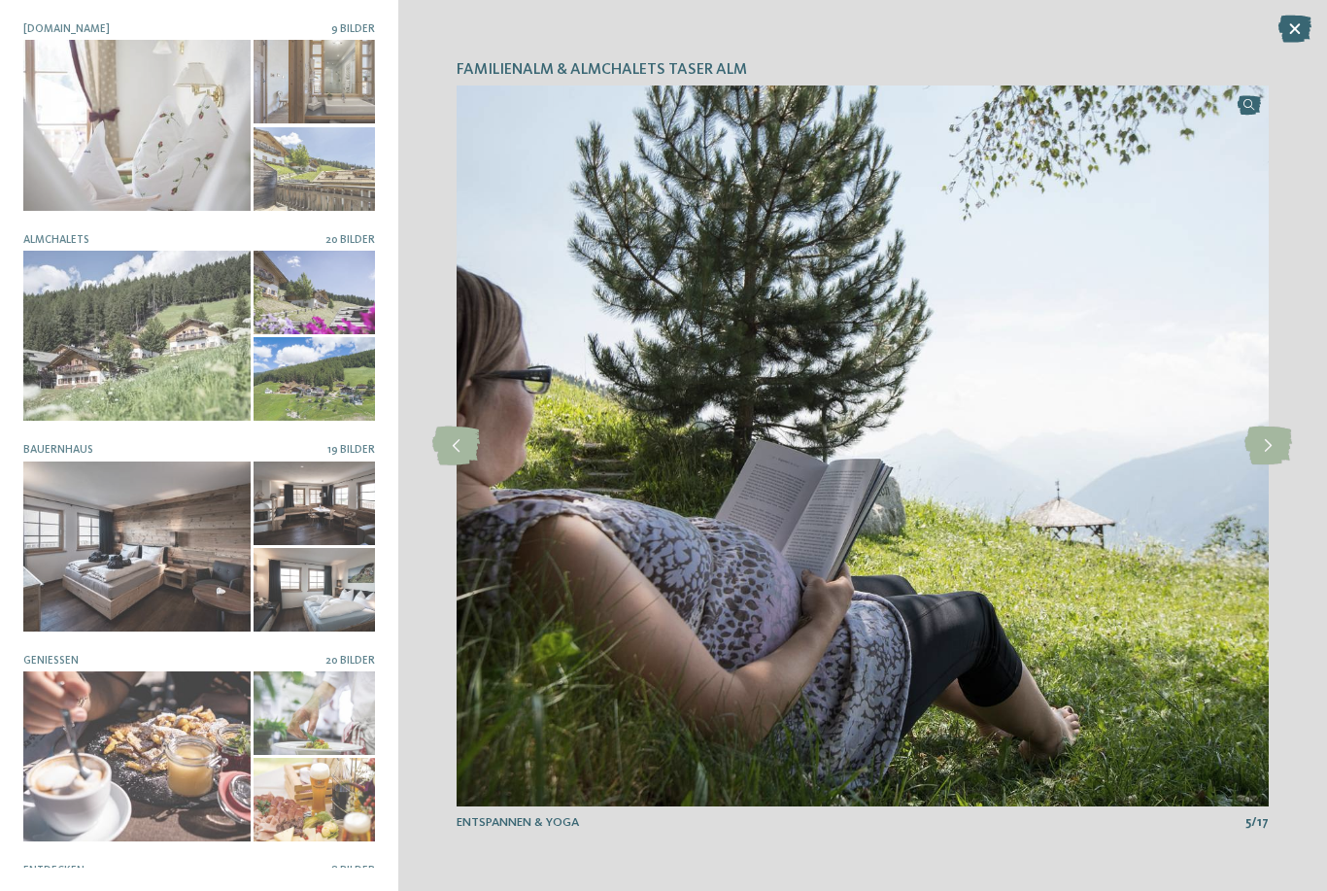
scroll to position [0, 0]
click at [1299, 31] on icon at bounding box center [1294, 29] width 33 height 27
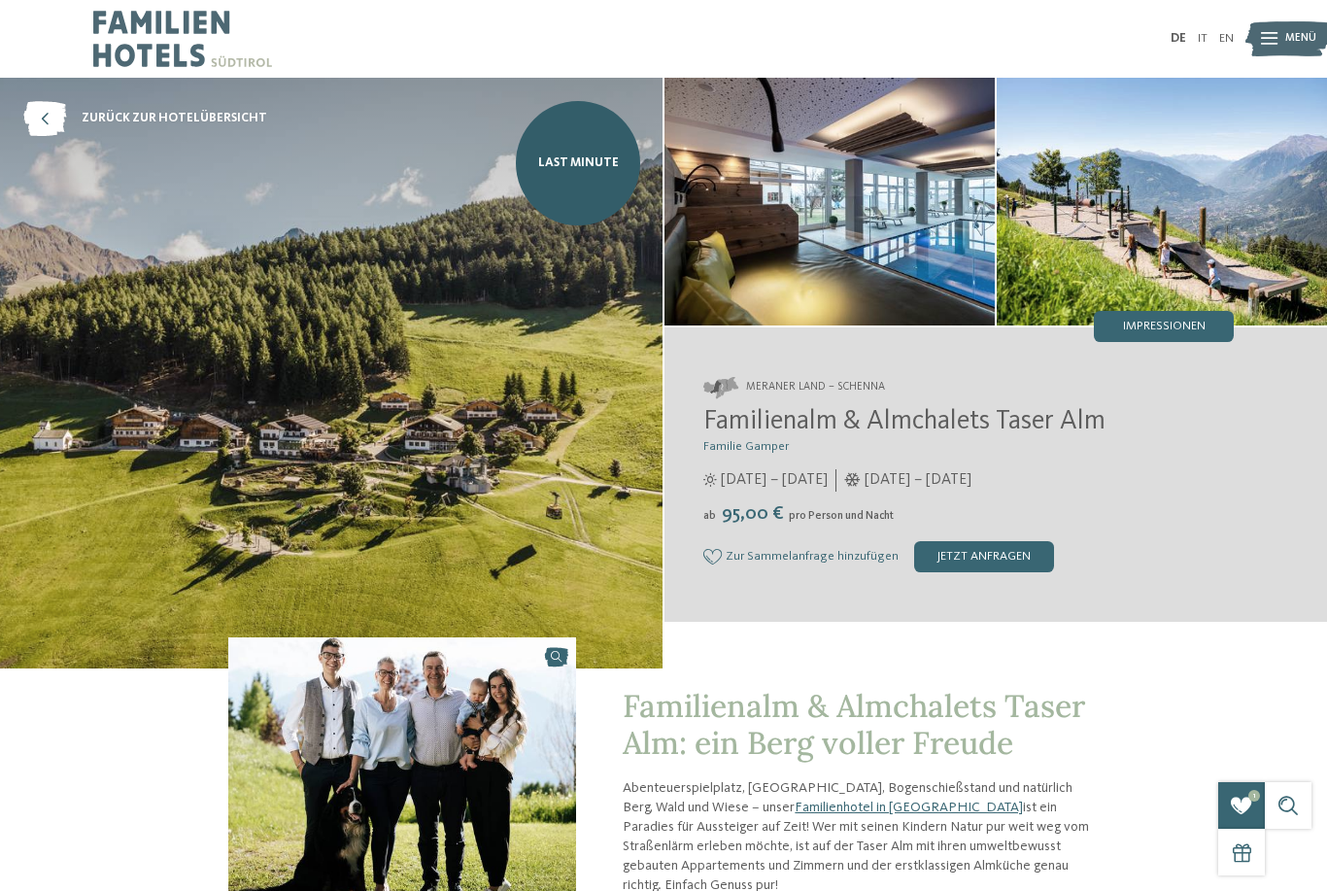
click at [48, 123] on icon at bounding box center [44, 118] width 43 height 35
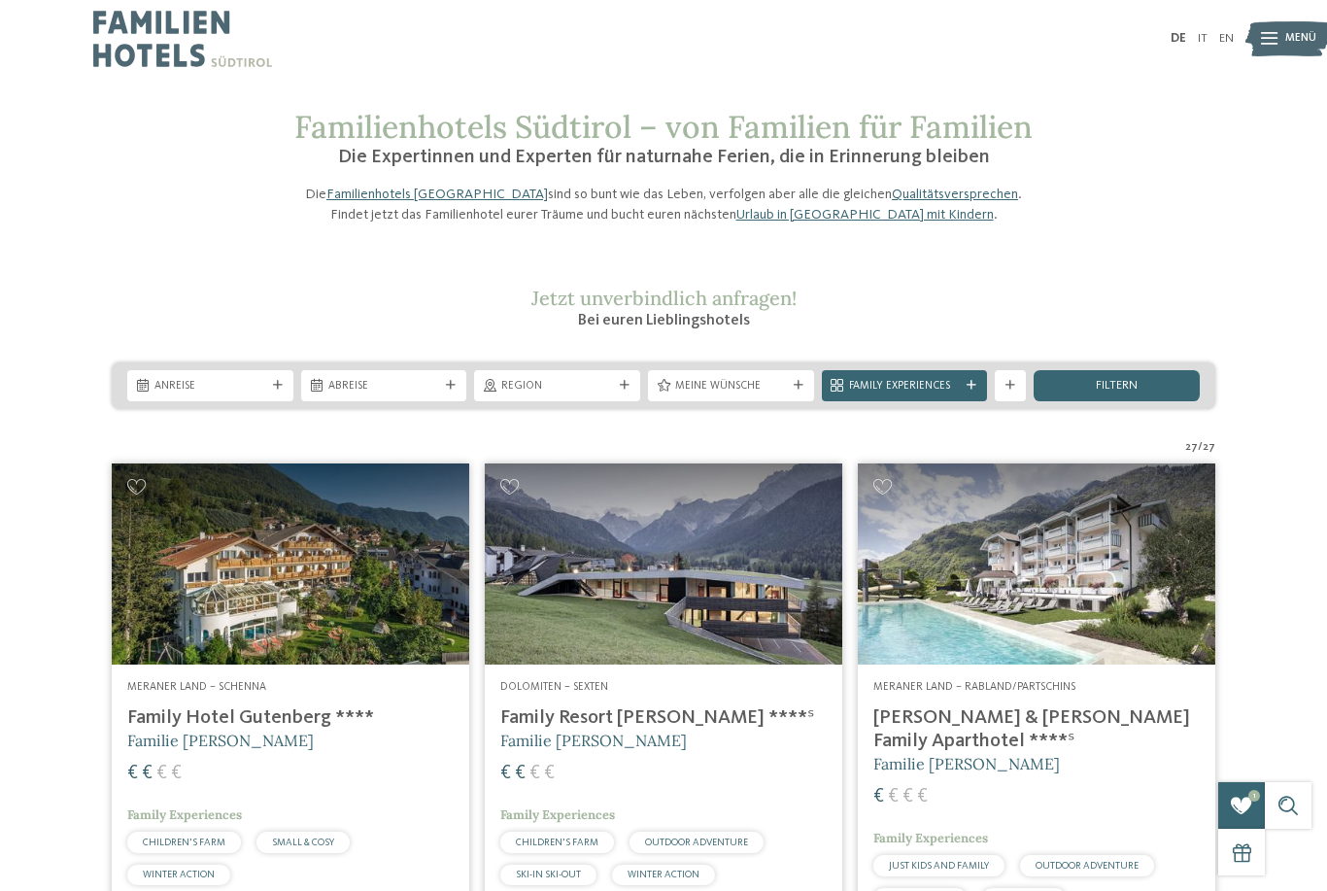
click at [210, 394] on span "Anreise" at bounding box center [210, 387] width 112 height 16
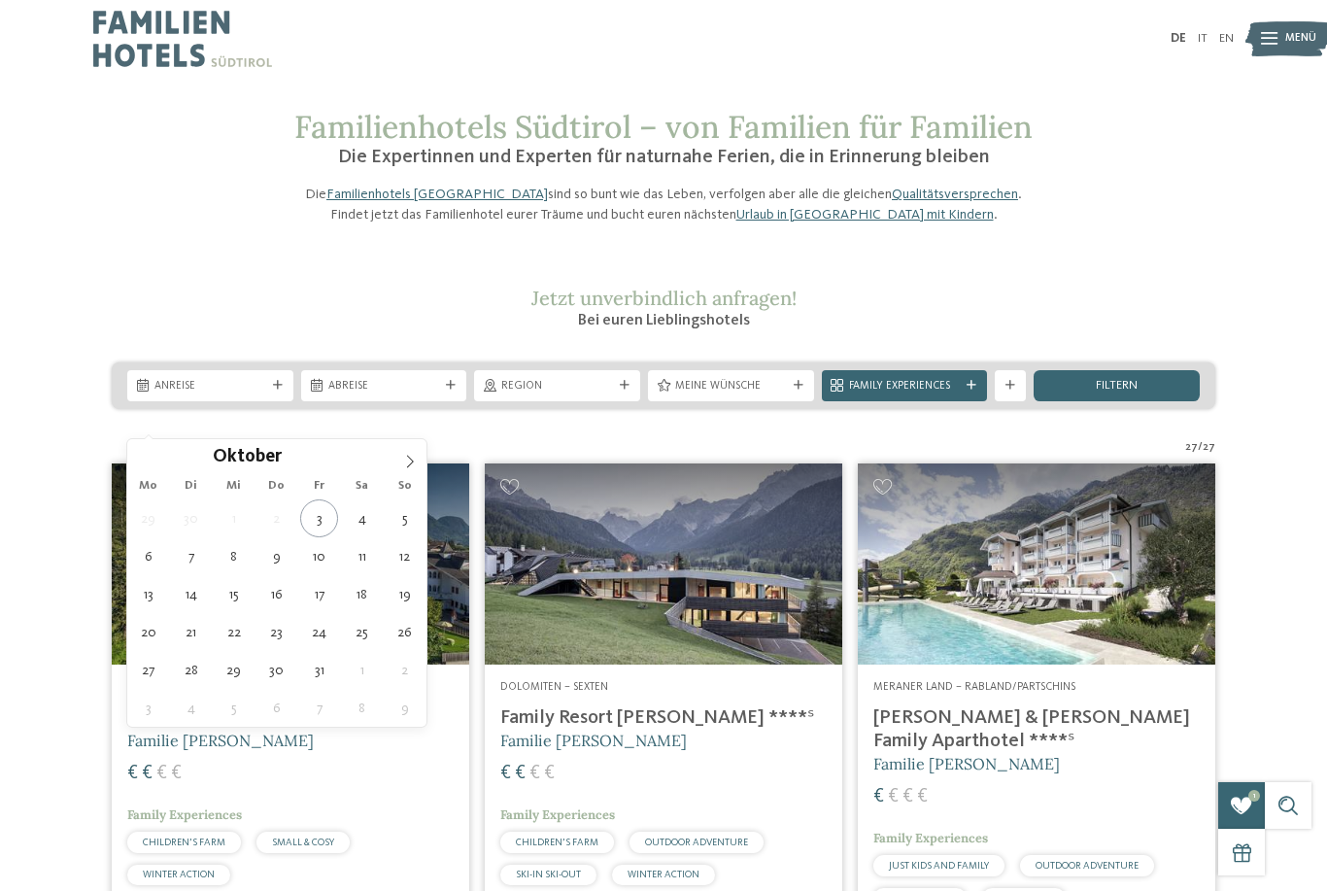
type div "[DATE]"
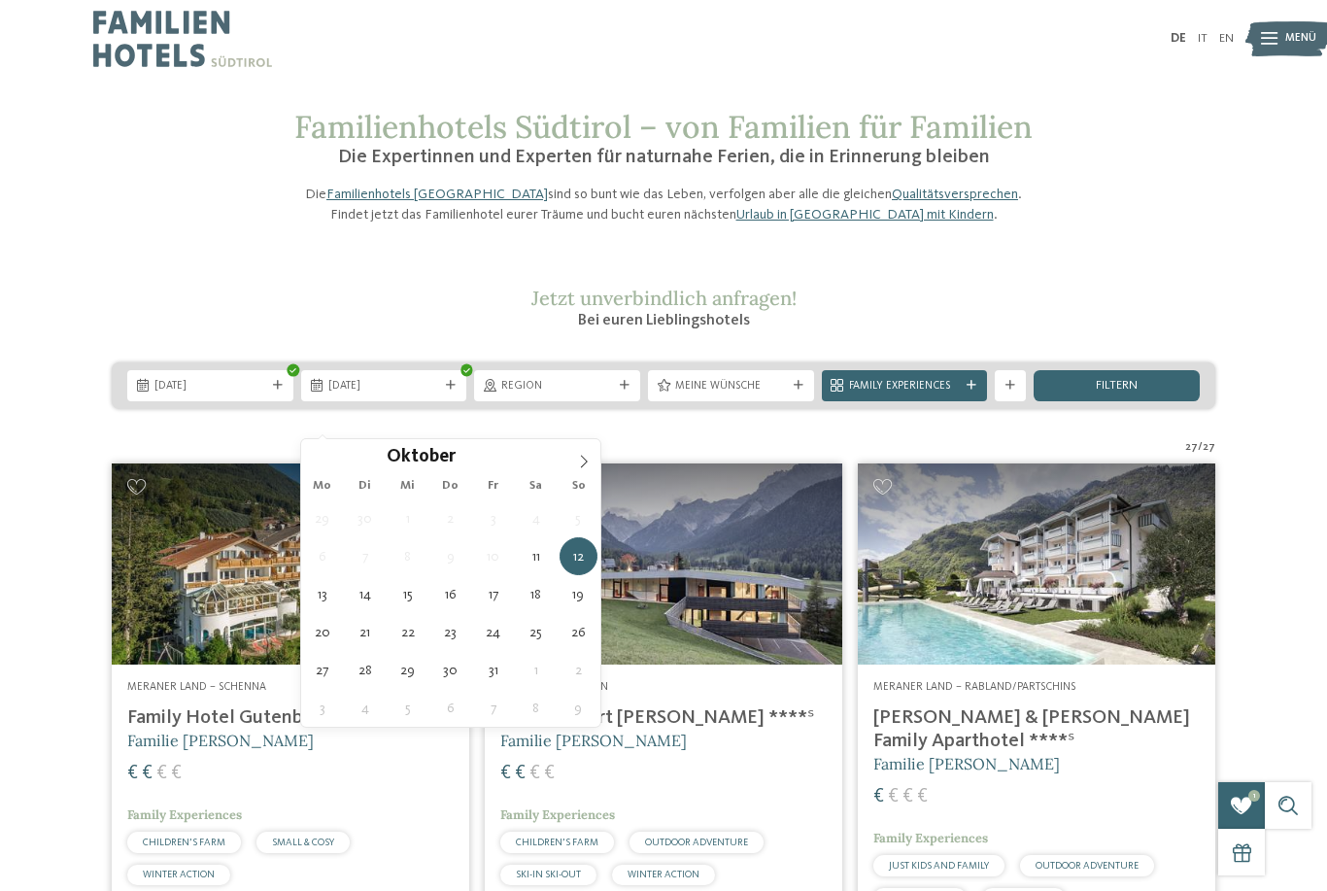
type div "[DATE]"
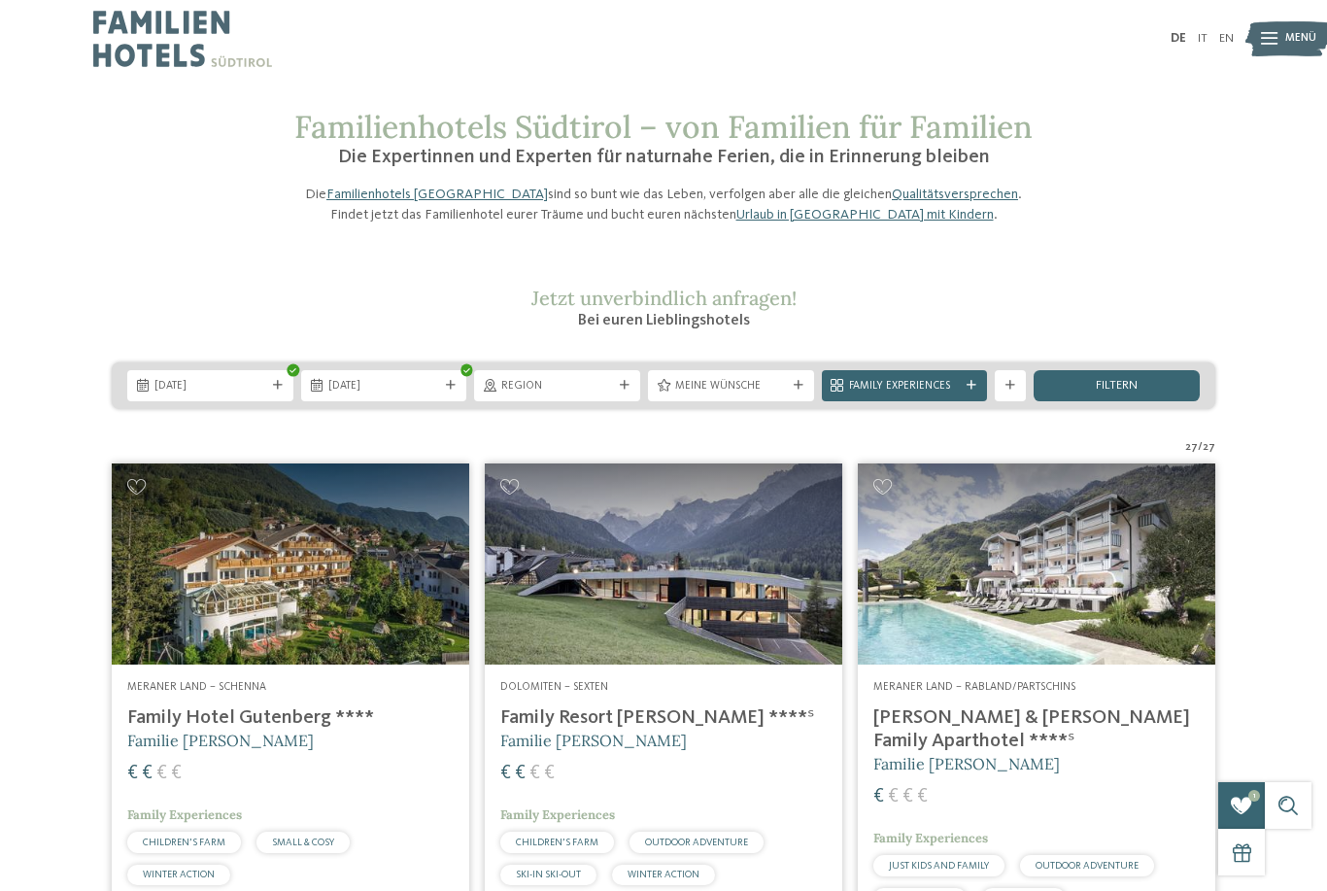
click at [1157, 401] on div "filtern" at bounding box center [1116, 385] width 166 height 31
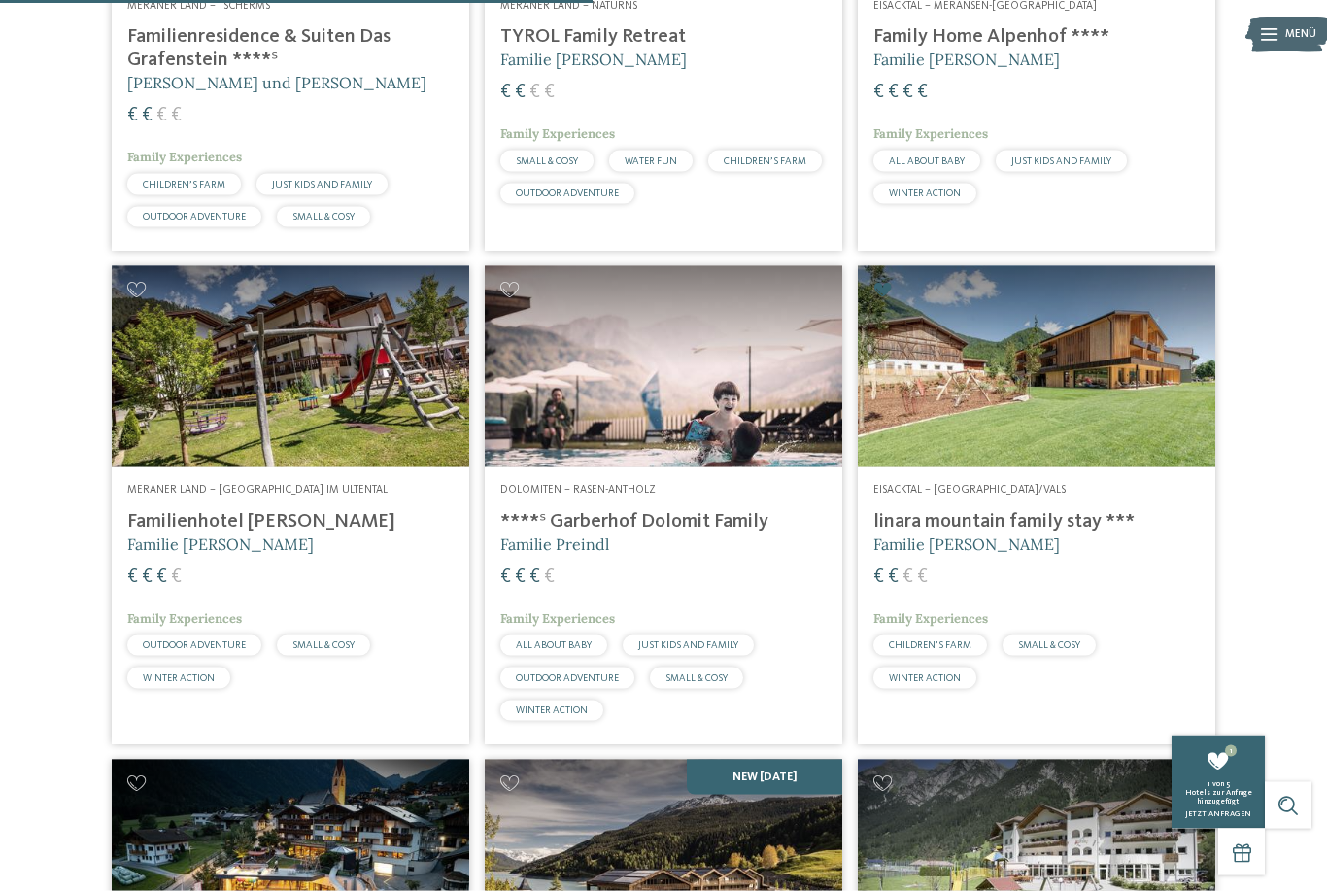
scroll to position [1804, 0]
